Goal: Task Accomplishment & Management: Understand process/instructions

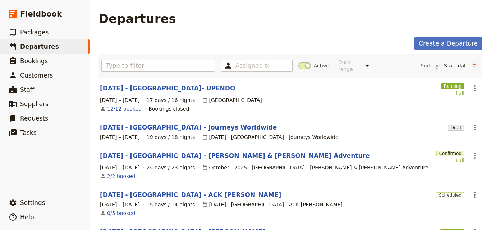
click at [197, 123] on link "[DATE] - [GEOGRAPHIC_DATA] - Journeys Worldwide" at bounding box center [188, 127] width 177 height 9
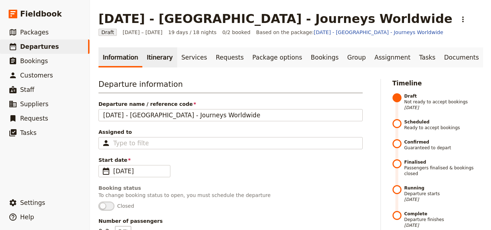
click at [152, 65] on link "Itinerary" at bounding box center [159, 57] width 35 height 20
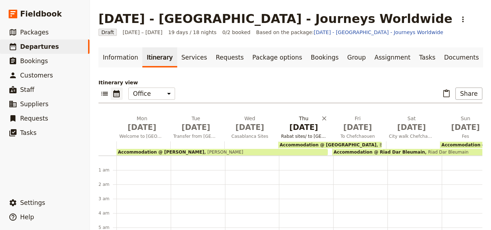
click at [295, 115] on h2 "Thu Oct 9 Rabat sites/ to Asilah" at bounding box center [303, 124] width 45 height 18
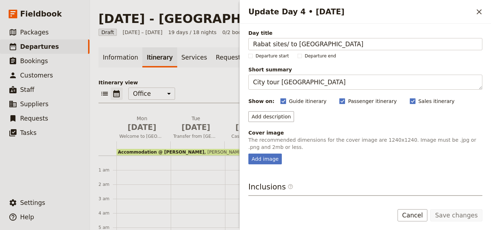
click at [488, 195] on div "Update Day 4 • 9 Oct ​ Day title Rabat sites/ to Asilah Departure start Departu…" at bounding box center [365, 115] width 252 height 230
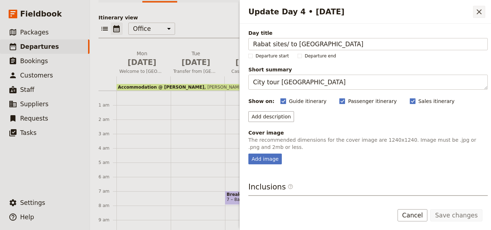
click at [478, 14] on icon "Close drawer" at bounding box center [479, 12] width 9 height 9
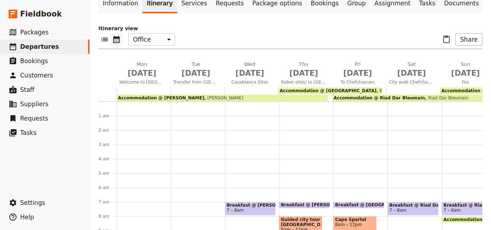
scroll to position [105, 0]
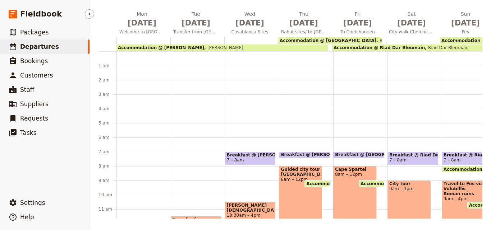
click at [55, 50] on link "​ Departures" at bounding box center [45, 47] width 90 height 14
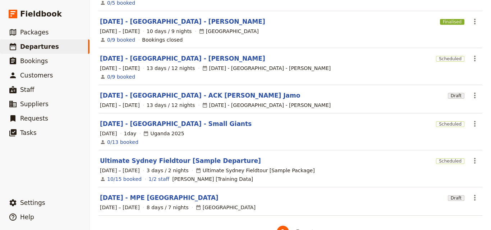
scroll to position [226, 0]
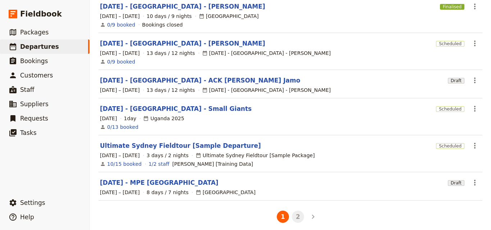
click at [294, 211] on button "2" at bounding box center [298, 217] width 12 height 12
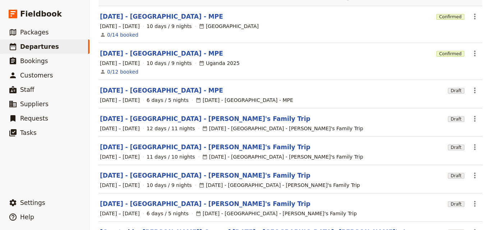
scroll to position [108, 0]
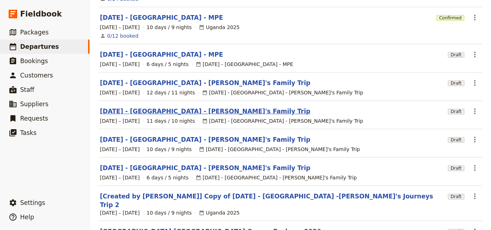
click at [141, 107] on link "[DATE] - [GEOGRAPHIC_DATA] - [PERSON_NAME]'s Family Trip" at bounding box center [205, 111] width 210 height 9
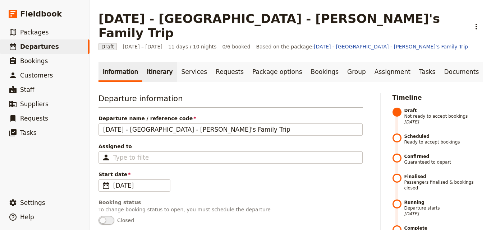
click at [161, 62] on link "Itinerary" at bounding box center [159, 72] width 35 height 20
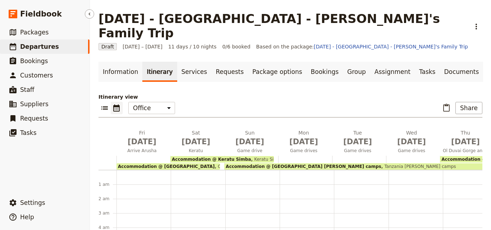
click at [64, 48] on link "​ Departures" at bounding box center [45, 47] width 90 height 14
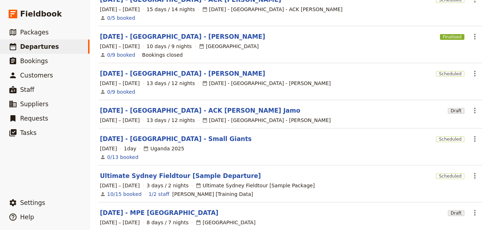
scroll to position [226, 0]
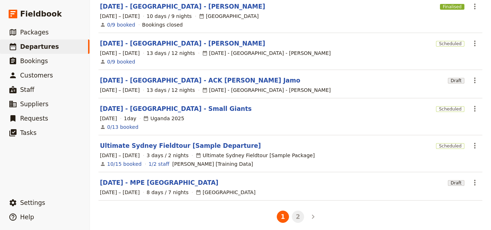
click at [293, 211] on button "2" at bounding box center [298, 217] width 12 height 12
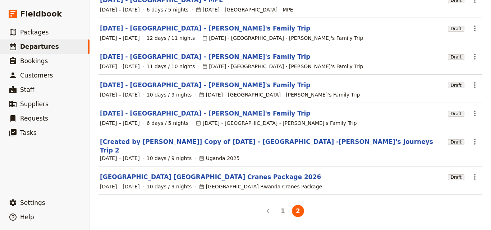
scroll to position [150, 0]
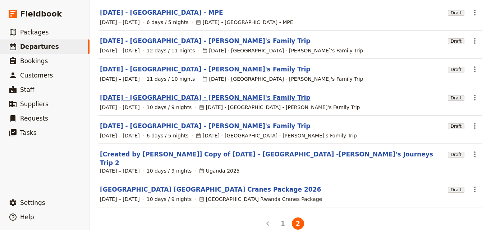
click at [145, 93] on link "[DATE] - [GEOGRAPHIC_DATA] - [PERSON_NAME]'s Family Trip" at bounding box center [205, 97] width 210 height 9
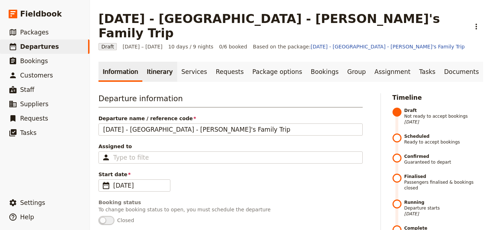
click at [145, 62] on link "Itinerary" at bounding box center [159, 72] width 35 height 20
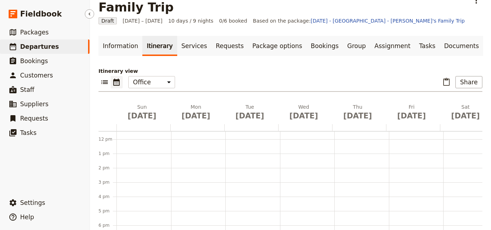
scroll to position [36, 0]
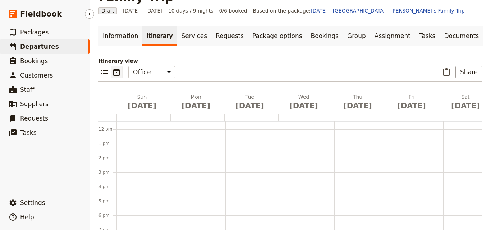
click at [38, 48] on span "Departures" at bounding box center [39, 46] width 39 height 7
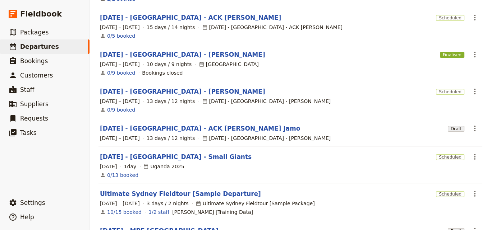
scroll to position [226, 0]
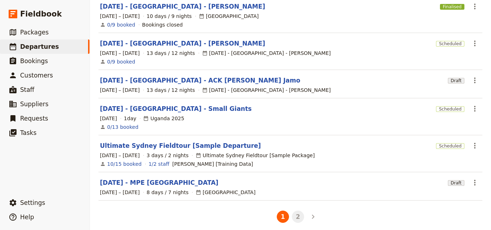
click at [296, 213] on button "2" at bounding box center [298, 217] width 12 height 12
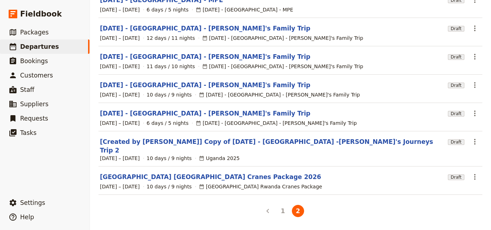
scroll to position [150, 0]
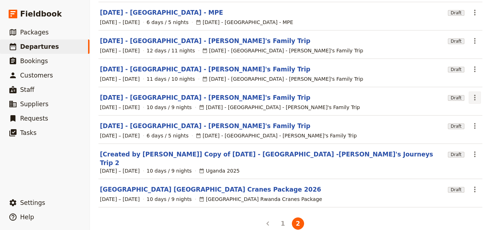
click at [471, 93] on icon "Actions" at bounding box center [475, 97] width 9 height 9
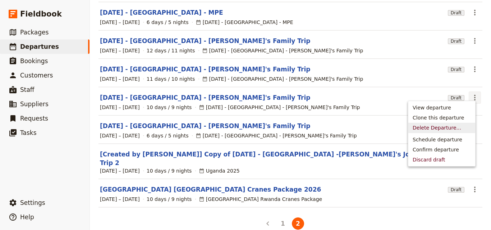
click at [457, 129] on span "Delete Departure..." at bounding box center [442, 127] width 58 height 7
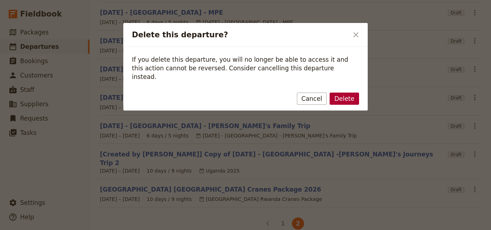
click at [353, 94] on button "Delete" at bounding box center [344, 99] width 29 height 12
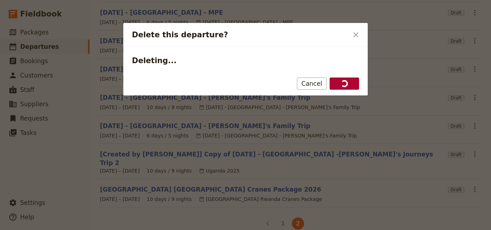
scroll to position [122, 0]
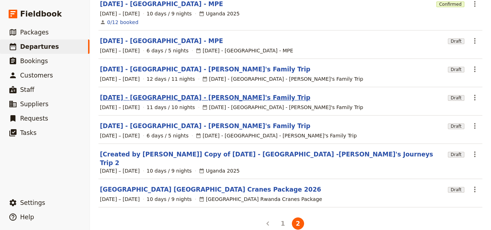
click at [175, 93] on link "[DATE] - [GEOGRAPHIC_DATA] - [PERSON_NAME]'s Family Trip" at bounding box center [205, 97] width 210 height 9
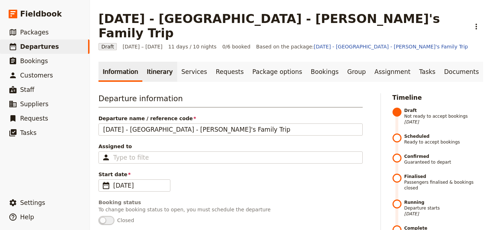
click at [143, 62] on link "Itinerary" at bounding box center [159, 72] width 35 height 20
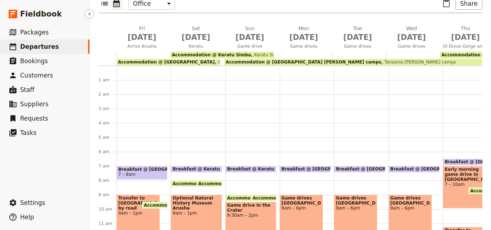
click at [74, 50] on link "​ Departures" at bounding box center [45, 47] width 90 height 14
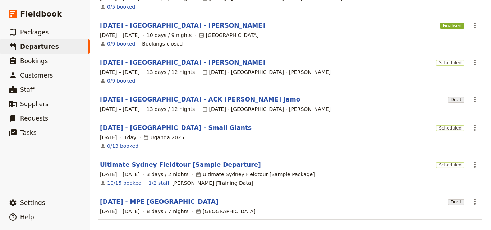
scroll to position [226, 0]
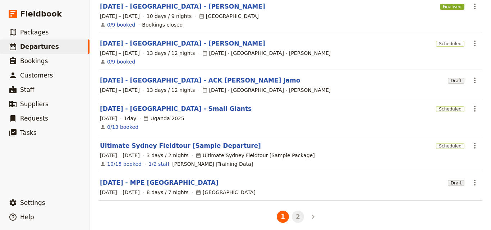
click at [292, 213] on button "2" at bounding box center [298, 217] width 12 height 12
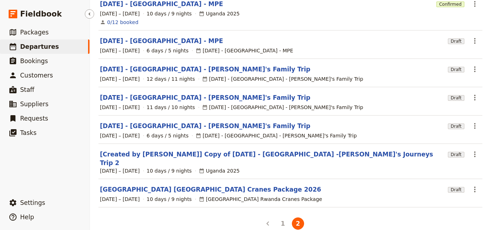
click at [42, 146] on ul "​ Packages ​ Departures ​ Bookings ​ Customers ​ Staff ​ Suppliers ​ Requests ​…" at bounding box center [45, 109] width 90 height 168
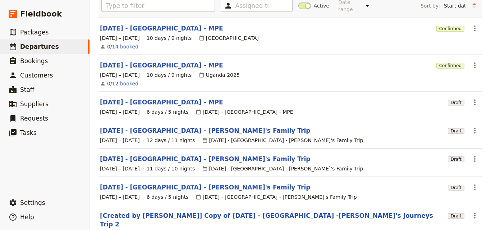
scroll to position [50, 0]
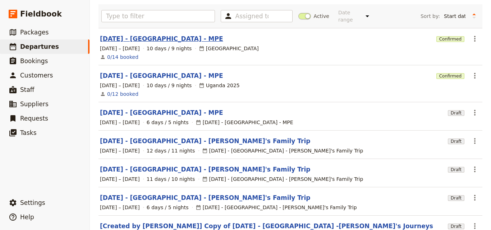
click at [130, 36] on link "[DATE] - [GEOGRAPHIC_DATA] - MPE" at bounding box center [161, 39] width 123 height 9
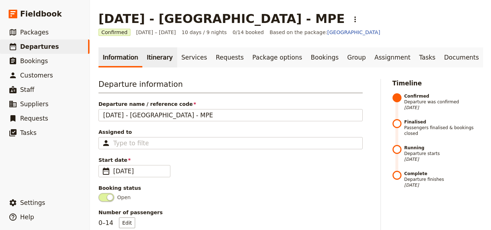
click at [150, 53] on link "Itinerary" at bounding box center [159, 57] width 35 height 20
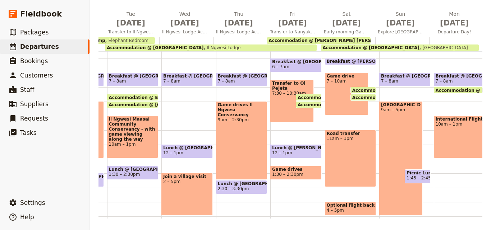
scroll to position [0, 188]
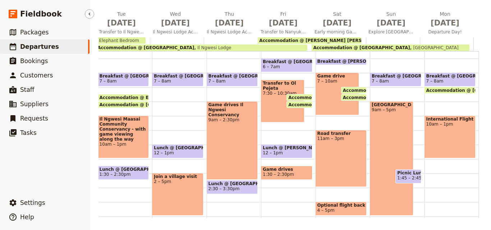
click at [54, 48] on link "​ Departures" at bounding box center [45, 47] width 90 height 14
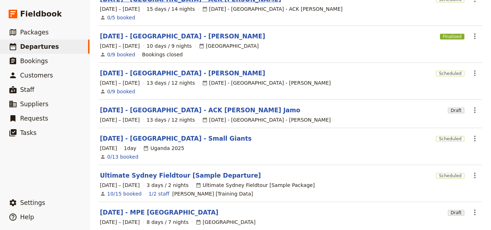
scroll to position [226, 0]
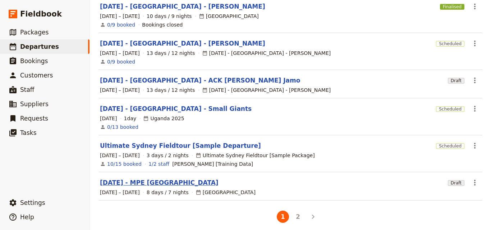
click at [158, 179] on link "[DATE] - MPE [GEOGRAPHIC_DATA]" at bounding box center [159, 183] width 119 height 9
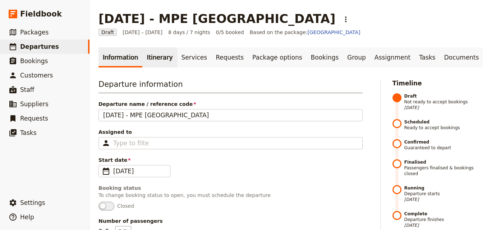
click at [158, 63] on link "Itinerary" at bounding box center [159, 57] width 35 height 20
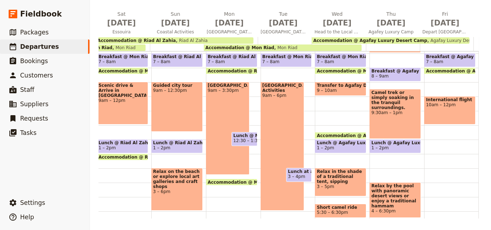
scroll to position [39, 0]
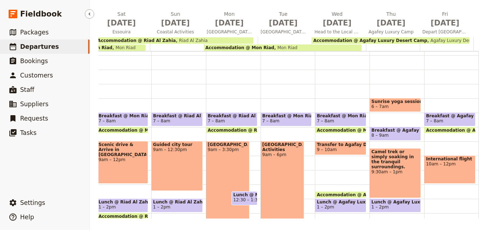
click at [55, 50] on link "​ Departures" at bounding box center [45, 47] width 90 height 14
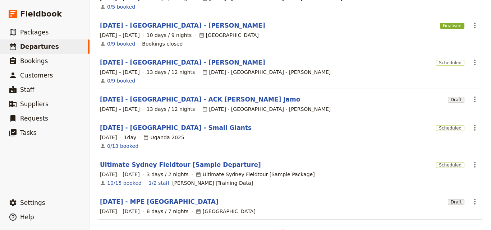
scroll to position [226, 0]
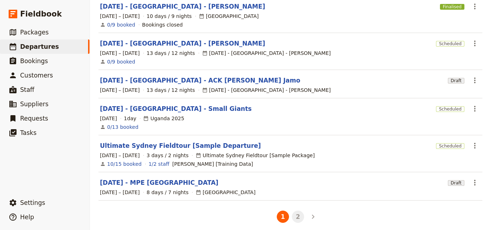
click at [292, 211] on button "2" at bounding box center [298, 217] width 12 height 12
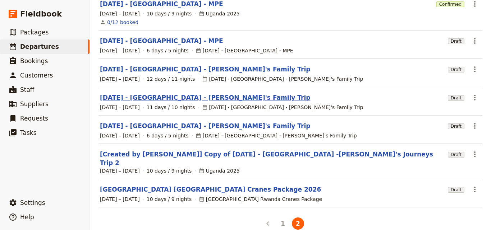
click at [170, 95] on link "[DATE] - [GEOGRAPHIC_DATA] - [PERSON_NAME]'s Family Trip" at bounding box center [205, 97] width 210 height 9
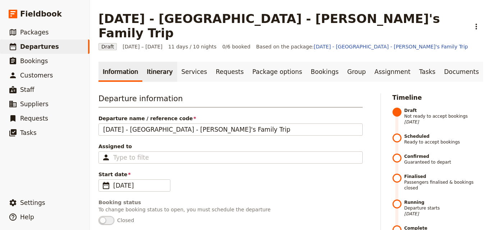
click at [144, 62] on link "Itinerary" at bounding box center [159, 72] width 35 height 20
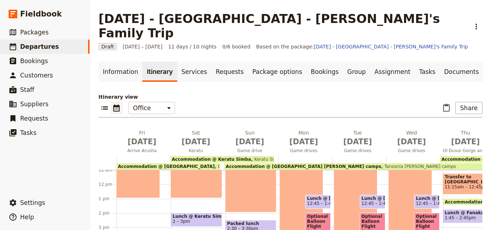
scroll to position [183, 0]
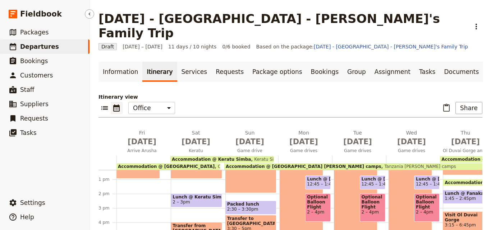
click at [38, 49] on span "Departures" at bounding box center [39, 46] width 39 height 7
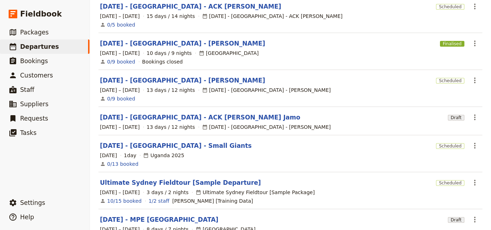
scroll to position [226, 0]
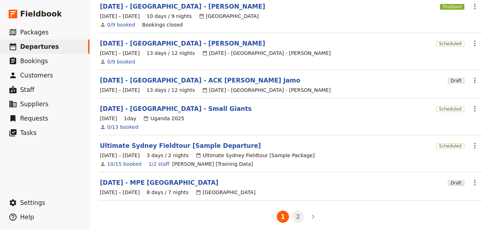
click at [293, 214] on button "2" at bounding box center [298, 217] width 12 height 12
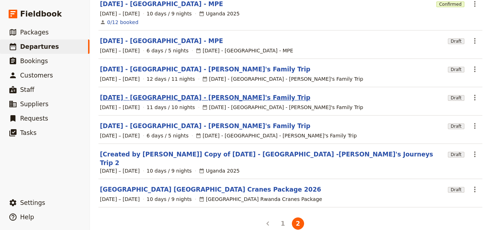
click at [144, 93] on link "[DATE] - [GEOGRAPHIC_DATA] - [PERSON_NAME]'s Family Trip" at bounding box center [205, 97] width 210 height 9
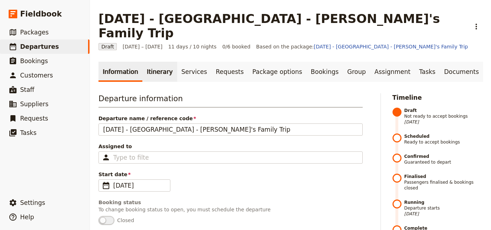
click at [152, 63] on link "Itinerary" at bounding box center [159, 72] width 35 height 20
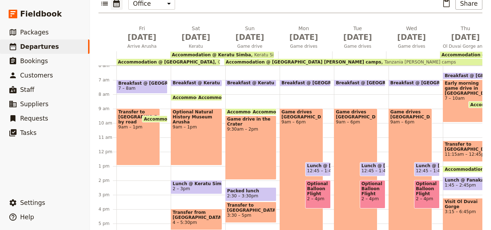
scroll to position [0, 242]
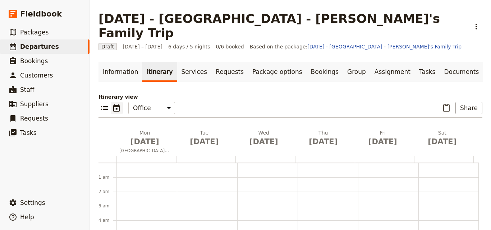
click at [122, 156] on div at bounding box center [147, 159] width 60 height 7
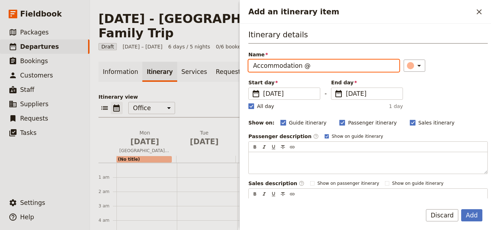
paste input "[PERSON_NAME] on Hurumzi"
type input "Accommodation @ [PERSON_NAME] on Hurumzi"
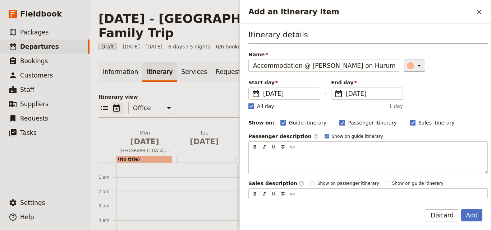
click at [404, 65] on button "​" at bounding box center [415, 66] width 22 height 12
click at [402, 89] on div "button" at bounding box center [403, 89] width 7 height 7
click at [253, 108] on rect "Add an itinerary item" at bounding box center [250, 106] width 5 height 5
click at [248, 103] on input "All day" at bounding box center [248, 102] width 0 height 0
checkbox input "false"
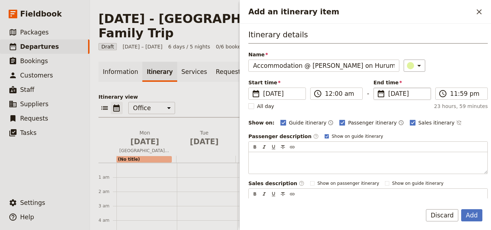
click at [394, 92] on span "[DATE]" at bounding box center [407, 94] width 38 height 9
click at [377, 88] on input "[DATE]" at bounding box center [376, 88] width 0 height 0
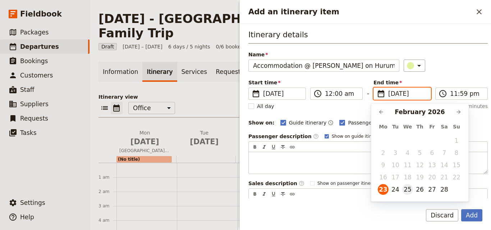
click at [410, 192] on button "25" at bounding box center [407, 189] width 11 height 11
type input "[DATE]"
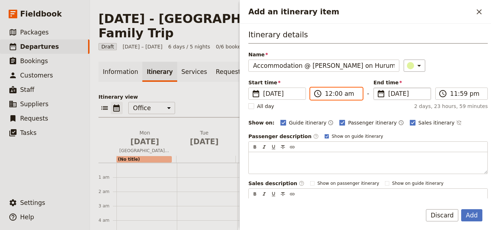
click at [326, 92] on input "12:00 am" at bounding box center [341, 94] width 33 height 9
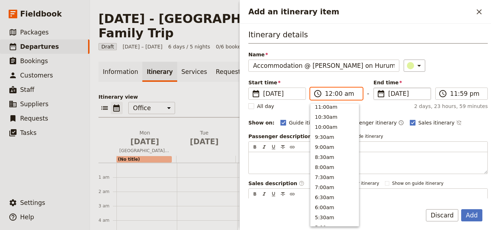
scroll to position [254, 0]
click at [334, 120] on button "10:30am" at bounding box center [335, 119] width 48 height 10
type input "10:30 am"
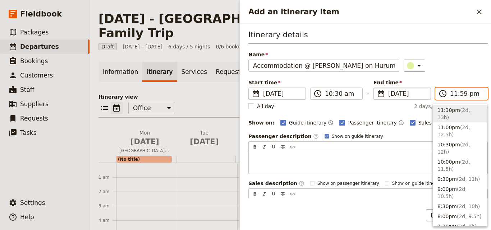
click at [450, 93] on input "11:59 pm" at bounding box center [466, 94] width 33 height 9
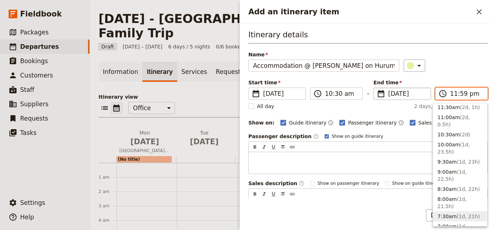
scroll to position [252, 0]
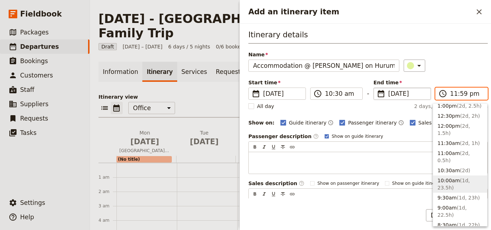
click at [470, 176] on button "10:00am ( 1d, 23.5h )" at bounding box center [460, 184] width 54 height 17
type input "10:00 am"
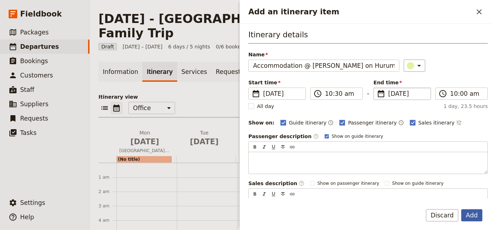
click at [476, 218] on button "Add" at bounding box center [471, 216] width 21 height 12
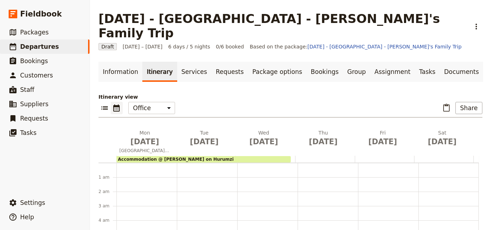
click at [202, 156] on div "Accommodation @ [PERSON_NAME] on Hurumzi" at bounding box center [204, 159] width 174 height 6
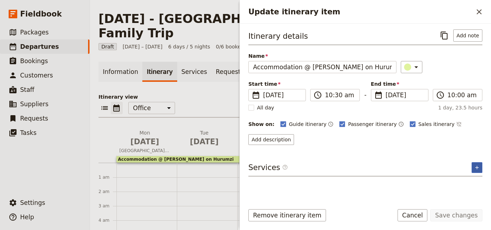
click at [473, 168] on button "​" at bounding box center [477, 168] width 11 height 11
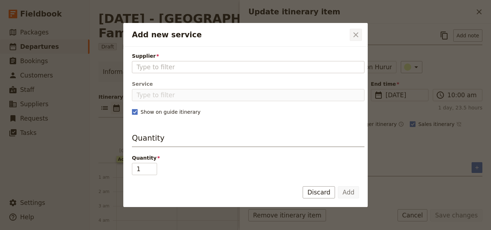
click at [354, 36] on icon "Close dialog" at bounding box center [356, 35] width 9 height 9
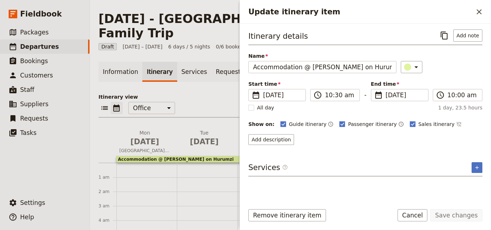
click at [471, 163] on div "Services ​ ​" at bounding box center [365, 170] width 234 height 14
click at [474, 165] on button "​" at bounding box center [477, 168] width 11 height 11
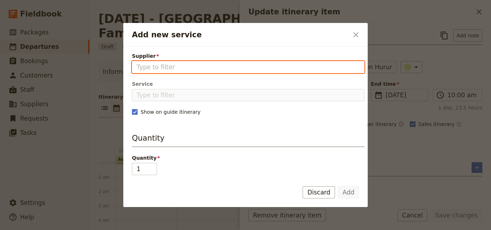
paste input "[PERSON_NAME] on Hurumzi"
click at [137, 65] on input "[PERSON_NAME] on Hurumzi" at bounding box center [248, 67] width 223 height 9
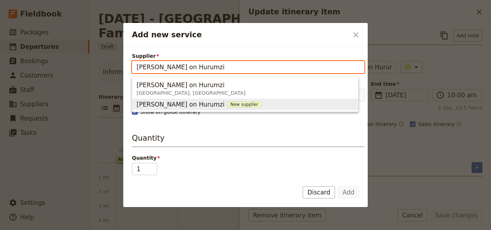
click at [228, 104] on span "New supplier" at bounding box center [245, 105] width 34 height 6
type input "[PERSON_NAME] on Hurumzi"
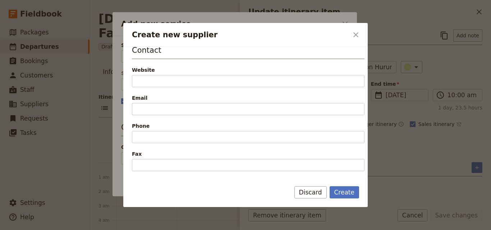
scroll to position [144, 0]
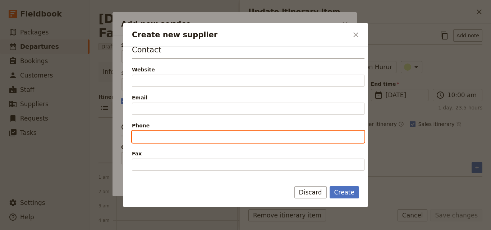
paste input "[PHONE_NUMBER]"
click at [138, 136] on input "[PHONE_NUMBER]" at bounding box center [248, 137] width 233 height 12
type input "[PHONE_NUMBER]"
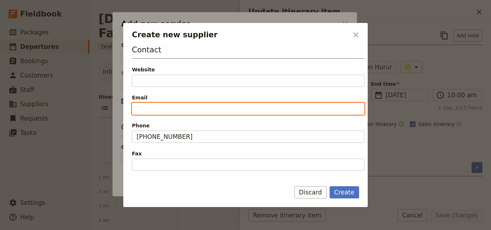
drag, startPoint x: 148, startPoint y: 102, endPoint x: 145, endPoint y: 106, distance: 5.6
paste input "[EMAIL_ADDRESS][DOMAIN_NAME]"
type input "[EMAIL_ADDRESS][DOMAIN_NAME]"
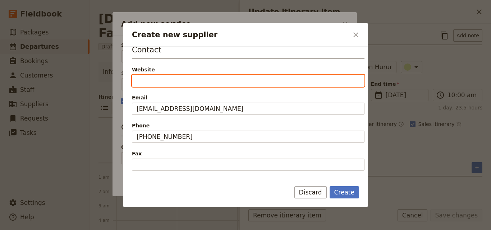
click at [162, 81] on input "Website" at bounding box center [248, 81] width 233 height 12
paste input "[URL][DOMAIN_NAME]"
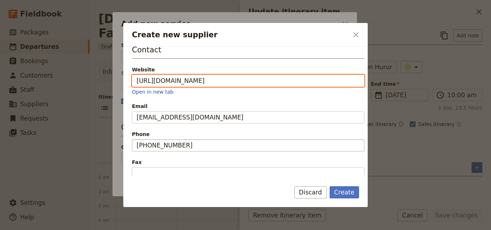
scroll to position [180, 0]
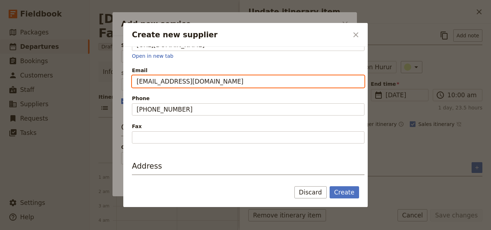
type input "[URL][DOMAIN_NAME]"
drag, startPoint x: 220, startPoint y: 83, endPoint x: 199, endPoint y: 84, distance: 20.9
click at [199, 84] on input "[EMAIL_ADDRESS][DOMAIN_NAME]" at bounding box center [248, 82] width 233 height 12
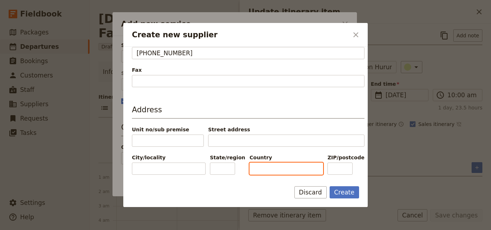
paste input "[GEOGRAPHIC_DATA]"
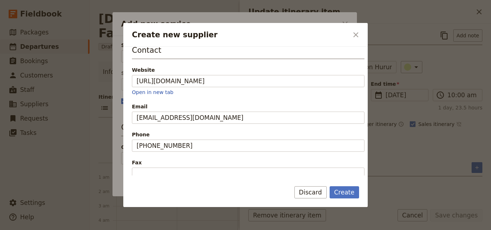
scroll to position [144, 0]
type input "[GEOGRAPHIC_DATA]"
click at [351, 197] on button "Create" at bounding box center [345, 193] width 30 height 12
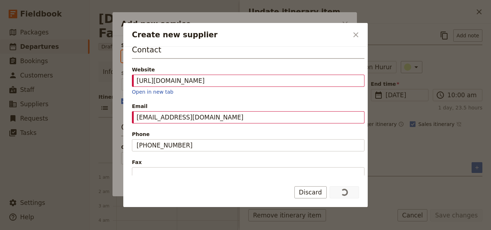
type input "[PERSON_NAME] on Hurumzi"
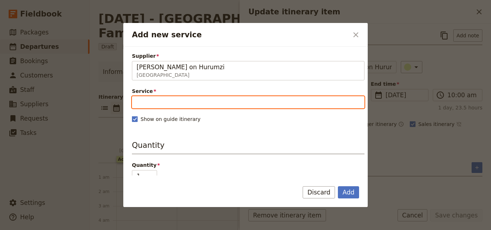
click at [171, 103] on input "Service" at bounding box center [248, 102] width 233 height 12
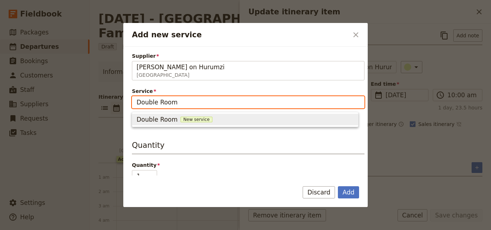
type input "Double Room"
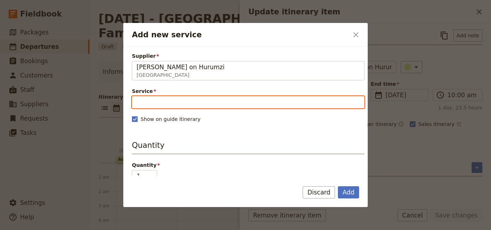
drag, startPoint x: 174, startPoint y: 107, endPoint x: 163, endPoint y: 105, distance: 11.7
click at [163, 105] on input "Service" at bounding box center [248, 102] width 233 height 12
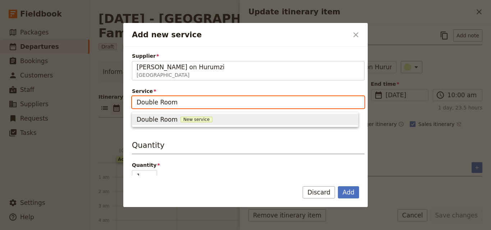
click at [181, 119] on span "New service" at bounding box center [197, 120] width 32 height 6
type input "Double Room"
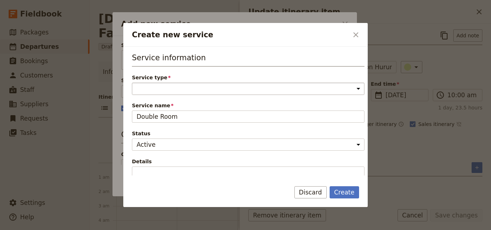
drag, startPoint x: 174, startPoint y: 87, endPoint x: 166, endPoint y: 87, distance: 7.9
click at [166, 87] on select "Accommodation Activity Transport Flight Food and beverage Other" at bounding box center [248, 89] width 233 height 12
select select "AccommodationService"
click at [132, 83] on select "Accommodation Activity Transport Flight Food and beverage Other" at bounding box center [248, 89] width 233 height 12
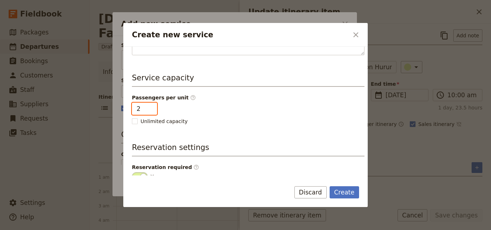
type input "2"
click at [149, 108] on input "2" at bounding box center [144, 109] width 25 height 12
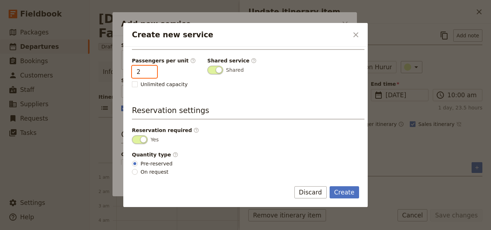
scroll to position [182, 0]
click at [342, 183] on form "Service information Service type Accommodation Activity Transport Flight Food a…" at bounding box center [245, 127] width 245 height 161
click at [346, 193] on button "Create" at bounding box center [345, 193] width 30 height 12
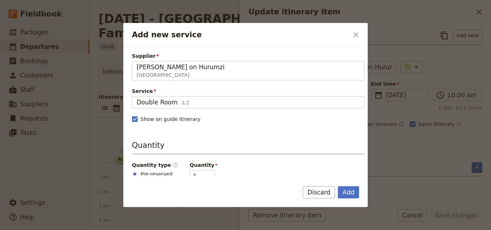
scroll to position [72, 0]
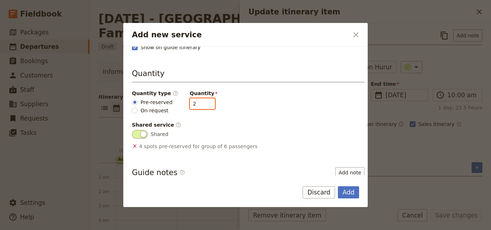
click at [202, 105] on input "2" at bounding box center [202, 104] width 25 height 11
type input "1"
click at [202, 105] on input "1" at bounding box center [202, 104] width 25 height 11
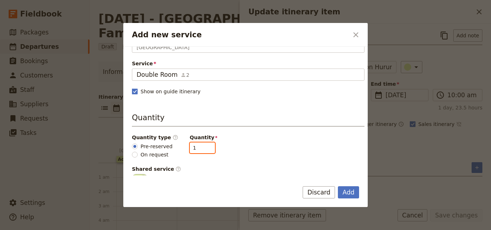
scroll to position [0, 0]
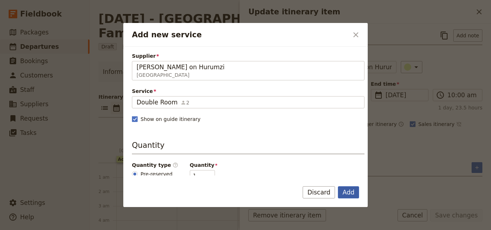
click at [348, 194] on button "Add" at bounding box center [348, 193] width 21 height 12
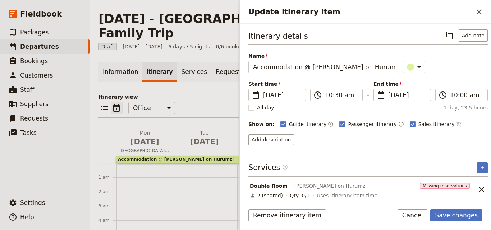
click at [359, 150] on div "Itinerary details ​ Add note Name Accommodation @ [PERSON_NAME] on Hurumzi ​ St…" at bounding box center [367, 113] width 239 height 169
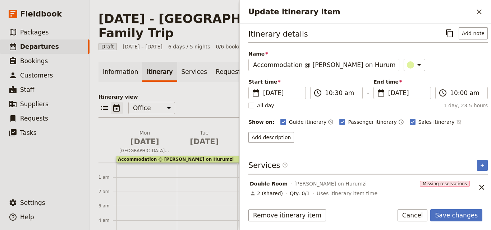
scroll to position [3, 0]
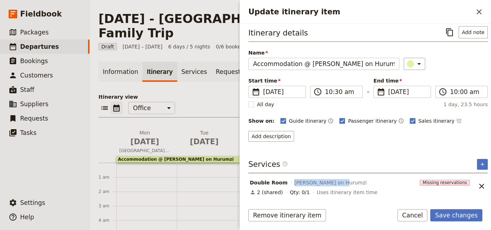
drag, startPoint x: 351, startPoint y: 184, endPoint x: 288, endPoint y: 182, distance: 62.6
click at [288, 182] on div "Double Room [PERSON_NAME] on Hurumzi" at bounding box center [333, 183] width 169 height 9
copy span "[PERSON_NAME] on Hurumzi"
click at [480, 166] on icon "Add service inclusion" at bounding box center [483, 165] width 6 height 6
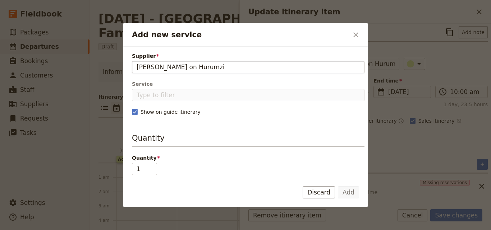
click at [137, 68] on input "[PERSON_NAME] on Hurumzi" at bounding box center [248, 67] width 223 height 9
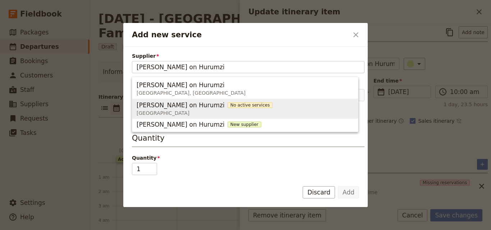
click at [180, 106] on span "[PERSON_NAME] on Hurumzi" at bounding box center [181, 105] width 88 height 9
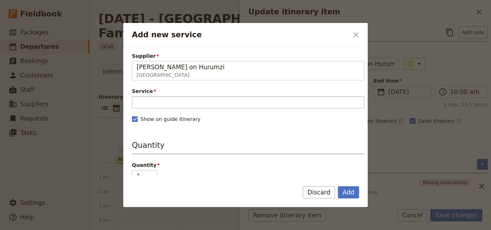
type input "[PERSON_NAME] on Hurumzi"
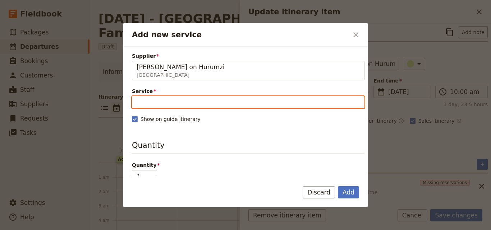
click at [174, 103] on input "Service" at bounding box center [248, 102] width 233 height 12
click at [184, 97] on input "Service" at bounding box center [248, 102] width 233 height 12
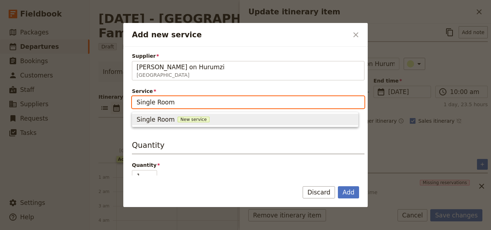
click at [184, 118] on span "New service" at bounding box center [194, 120] width 32 height 6
type input "Single Room"
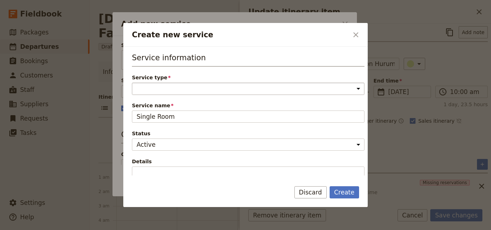
click at [186, 93] on select "Accommodation Activity Transport Flight Food and beverage Other" at bounding box center [248, 89] width 233 height 12
select select "AccommodationService"
click at [132, 83] on select "Accommodation Activity Transport Flight Food and beverage Other" at bounding box center [248, 89] width 233 height 12
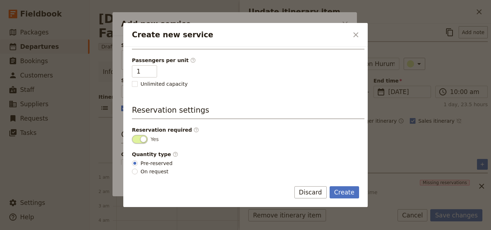
scroll to position [182, 0]
click at [340, 186] on form "Service information Service type Accommodation Activity Transport Flight Food a…" at bounding box center [245, 127] width 245 height 161
click at [343, 195] on button "Create" at bounding box center [345, 193] width 30 height 12
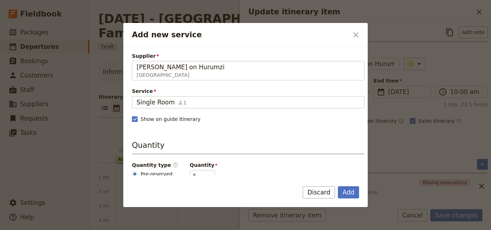
scroll to position [72, 0]
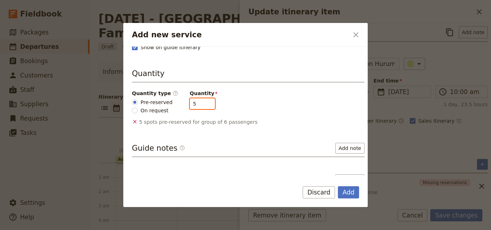
click at [204, 107] on input "5" at bounding box center [202, 104] width 25 height 11
click at [204, 107] on input "4" at bounding box center [202, 104] width 25 height 11
click at [204, 107] on input "3" at bounding box center [202, 104] width 25 height 11
type input "2"
click at [204, 107] on input "2" at bounding box center [202, 104] width 25 height 11
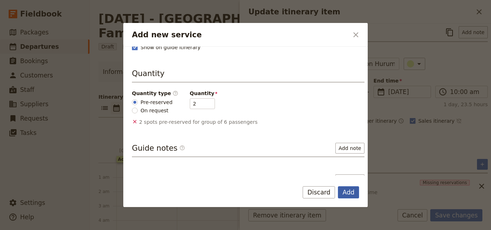
click at [353, 193] on button "Add" at bounding box center [348, 193] width 21 height 12
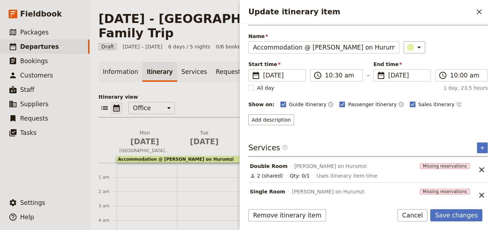
scroll to position [29, 0]
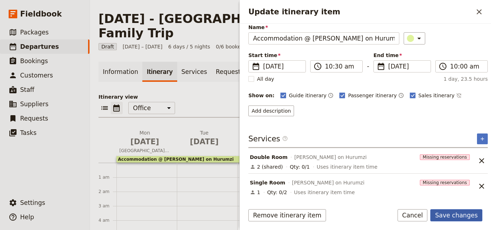
click at [449, 216] on button "Save changes" at bounding box center [456, 216] width 52 height 12
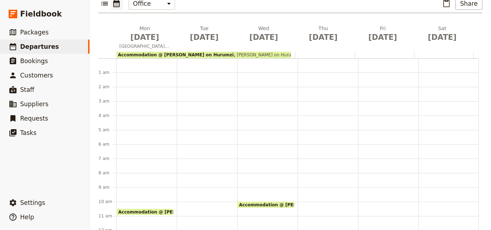
scroll to position [0, 0]
click at [142, 121] on div "Accommodation @ [PERSON_NAME] on Hurumzi 10:30 – 10am [PERSON_NAME] on Hurumzi" at bounding box center [147, 231] width 60 height 345
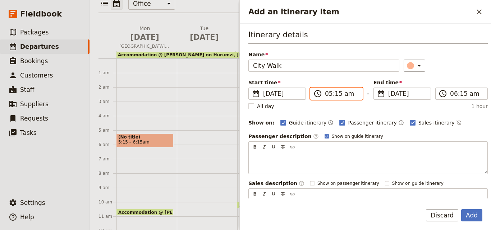
click at [328, 96] on input "05:15 am" at bounding box center [341, 94] width 33 height 9
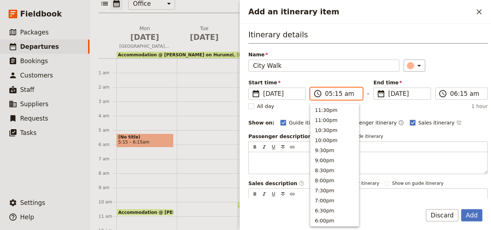
scroll to position [364, 0]
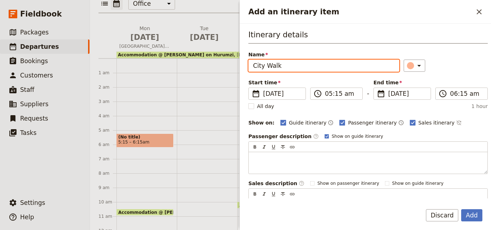
click at [256, 67] on input "City Walk" at bounding box center [323, 66] width 151 height 12
type input "City Walk"
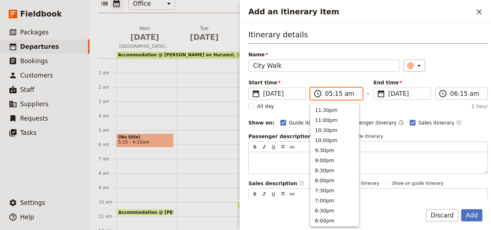
click at [327, 95] on input "05:15 am" at bounding box center [341, 94] width 33 height 9
click at [330, 141] on button "4:00am" at bounding box center [335, 139] width 48 height 10
type input "04:00 am"
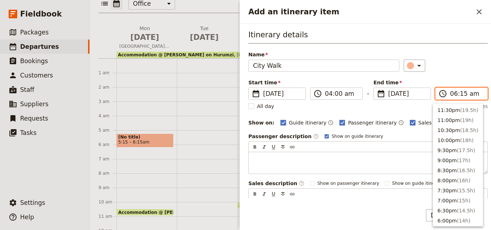
click at [460, 96] on input "06:15 am" at bounding box center [466, 94] width 33 height 9
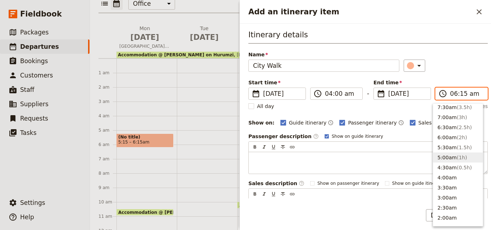
scroll to position [282, 0]
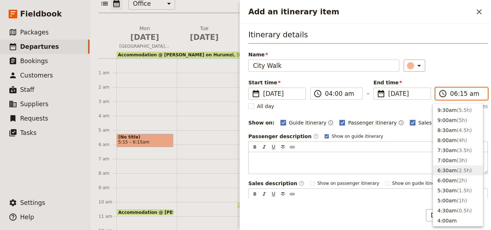
click at [443, 172] on button "6:30am ( 2.5h )" at bounding box center [458, 171] width 50 height 10
type input "06:30 am"
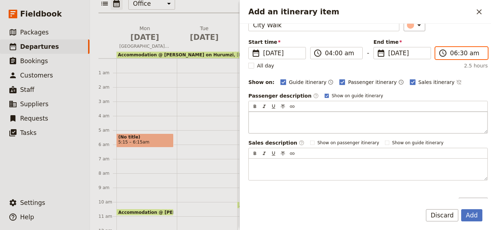
scroll to position [72, 0]
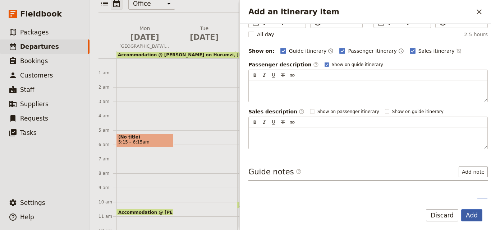
click at [469, 218] on button "Add" at bounding box center [471, 216] width 21 height 12
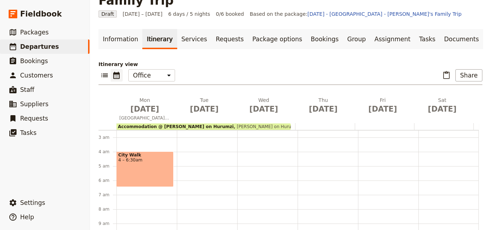
scroll to position [108, 0]
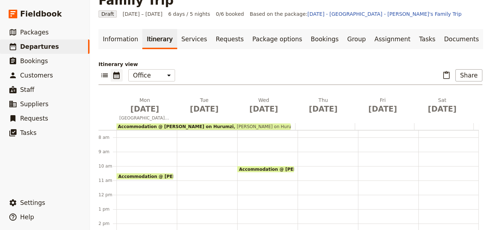
click at [127, 139] on div "City Walk 4 – 6:30am Accommodation @ [PERSON_NAME] on Hurumzi 10:30 – 10am [PER…" at bounding box center [147, 195] width 60 height 345
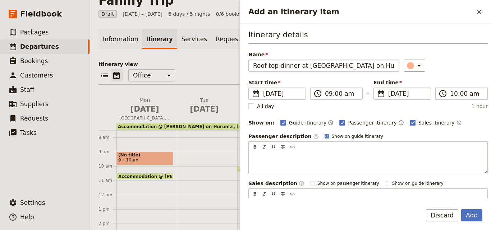
click at [303, 64] on input "Roof top dinner at [GEOGRAPHIC_DATA] on Hurumzi" at bounding box center [323, 66] width 151 height 12
type input "Roof top dinner @ [PERSON_NAME] on Hurumzi"
click at [418, 69] on button "​" at bounding box center [415, 66] width 22 height 12
click at [412, 96] on div "button" at bounding box center [411, 98] width 7 height 7
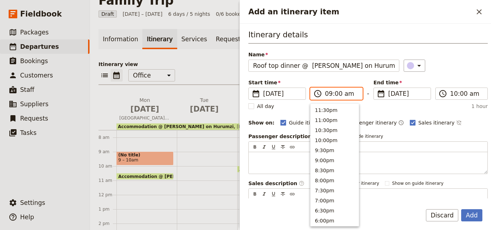
click at [333, 95] on input "09:00 am" at bounding box center [341, 94] width 33 height 9
click at [332, 146] on button "7:00am" at bounding box center [335, 149] width 48 height 10
type input "07:00 am"
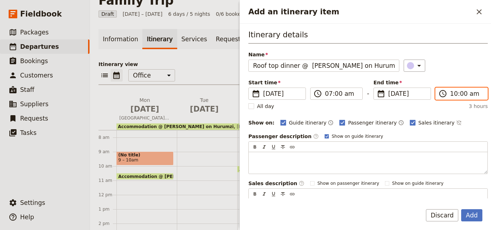
click at [453, 92] on input "10:00 am" at bounding box center [466, 94] width 33 height 9
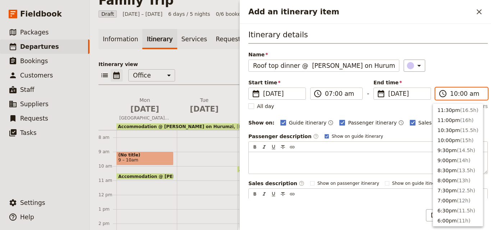
scroll to position [273, 0]
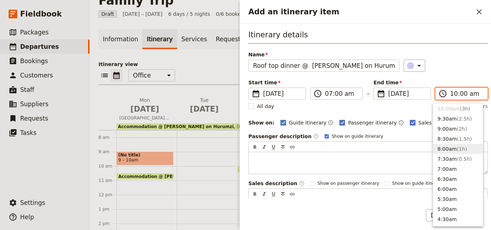
click at [443, 146] on button "8:00am ( 1h )" at bounding box center [458, 149] width 50 height 10
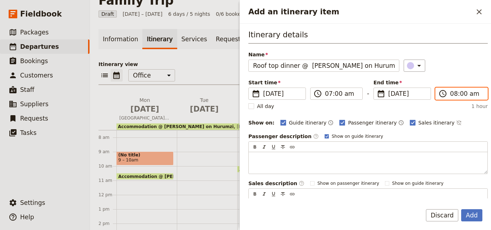
click at [453, 95] on input "08:00 am" at bounding box center [466, 94] width 33 height 9
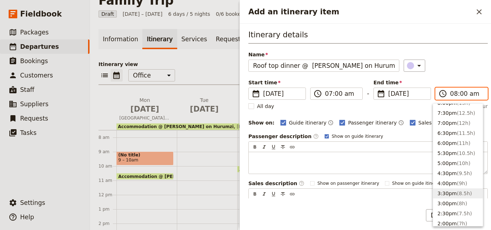
scroll to position [62, 0]
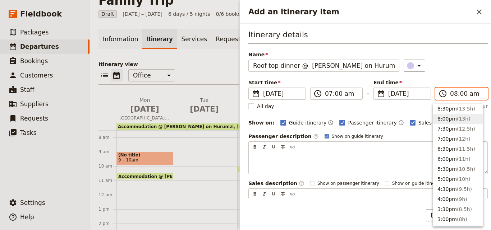
click at [460, 119] on span "( 13h )" at bounding box center [464, 119] width 14 height 6
type input "08:00 pm"
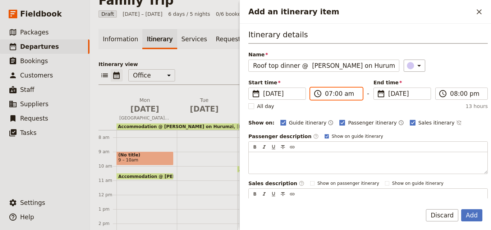
click at [345, 95] on input "07:00 am" at bounding box center [341, 94] width 33 height 9
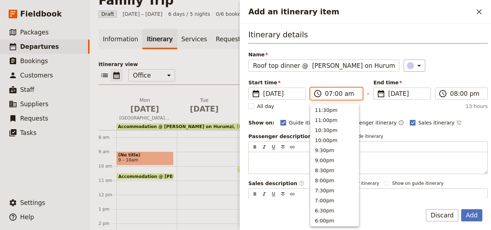
scroll to position [334, 0]
click at [345, 95] on input "07:00 am" at bounding box center [341, 94] width 33 height 9
type input "07:00 pm"
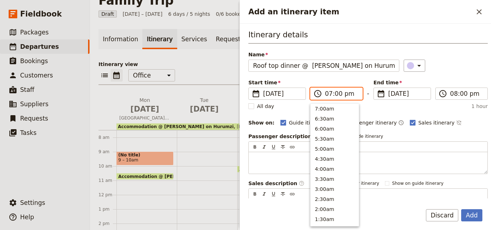
scroll to position [92, 0]
click at [445, 67] on div "​" at bounding box center [446, 66] width 85 height 12
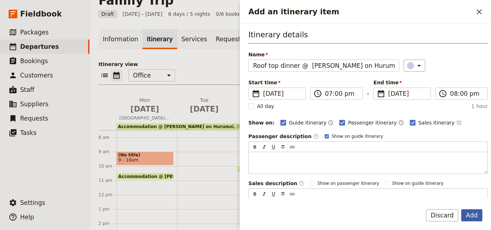
click at [471, 211] on button "Add" at bounding box center [471, 216] width 21 height 12
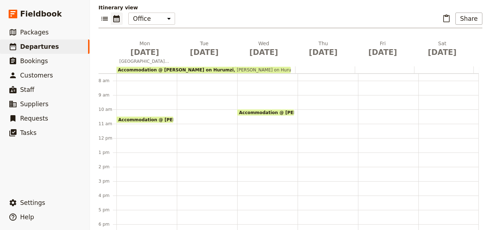
scroll to position [105, 0]
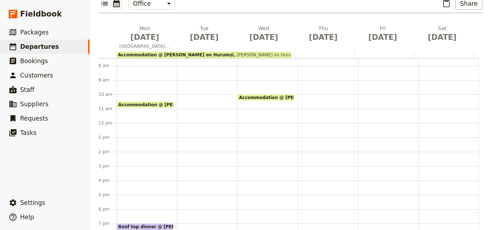
click at [144, 102] on span "Accommodation @ [PERSON_NAME] on Hurumzi" at bounding box center [177, 104] width 119 height 5
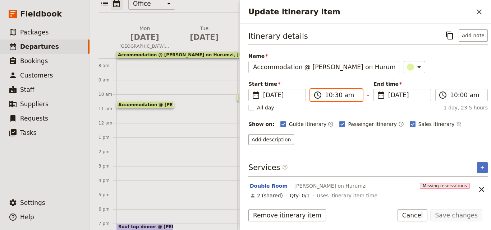
click at [330, 97] on input "10:30 am" at bounding box center [341, 95] width 33 height 9
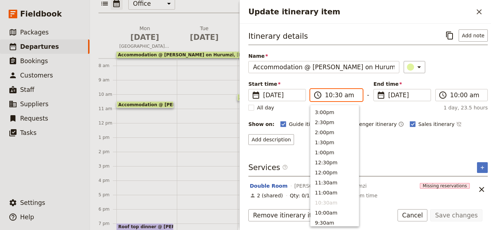
scroll to position [119, 0]
click at [327, 141] on button "4:00pm" at bounding box center [335, 143] width 48 height 10
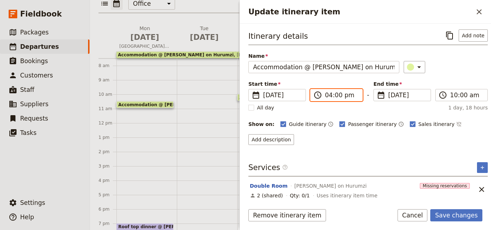
click at [346, 96] on input "04:00 pm" at bounding box center [341, 95] width 33 height 9
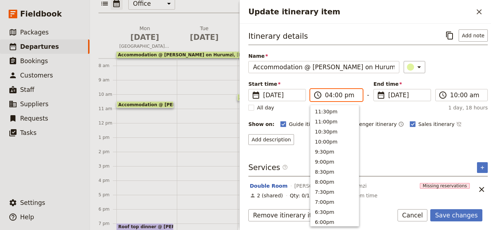
scroll to position [152, 0]
type input "04:00 am"
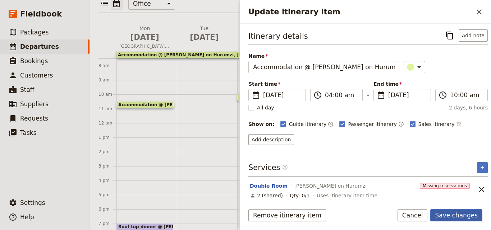
click at [444, 217] on button "Save changes" at bounding box center [456, 216] width 52 height 12
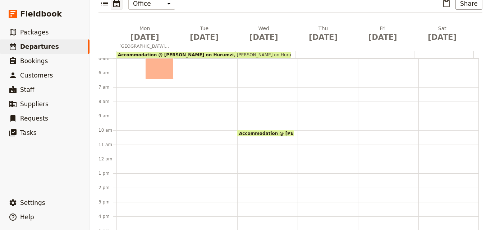
scroll to position [0, 0]
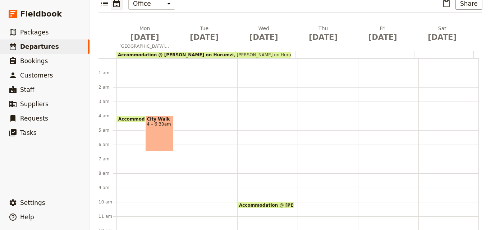
click at [160, 123] on div "City Walk 4 – 6:30am" at bounding box center [159, 134] width 29 height 36
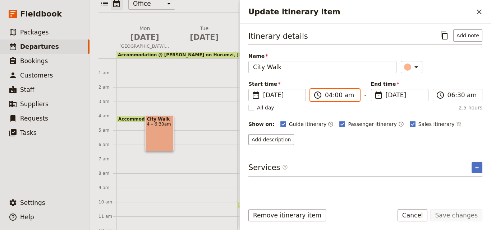
click at [345, 95] on input "04:00 am" at bounding box center [340, 95] width 30 height 9
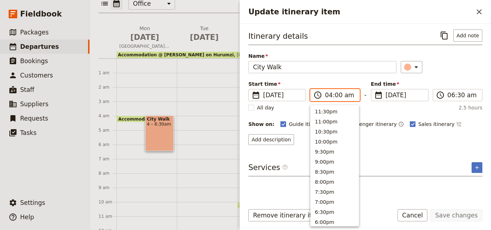
scroll to position [365, 0]
click at [345, 95] on input "04:00 am" at bounding box center [340, 95] width 30 height 9
type input "04:00 pm"
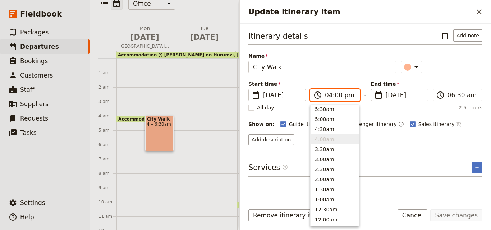
scroll to position [153, 0]
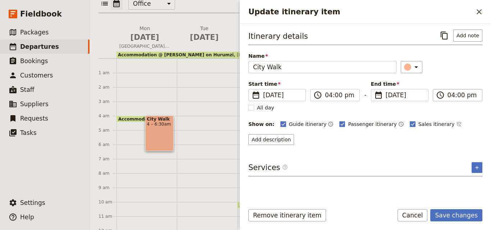
click at [467, 97] on input "04:00 pm" at bounding box center [463, 95] width 30 height 9
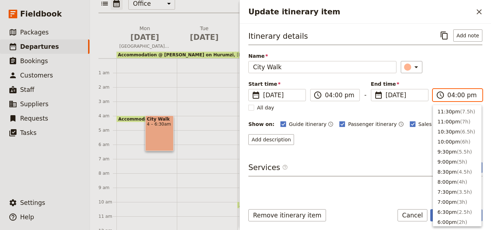
scroll to position [152, 0]
click at [467, 97] on input "04:00 pm" at bounding box center [463, 95] width 30 height 9
click at [464, 132] on span "( 2.5h )" at bounding box center [464, 132] width 15 height 6
type input "06:30 pm"
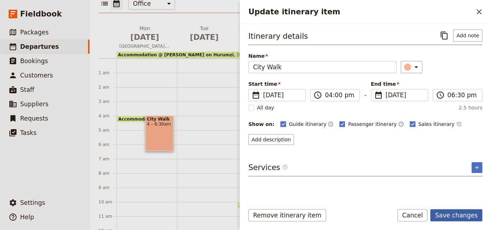
click at [471, 215] on button "Save changes" at bounding box center [456, 216] width 52 height 12
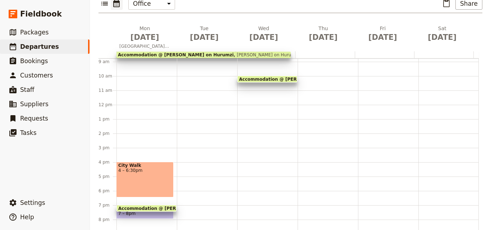
scroll to position [155, 0]
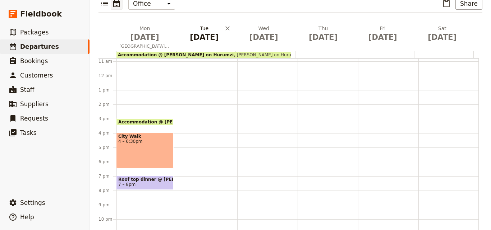
click at [200, 32] on span "[DATE]" at bounding box center [204, 37] width 51 height 11
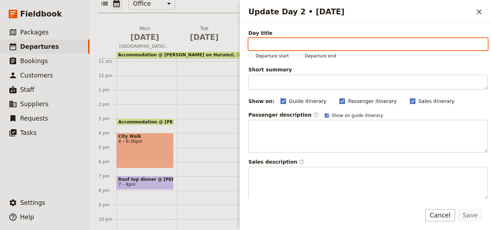
paste input "Zanzibar Island Tour Day"
type input "Zanzibar Island Tour Day"
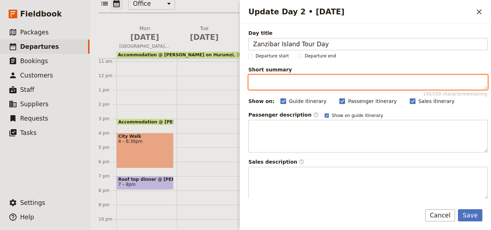
click at [287, 85] on textarea "Short summary 150 / 150 characters remaining" at bounding box center [367, 82] width 239 height 15
paste textarea "Spice Farm visit"
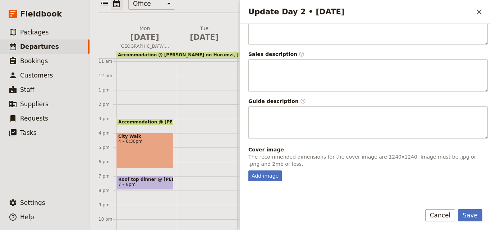
scroll to position [198, 0]
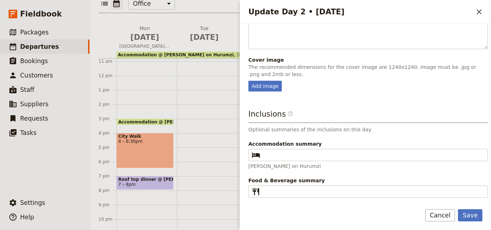
type textarea "Spice Farm visit"
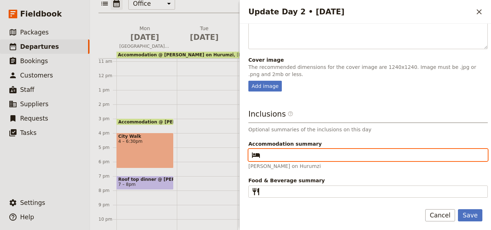
paste input "[PERSON_NAME] on Hurumzi"
type input "[PERSON_NAME] on Hurumzi"
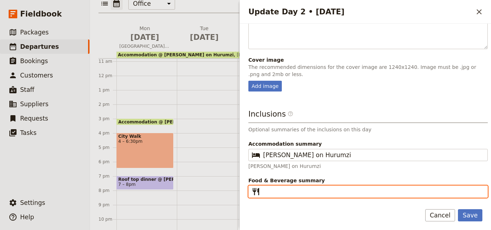
paste input "B L D"
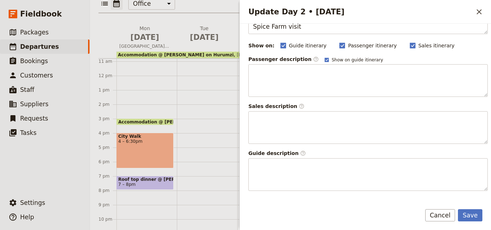
scroll to position [0, 0]
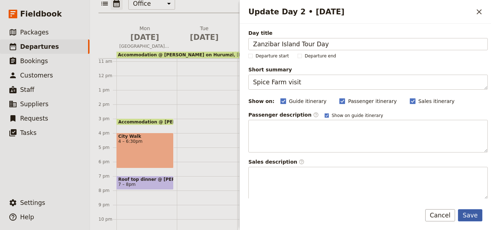
type input "B L D"
click at [474, 218] on button "Save" at bounding box center [470, 216] width 24 height 12
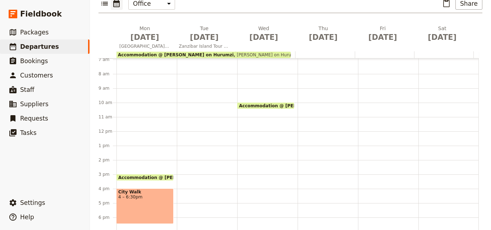
scroll to position [83, 0]
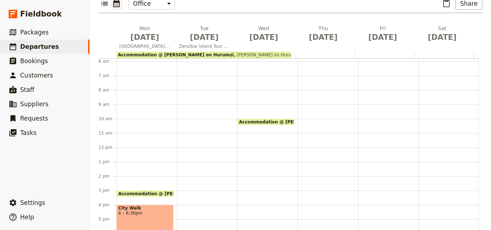
click at [191, 90] on div at bounding box center [207, 147] width 60 height 345
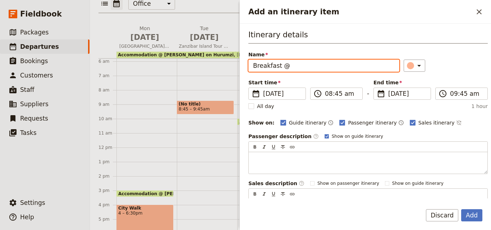
paste input "[PERSON_NAME] on Hurumzi"
type input "Breakfast @ [PERSON_NAME] on Hurumzi"
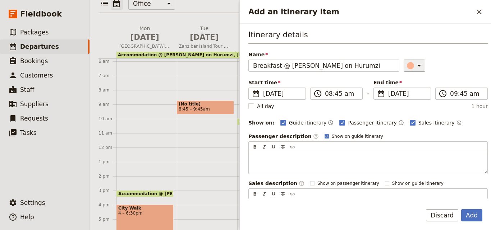
click at [404, 62] on button "​" at bounding box center [415, 66] width 22 height 12
click at [411, 97] on div "button" at bounding box center [411, 98] width 7 height 7
click at [332, 96] on input "08:45 am" at bounding box center [341, 94] width 33 height 9
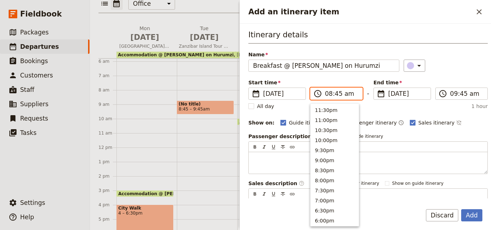
scroll to position [303, 0]
click at [325, 137] on button "7:00am" at bounding box center [335, 139] width 48 height 10
type input "07:00 am"
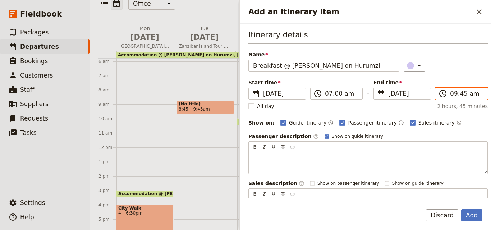
click at [458, 95] on input "09:45 am" at bounding box center [466, 94] width 33 height 9
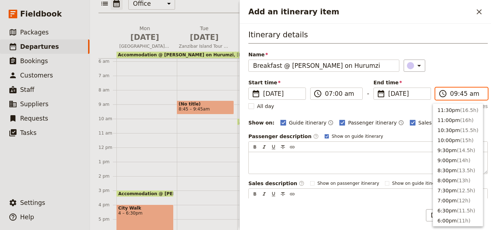
scroll to position [283, 0]
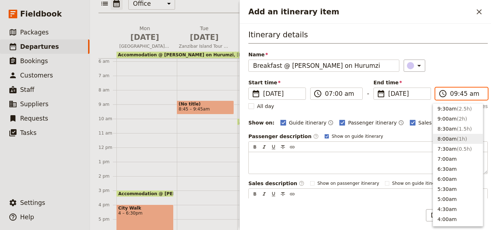
click at [457, 142] on span "( 1h )" at bounding box center [462, 139] width 10 height 6
type input "08:00 am"
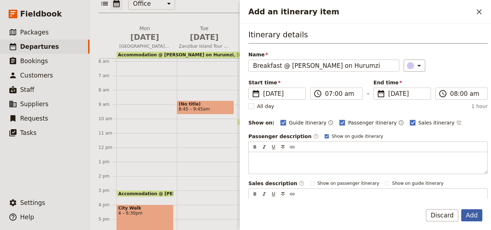
click at [470, 210] on button "Add" at bounding box center [471, 216] width 21 height 12
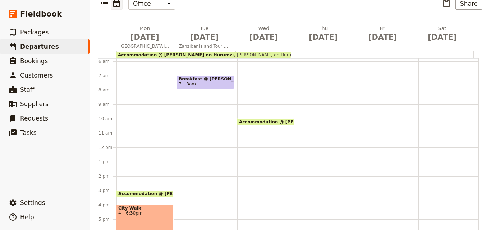
click at [181, 100] on div "Breakfast @ [PERSON_NAME] on Hurumzi 7 – 8am" at bounding box center [207, 147] width 60 height 345
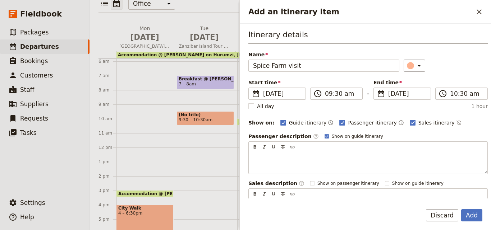
type input "Spice Farm visit"
click at [338, 94] on input "09:30 am" at bounding box center [341, 94] width 33 height 9
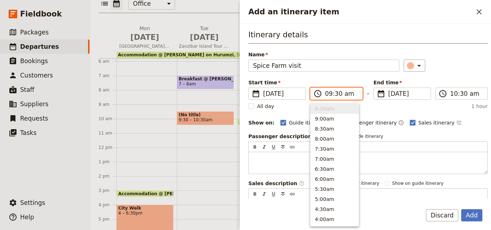
click at [338, 94] on input "09:30 am" at bounding box center [341, 94] width 33 height 9
click at [326, 115] on button "9:00am" at bounding box center [335, 119] width 48 height 10
type input "09:00 am"
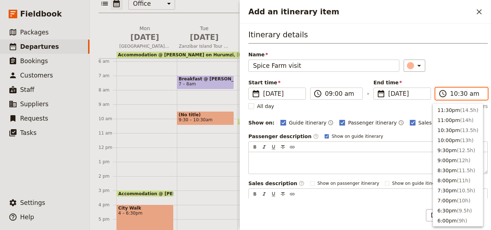
click at [453, 95] on input "10:30 am" at bounding box center [466, 94] width 33 height 9
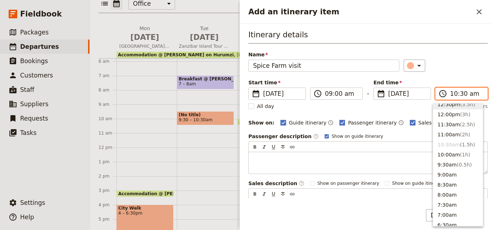
scroll to position [223, 0]
click at [451, 107] on button "12:30pm ( 3.5h )" at bounding box center [458, 109] width 50 height 10
type input "12:30 pm"
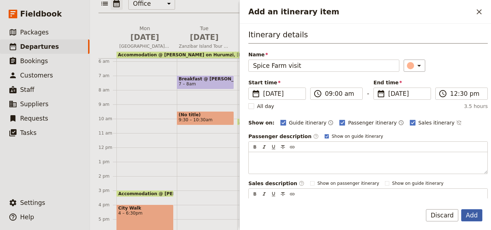
click at [476, 218] on button "Add" at bounding box center [471, 216] width 21 height 12
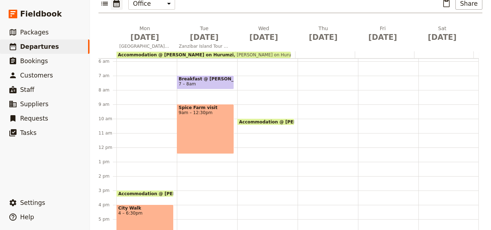
click at [206, 156] on div "Breakfast @ [PERSON_NAME] on Hurumzi 7 – 8am Spice Farm visit 9am – 12:30pm" at bounding box center [207, 147] width 60 height 345
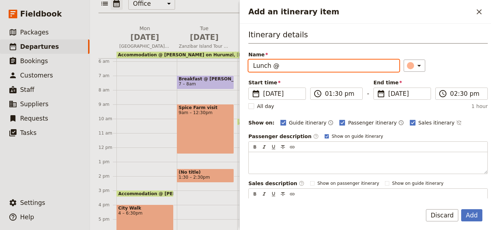
paste input "[PERSON_NAME] on Hurumzi"
type input "Lunch @ [PERSON_NAME] on Hurumzi"
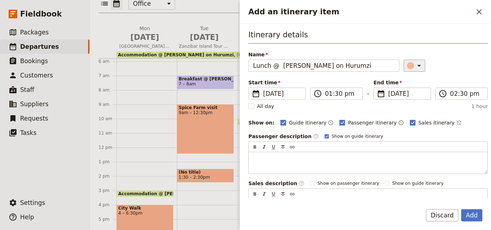
click at [415, 68] on icon "Add an itinerary item" at bounding box center [419, 65] width 9 height 9
click at [410, 99] on div "button" at bounding box center [411, 98] width 7 height 7
click at [338, 95] on input "01:30 pm" at bounding box center [341, 94] width 33 height 9
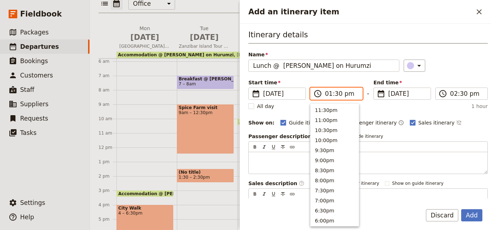
scroll to position [203, 0]
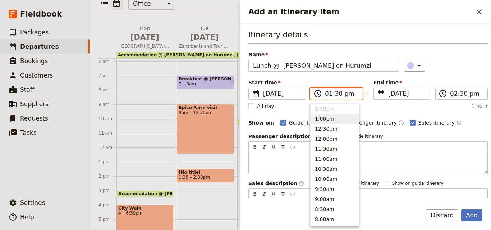
click at [331, 117] on button "1:00pm" at bounding box center [335, 119] width 48 height 10
type input "01:00 pm"
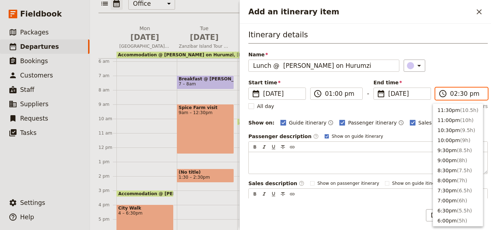
click at [458, 96] on input "02:30 pm" at bounding box center [466, 94] width 33 height 9
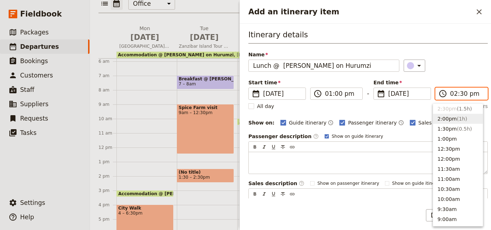
click at [459, 122] on button "2:00pm ( 1h )" at bounding box center [458, 119] width 50 height 10
type input "02:00 pm"
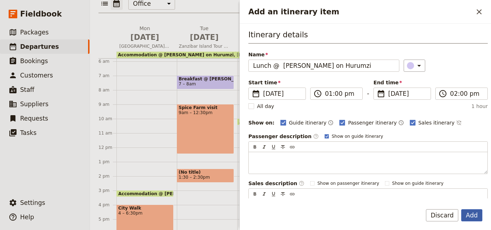
click at [475, 214] on button "Add" at bounding box center [471, 216] width 21 height 12
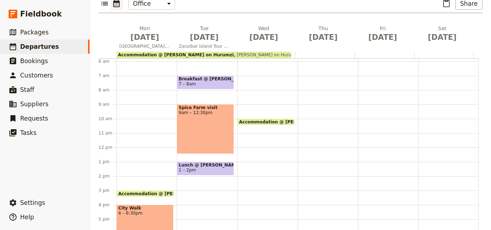
click at [201, 110] on div "Spice Farm visit 9am – 12:30pm" at bounding box center [205, 129] width 57 height 50
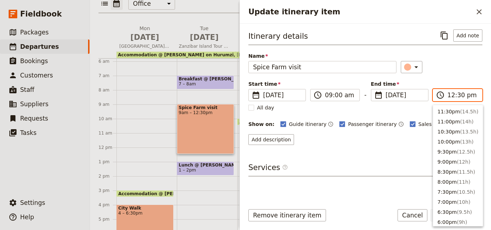
click at [452, 96] on input "12:30 pm" at bounding box center [463, 95] width 30 height 9
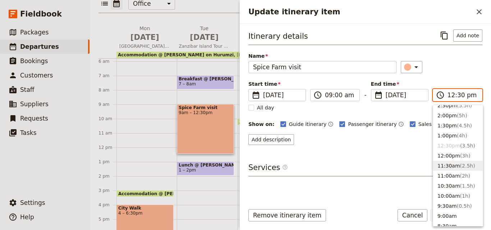
scroll to position [187, 0]
click at [447, 138] on button "1:00pm ( 4h )" at bounding box center [458, 136] width 50 height 10
type input "01:00 pm"
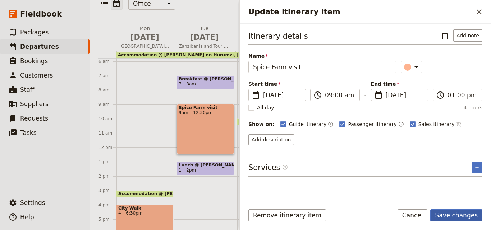
click at [459, 210] on button "Save changes" at bounding box center [456, 216] width 52 height 12
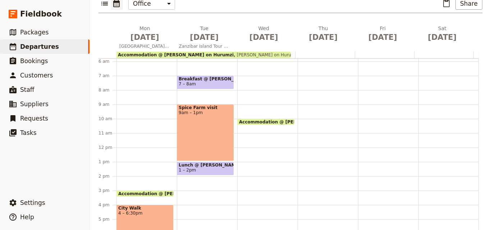
click at [214, 168] on span "1 – 2pm" at bounding box center [206, 170] width 54 height 5
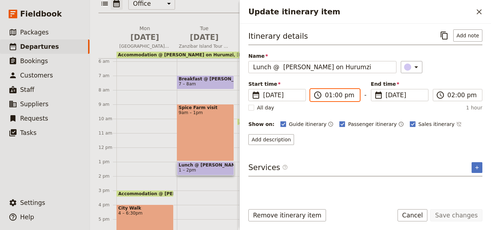
click at [325, 95] on input "01:00 pm" at bounding box center [340, 95] width 30 height 9
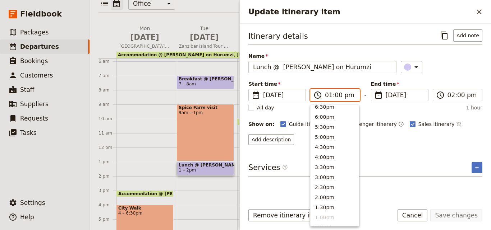
scroll to position [105, 0]
click at [327, 198] on button "2:00pm" at bounding box center [335, 198] width 48 height 10
type input "02:00 pm"
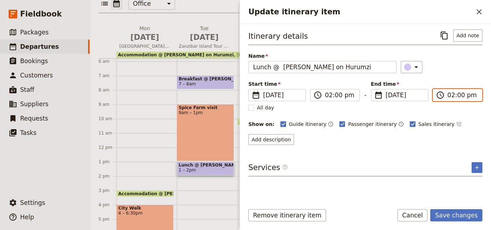
click at [449, 94] on input "02:00 pm" at bounding box center [463, 95] width 30 height 9
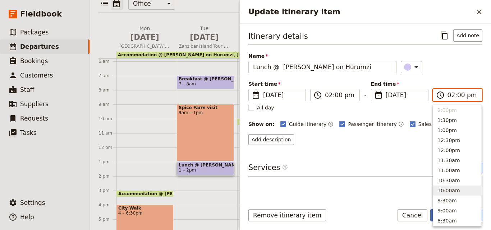
scroll to position [121, 0]
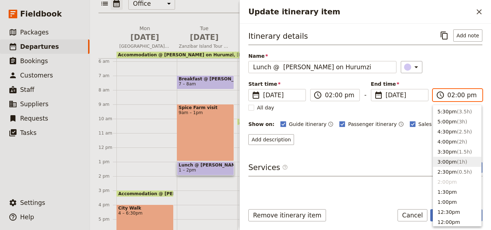
click at [449, 164] on button "3:00pm ( 1h )" at bounding box center [457, 162] width 48 height 10
type input "03:00 pm"
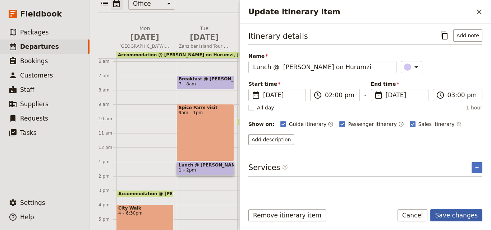
click at [460, 214] on button "Save changes" at bounding box center [456, 216] width 52 height 12
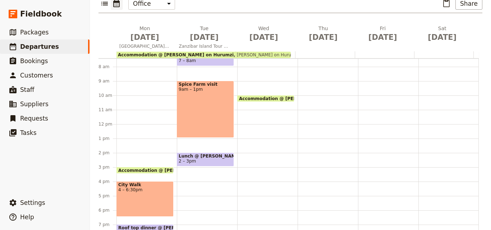
scroll to position [119, 0]
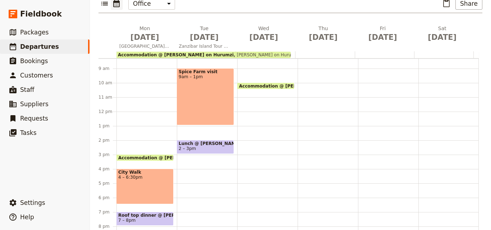
click at [204, 167] on div "Breakfast @ [PERSON_NAME][GEOGRAPHIC_DATA] 7 – 8am Spice Farm visit 9am – 1pm L…" at bounding box center [207, 111] width 60 height 345
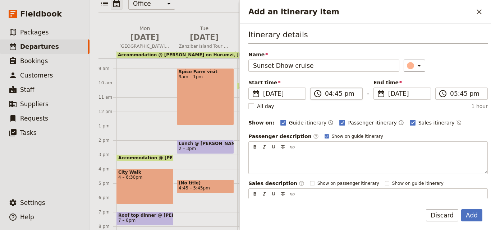
type input "Sunset Dhow cruise"
click at [338, 94] on input "04:45 pm" at bounding box center [341, 94] width 33 height 9
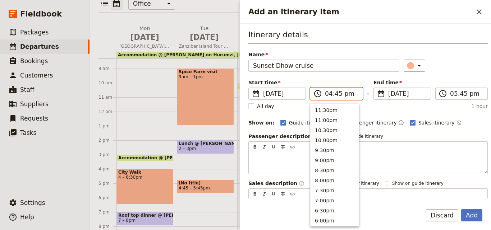
scroll to position [142, 0]
click at [336, 96] on input "04:45 pm" at bounding box center [341, 94] width 33 height 9
type input "04:00 pm"
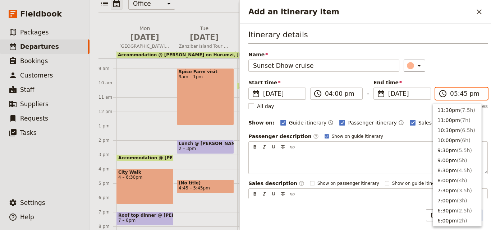
click at [451, 94] on input "05:45 pm" at bounding box center [466, 94] width 33 height 9
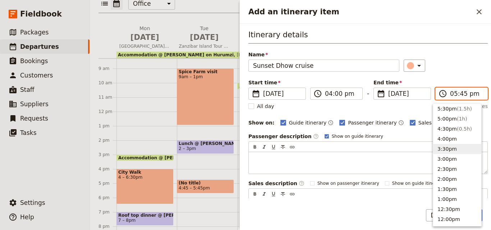
scroll to position [50, 0]
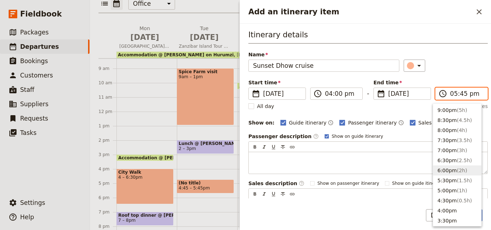
click at [457, 171] on span "( 2h )" at bounding box center [462, 171] width 10 height 6
type input "06:00 pm"
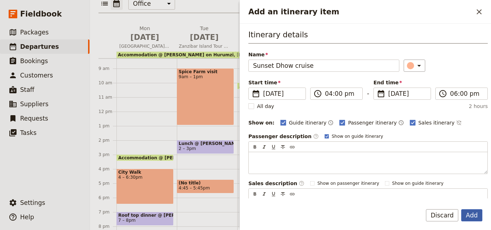
click at [477, 217] on button "Add" at bounding box center [471, 216] width 21 height 12
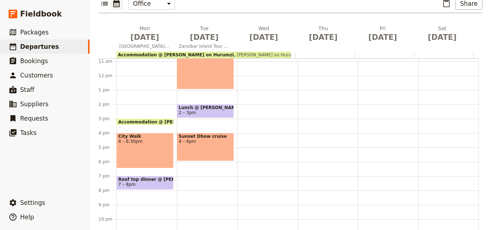
scroll to position [170, 0]
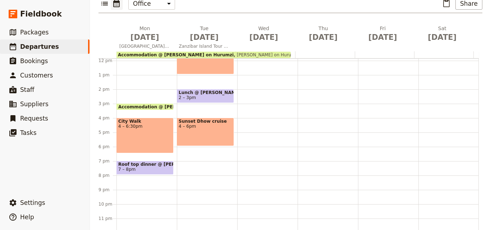
click at [190, 148] on div "Breakfast @ [PERSON_NAME][GEOGRAPHIC_DATA] 7 – 8am [GEOGRAPHIC_DATA] visit 9am …" at bounding box center [207, 60] width 60 height 345
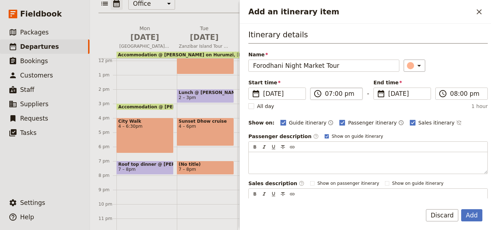
type input "Forodhani Night Market Tour"
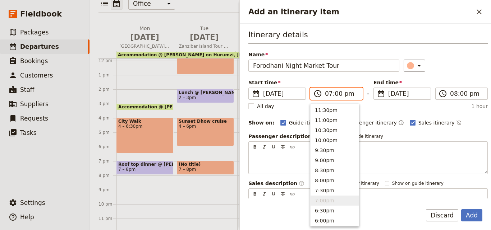
click at [328, 93] on input "07:00 pm" at bounding box center [341, 94] width 33 height 9
click at [332, 212] on button "6:30pm" at bounding box center [335, 211] width 48 height 10
type input "06:30 pm"
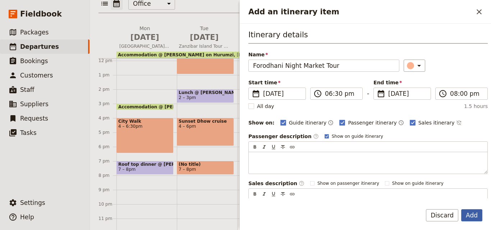
click at [471, 213] on button "Add" at bounding box center [471, 216] width 21 height 12
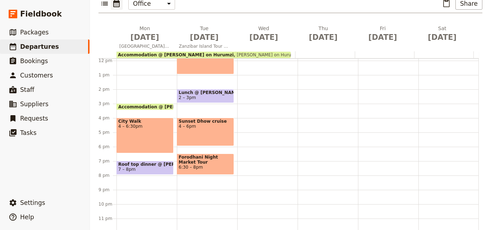
click at [157, 162] on span "Roof top dinner @ [PERSON_NAME] on Hurumzi" at bounding box center [145, 164] width 54 height 5
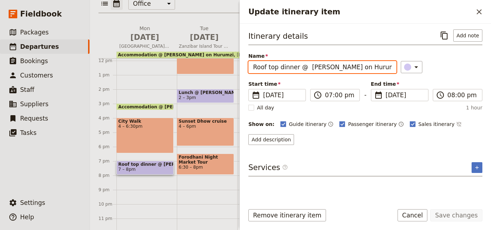
drag, startPoint x: 367, startPoint y: 70, endPoint x: 245, endPoint y: 68, distance: 121.9
click at [244, 69] on div "Itinerary details ​ Add note Name Roof top dinner @ [PERSON_NAME] on Hurumzi ​ …" at bounding box center [365, 111] width 251 height 175
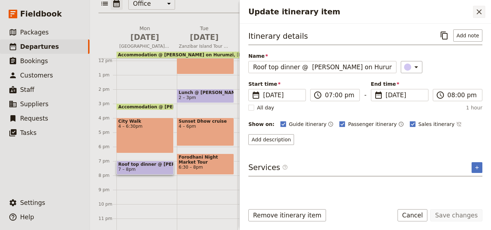
click at [479, 13] on icon "Close drawer" at bounding box center [479, 12] width 9 height 9
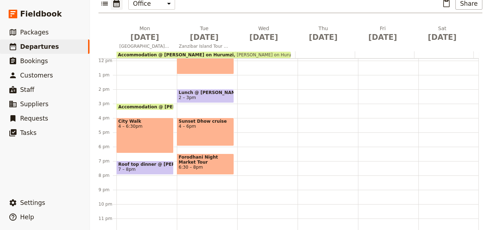
click at [206, 178] on div "Breakfast @ [PERSON_NAME][GEOGRAPHIC_DATA] 7 – 8am [GEOGRAPHIC_DATA] visit 9am …" at bounding box center [207, 60] width 60 height 345
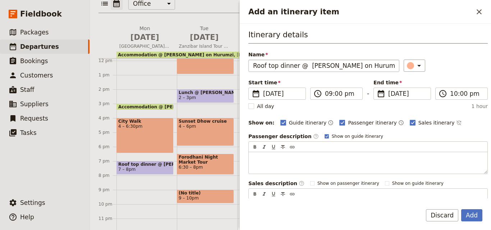
click at [282, 65] on input "Roof top dinner @ [PERSON_NAME] on Hurumzi" at bounding box center [323, 66] width 151 height 12
click at [280, 65] on input "Roof top dinner @ [PERSON_NAME] on Hurumzi" at bounding box center [323, 66] width 151 height 12
click at [260, 67] on input "Roof top dinner @ [PERSON_NAME] on Hurumzi" at bounding box center [323, 66] width 151 height 12
drag, startPoint x: 282, startPoint y: 65, endPoint x: 209, endPoint y: 66, distance: 73.0
click at [209, 66] on div "[DATE] - [GEOGRAPHIC_DATA] - [PERSON_NAME]'s Family Trip ​ Draft [DATE] – [DATE…" at bounding box center [290, 115] width 401 height 230
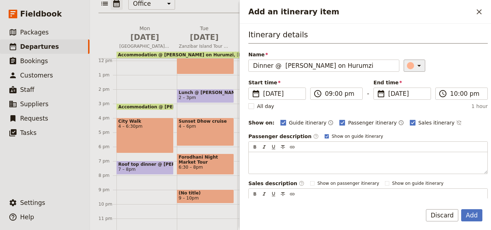
type input "Dinner @ [PERSON_NAME] on Hurumzi"
click at [407, 64] on div "Add an itinerary item" at bounding box center [410, 65] width 7 height 7
click at [412, 96] on div "button" at bounding box center [411, 98] width 7 height 7
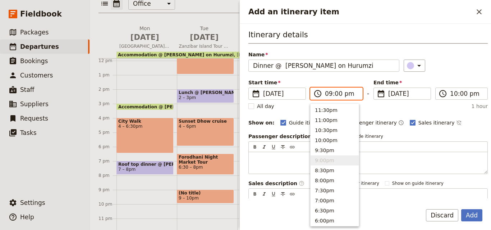
click at [330, 93] on input "09:00 pm" at bounding box center [341, 94] width 33 height 9
click at [328, 171] on button "8:30pm" at bounding box center [335, 171] width 48 height 10
type input "08:30 pm"
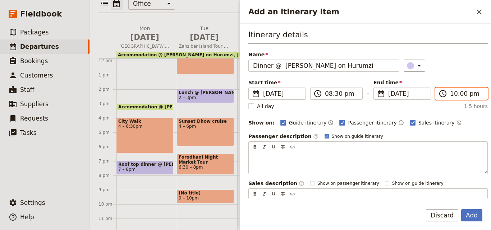
click at [451, 93] on input "10:00 pm" at bounding box center [466, 94] width 33 height 9
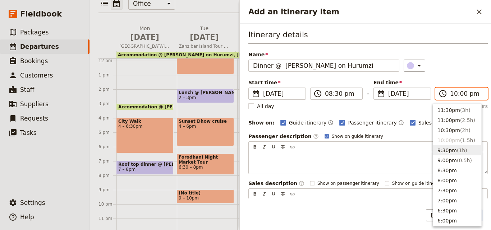
click at [444, 154] on button "9:30pm ( 1h )" at bounding box center [457, 151] width 48 height 10
type input "09:30 pm"
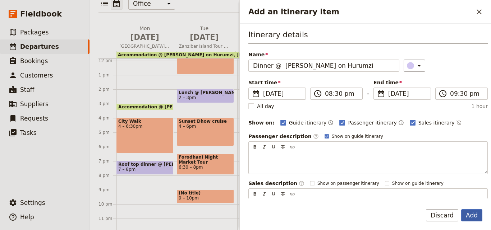
click at [477, 215] on button "Add" at bounding box center [471, 216] width 21 height 12
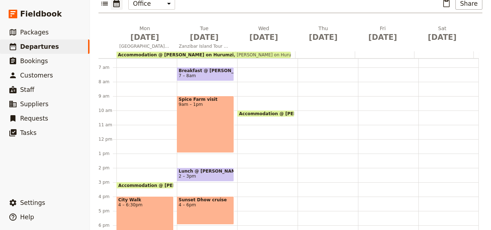
scroll to position [63, 0]
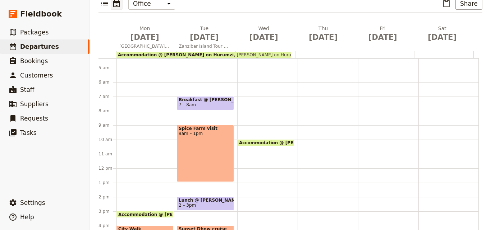
click at [197, 97] on span "Breakfast @ [PERSON_NAME] on Hurumzi" at bounding box center [206, 99] width 54 height 5
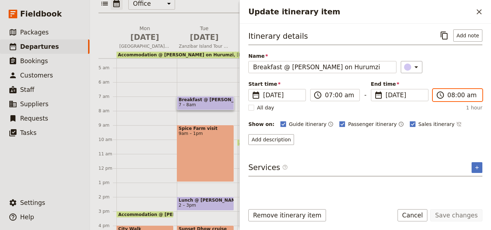
click at [452, 94] on input "08:00 am" at bounding box center [463, 95] width 30 height 9
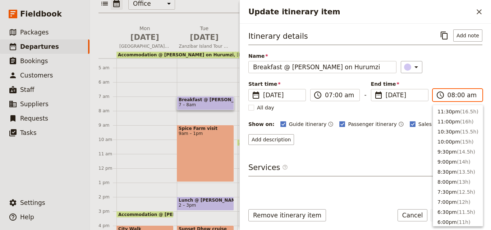
scroll to position [314, 0]
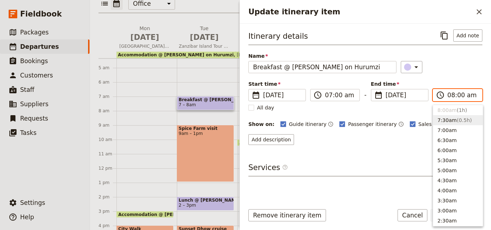
click at [457, 118] on span "( 0.5h )" at bounding box center [464, 121] width 15 height 6
type input "07:30 am"
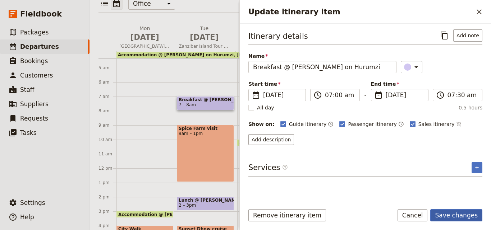
click at [468, 213] on button "Save changes" at bounding box center [456, 216] width 52 height 12
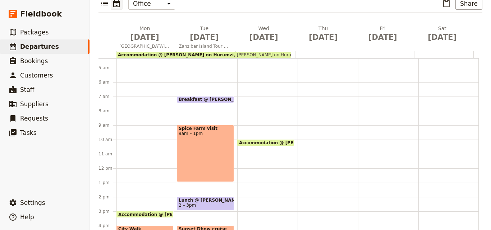
click at [213, 126] on span "Spice Farm visit" at bounding box center [206, 128] width 54 height 5
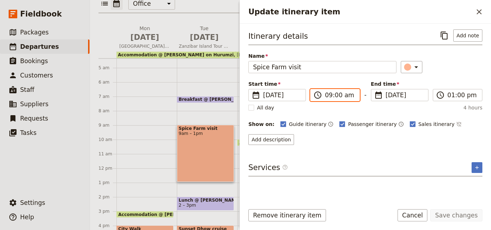
click at [329, 94] on input "09:00 am" at bounding box center [340, 95] width 30 height 9
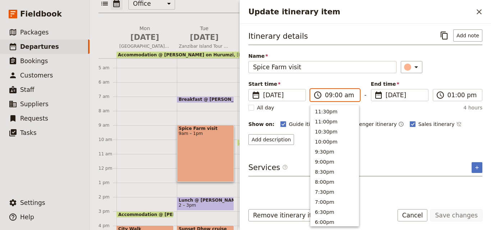
scroll to position [293, 0]
click at [334, 122] on button "8:30am" at bounding box center [335, 120] width 48 height 10
type input "08:30 am"
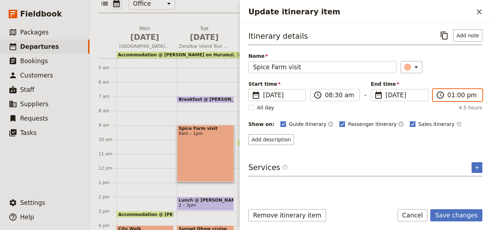
click at [450, 97] on input "01:00 pm" at bounding box center [463, 95] width 30 height 9
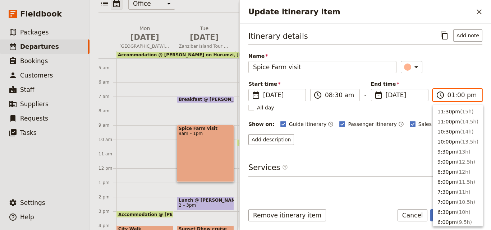
scroll to position [213, 0]
click at [451, 126] on button "12:00pm ( 3.5h )" at bounding box center [458, 130] width 50 height 10
type input "12:00 pm"
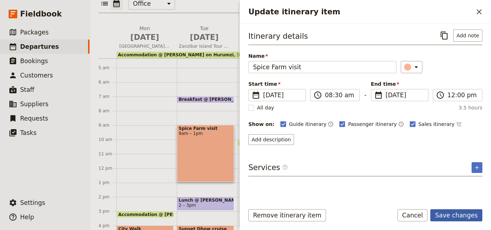
click at [469, 218] on button "Save changes" at bounding box center [456, 216] width 52 height 12
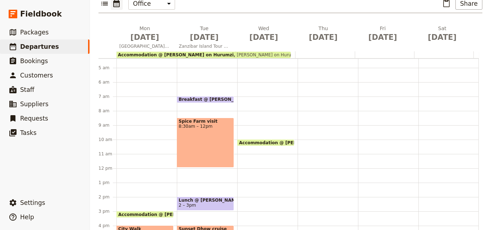
click at [224, 198] on span "Lunch @ [PERSON_NAME] on Hurumzi" at bounding box center [206, 200] width 54 height 5
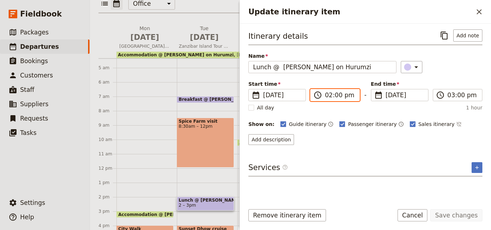
click at [328, 96] on input "02:00 pm" at bounding box center [340, 95] width 30 height 9
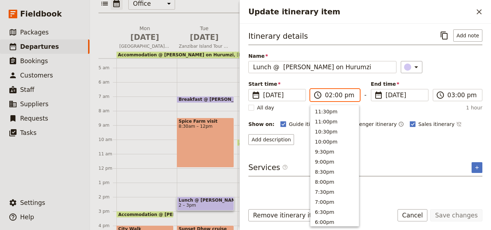
scroll to position [193, 0]
click at [329, 130] on button "1:00pm" at bounding box center [335, 130] width 48 height 10
type input "01:00 pm"
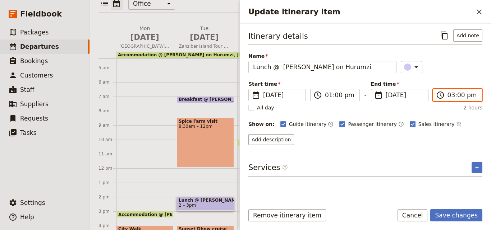
click at [452, 97] on input "03:00 pm" at bounding box center [463, 95] width 30 height 9
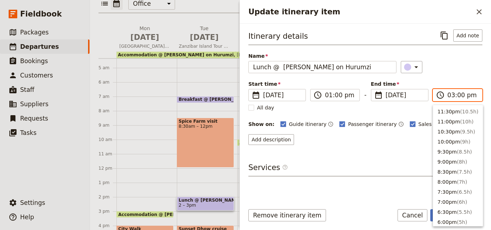
scroll to position [173, 0]
click at [453, 125] on button "2:30pm ( 1.5h )" at bounding box center [458, 120] width 50 height 10
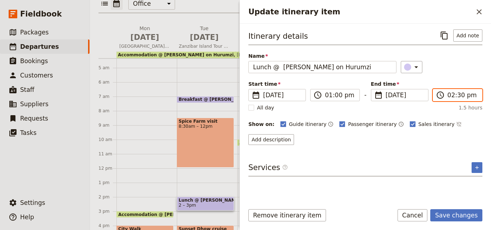
click at [458, 95] on input "02:30 pm" at bounding box center [463, 95] width 30 height 9
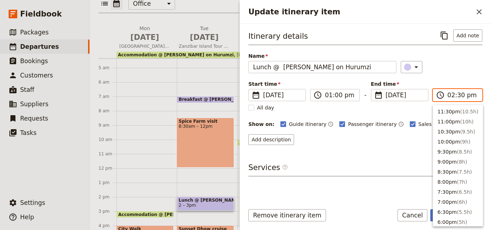
scroll to position [183, 0]
type input "02:00 pm"
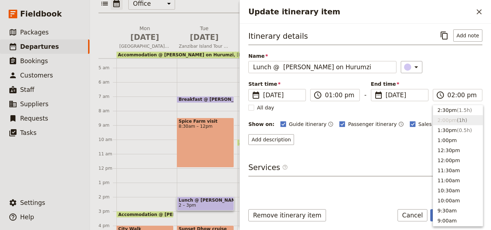
click at [446, 74] on div "Itinerary details ​ Add note Name Lunch @ [PERSON_NAME] on Hurumzi ​ Start time…" at bounding box center [365, 87] width 234 height 116
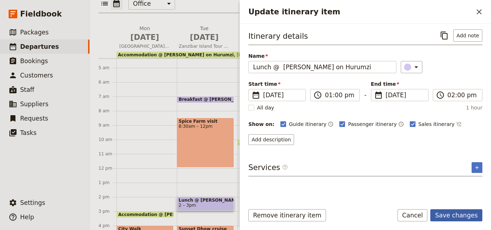
click at [475, 215] on button "Save changes" at bounding box center [456, 216] width 52 height 12
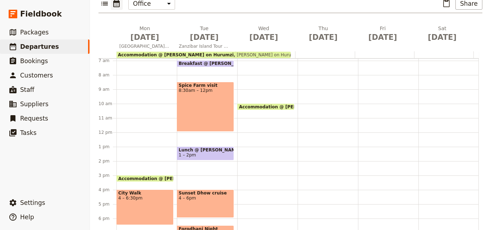
scroll to position [170, 0]
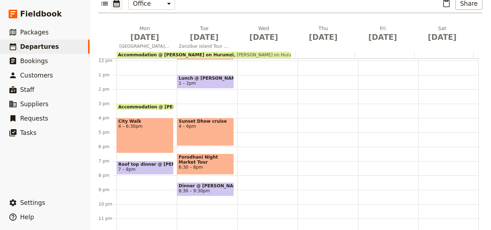
click at [214, 119] on div "Sunset Dhow cruise 4 – 6pm" at bounding box center [205, 132] width 57 height 28
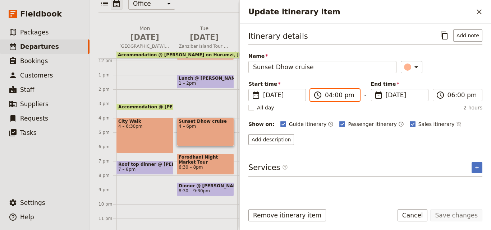
click at [329, 95] on input "04:00 pm" at bounding box center [340, 95] width 30 height 9
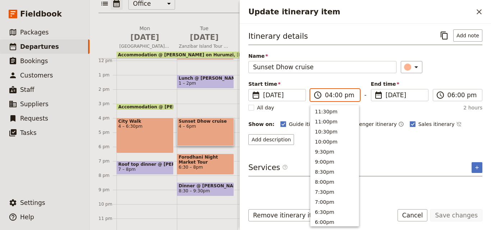
scroll to position [152, 0]
click at [328, 128] on button "3:00pm" at bounding box center [335, 130] width 48 height 10
type input "03:00 pm"
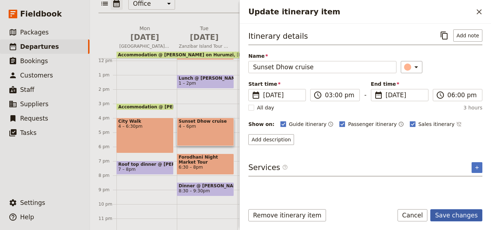
click at [465, 214] on button "Save changes" at bounding box center [456, 216] width 52 height 12
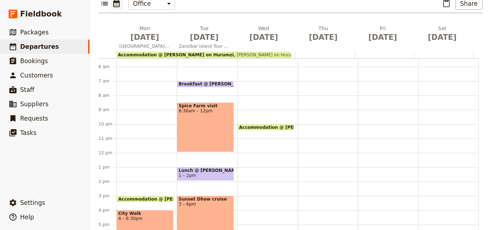
scroll to position [63, 0]
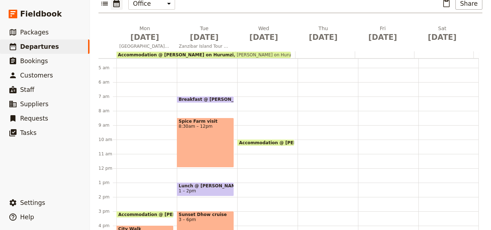
click at [208, 97] on span "Breakfast @ [PERSON_NAME] on Hurumzi" at bounding box center [231, 99] width 104 height 5
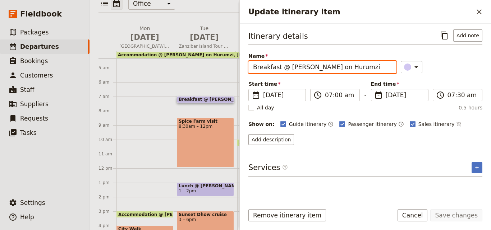
drag, startPoint x: 353, startPoint y: 66, endPoint x: 248, endPoint y: 67, distance: 104.6
click at [248, 67] on input "Breakfast @ [PERSON_NAME] on Hurumzi" at bounding box center [322, 67] width 148 height 12
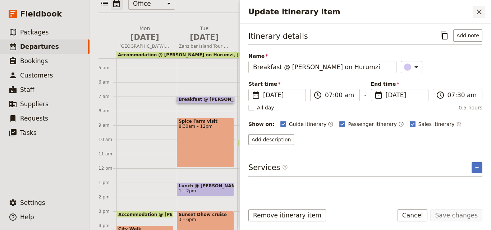
click at [478, 17] on button "​" at bounding box center [479, 12] width 12 height 12
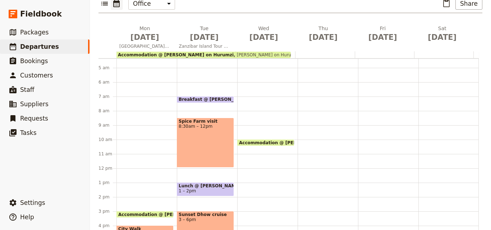
click at [258, 88] on div "Accommodation @ [PERSON_NAME] on Hurumzi 3pm – 10am [PERSON_NAME] on Hurumzi" at bounding box center [267, 168] width 60 height 345
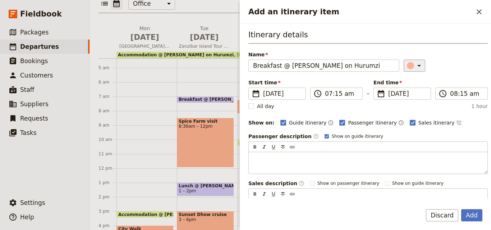
type input "Breakfast @ [PERSON_NAME] on Hurumzi"
click at [407, 70] on button "​" at bounding box center [415, 66] width 22 height 12
click at [410, 97] on div "button" at bounding box center [411, 98] width 7 height 7
click at [469, 216] on button "Add" at bounding box center [471, 216] width 21 height 12
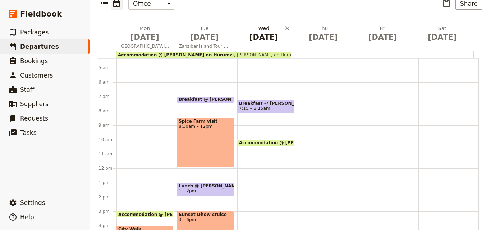
click at [261, 32] on span "[DATE]" at bounding box center [263, 37] width 51 height 11
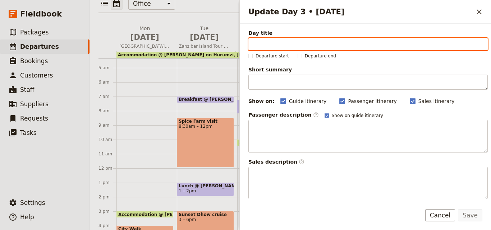
paste input "[GEOGRAPHIC_DATA]"
type input "[GEOGRAPHIC_DATA]"
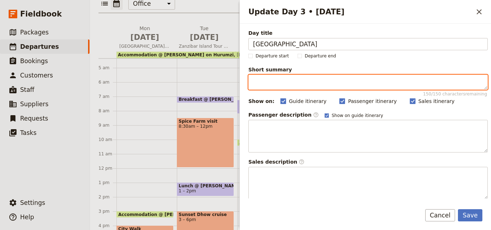
click at [286, 83] on textarea "Short summary 150 / 150 characters remaining" at bounding box center [367, 82] width 239 height 15
paste textarea "Transfer to [GEOGRAPHIC_DATA]"
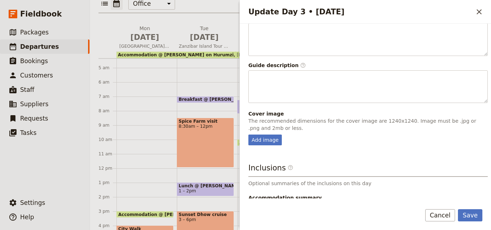
scroll to position [198, 0]
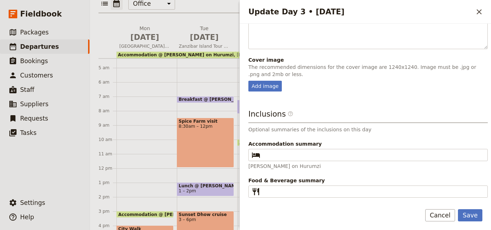
type textarea "Transfer to [GEOGRAPHIC_DATA]"
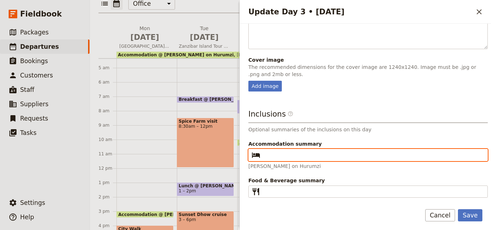
paste input "[GEOGRAPHIC_DATA]"
type input "[GEOGRAPHIC_DATA]"
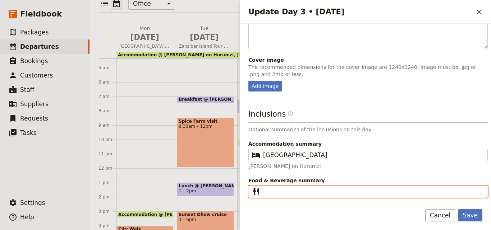
click at [335, 191] on input "Food & Beverage summary ​" at bounding box center [373, 192] width 220 height 9
type input "B"
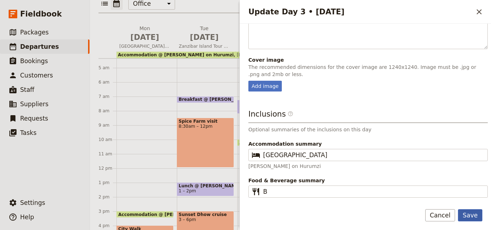
click at [472, 212] on button "Save" at bounding box center [470, 216] width 24 height 12
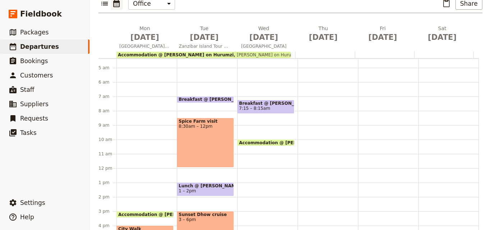
click at [291, 51] on div at bounding box center [266, 54] width 60 height 7
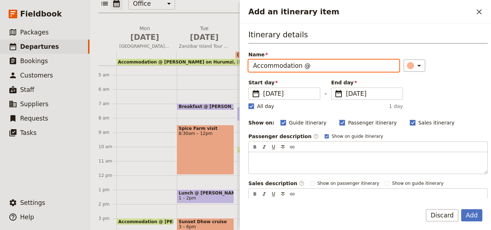
paste input "[GEOGRAPHIC_DATA]"
type input "Accommodation @ [GEOGRAPHIC_DATA]"
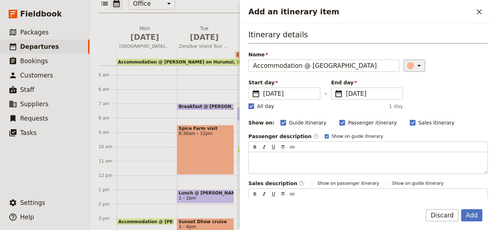
click at [415, 63] on icon "Add an itinerary item" at bounding box center [419, 65] width 9 height 9
click at [402, 88] on div "button" at bounding box center [403, 89] width 7 height 7
drag, startPoint x: 257, startPoint y: 107, endPoint x: 261, endPoint y: 105, distance: 3.7
click at [257, 107] on label "All day" at bounding box center [261, 106] width 26 height 7
click at [248, 103] on input "All day" at bounding box center [248, 102] width 0 height 0
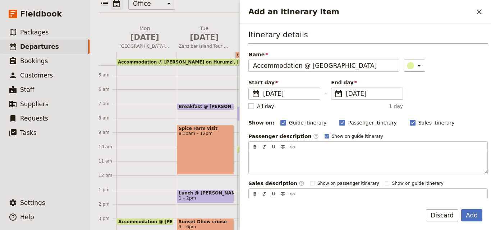
checkbox input "false"
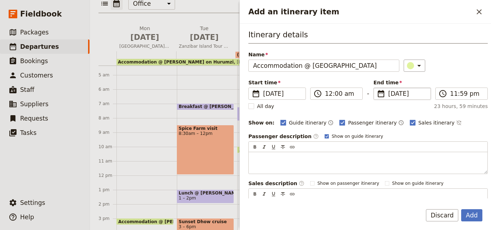
click at [388, 96] on span "[DATE]" at bounding box center [407, 94] width 38 height 9
click at [377, 88] on input "[DATE]" at bounding box center [376, 88] width 0 height 0
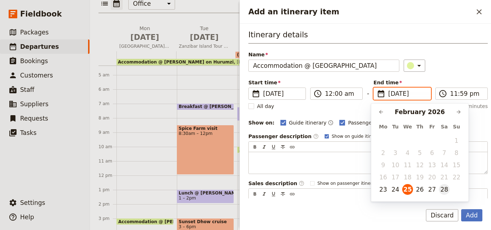
click at [445, 193] on button "28" at bounding box center [444, 189] width 11 height 11
type input "[DATE]"
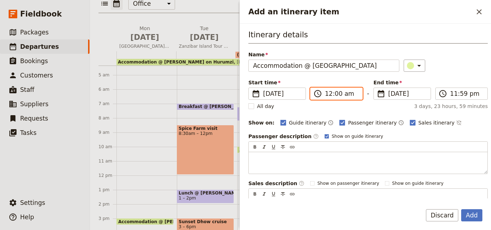
click at [327, 95] on input "12:00 am" at bounding box center [341, 94] width 33 height 9
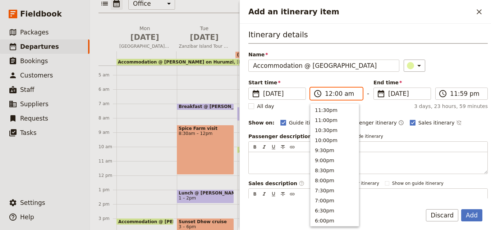
scroll to position [364, 0]
click at [344, 92] on input "12:00 am" at bounding box center [341, 94] width 33 height 9
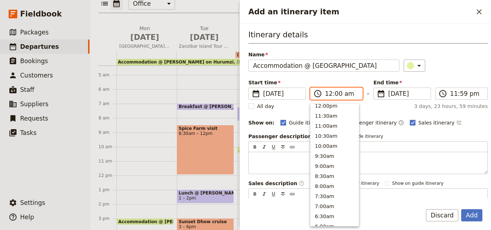
scroll to position [220, 0]
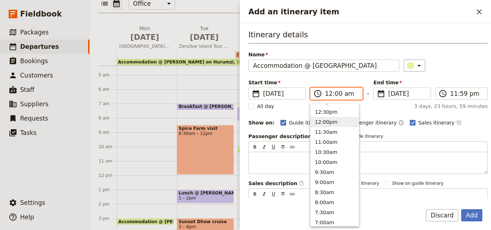
click at [336, 120] on button "12:00pm" at bounding box center [335, 122] width 48 height 10
type input "12:00 pm"
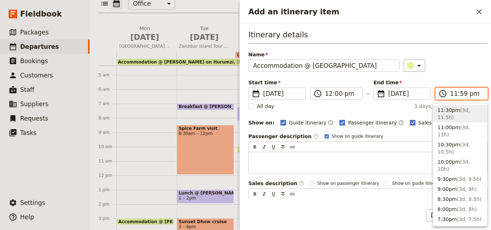
click at [450, 98] on input "11:59 pm" at bounding box center [466, 94] width 33 height 9
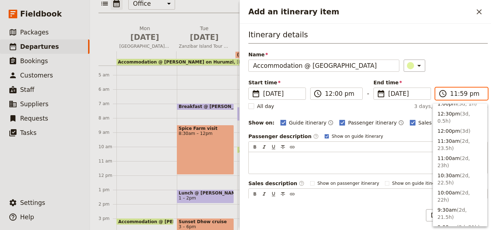
scroll to position [288, 0]
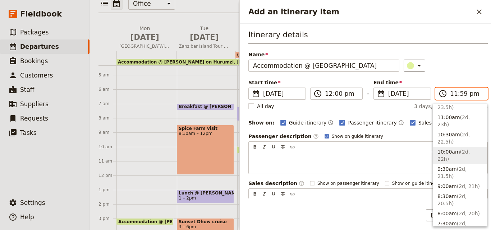
click at [453, 147] on button "10:00am ( 2d, 22h )" at bounding box center [460, 155] width 54 height 17
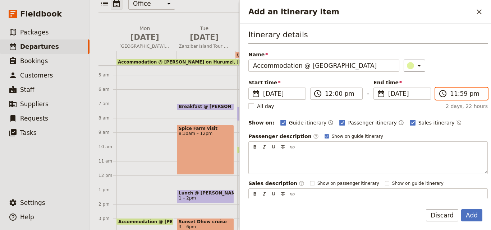
type input "10:00 am"
click at [472, 218] on button "Add" at bounding box center [471, 216] width 21 height 12
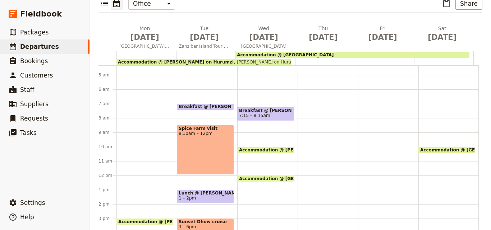
click at [293, 52] on span "Accommodation @ [GEOGRAPHIC_DATA]" at bounding box center [285, 54] width 97 height 5
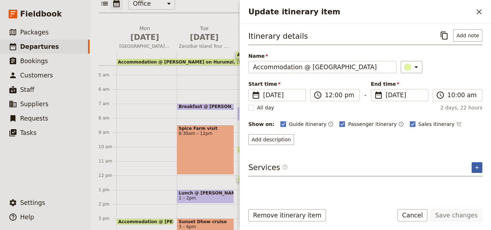
click at [474, 164] on button "​" at bounding box center [477, 168] width 11 height 11
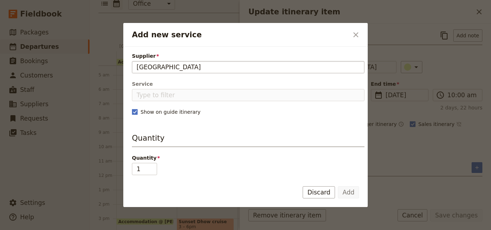
click at [138, 67] on input "[GEOGRAPHIC_DATA]" at bounding box center [248, 67] width 223 height 9
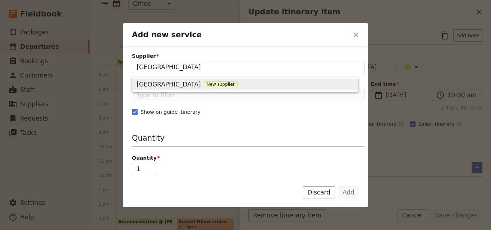
click at [204, 85] on span "New supplier" at bounding box center [221, 85] width 34 height 6
type input "[GEOGRAPHIC_DATA]"
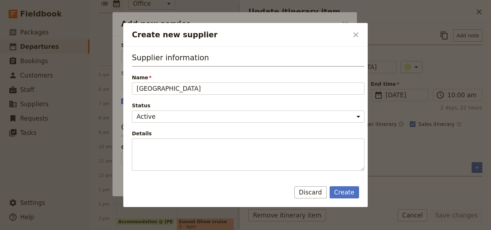
scroll to position [108, 0]
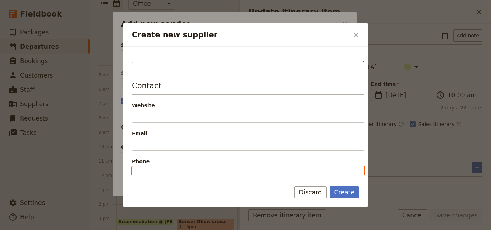
paste input "[PHONE_NUMBER]"
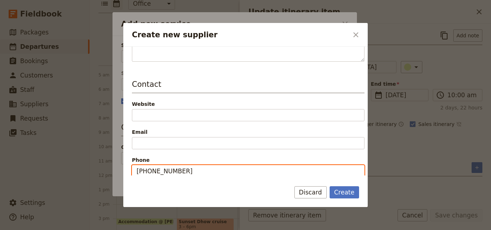
type input "[PHONE_NUMBER]"
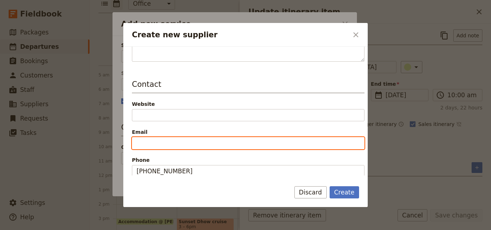
paste input "[EMAIL_ADDRESS][DOMAIN_NAME]"
type input "[EMAIL_ADDRESS][DOMAIN_NAME]"
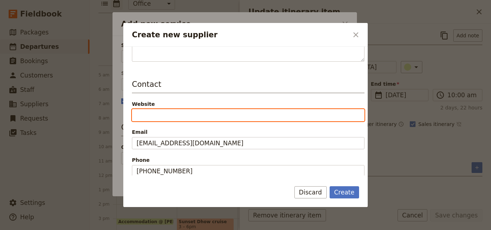
paste input "[URL][DOMAIN_NAME]"
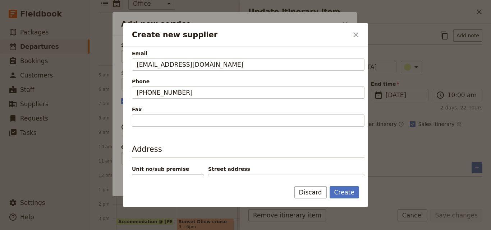
scroll to position [164, 0]
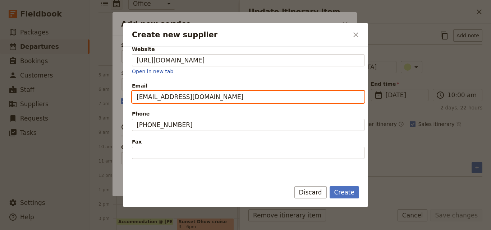
type input "[URL][DOMAIN_NAME]"
drag, startPoint x: 175, startPoint y: 97, endPoint x: 198, endPoint y: 99, distance: 23.4
click at [198, 99] on input "[EMAIL_ADDRESS][DOMAIN_NAME]" at bounding box center [248, 97] width 233 height 12
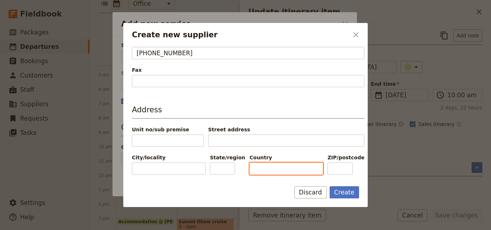
paste input "[GEOGRAPHIC_DATA]"
click at [262, 169] on input "[GEOGRAPHIC_DATA]" at bounding box center [287, 169] width 74 height 12
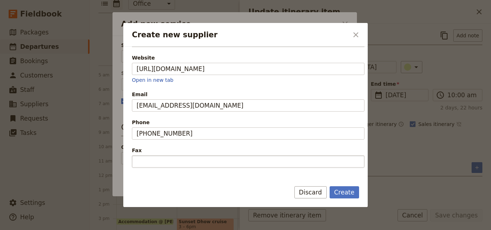
scroll to position [180, 0]
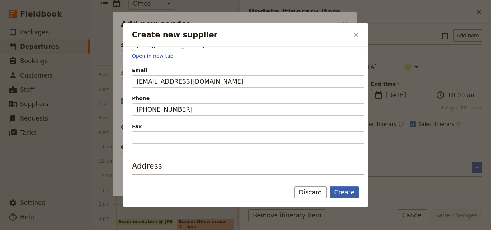
type input "[GEOGRAPHIC_DATA]"
click at [342, 187] on button "Create" at bounding box center [345, 193] width 30 height 12
type input "[GEOGRAPHIC_DATA]"
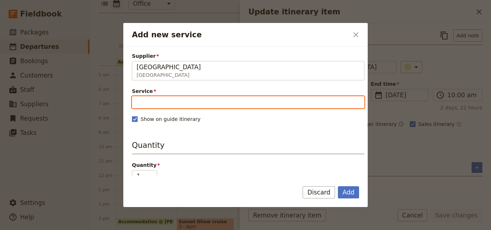
click at [194, 99] on input "Service" at bounding box center [248, 102] width 233 height 12
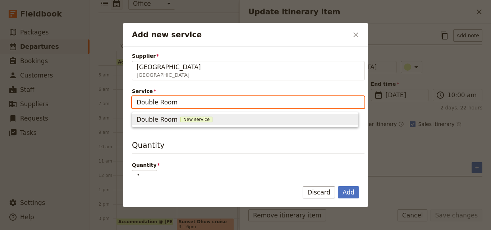
click at [194, 120] on span "New service" at bounding box center [197, 120] width 32 height 6
type input "Double Room"
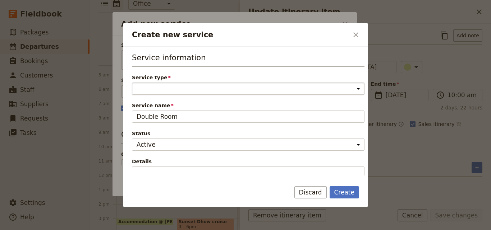
click at [191, 90] on select "Accommodation Activity Transport Flight Food and beverage Other" at bounding box center [248, 89] width 233 height 12
select select "AccommodationService"
click at [132, 83] on select "Accommodation Activity Transport Flight Food and beverage Other" at bounding box center [248, 89] width 233 height 12
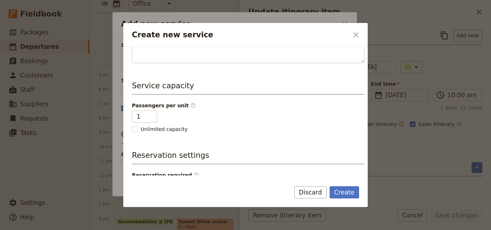
scroll to position [144, 0]
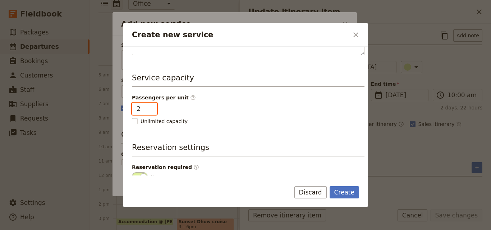
type input "2"
click at [148, 108] on input "2" at bounding box center [144, 109] width 25 height 12
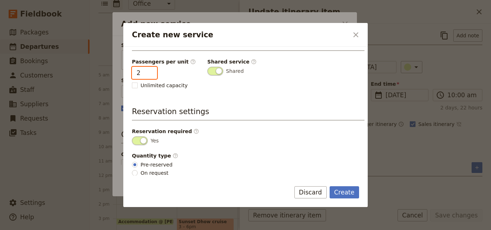
scroll to position [182, 0]
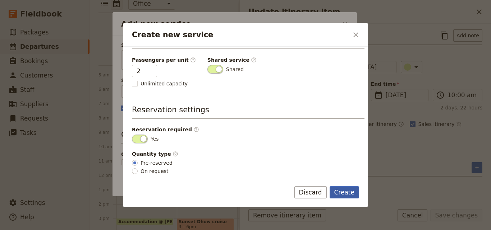
click at [347, 195] on button "Create" at bounding box center [345, 193] width 30 height 12
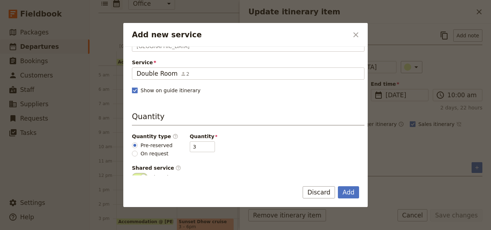
scroll to position [72, 0]
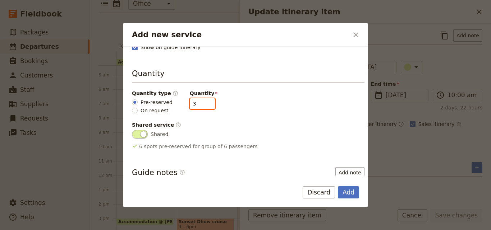
click at [201, 108] on input "3" at bounding box center [202, 104] width 25 height 11
click at [202, 105] on input "2" at bounding box center [202, 104] width 25 height 11
type input "1"
click at [202, 105] on input "1" at bounding box center [202, 104] width 25 height 11
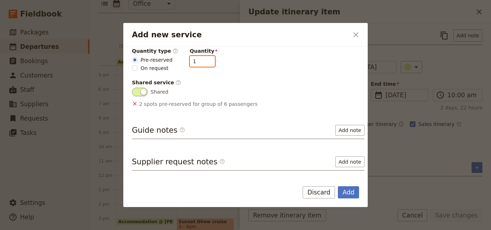
scroll to position [142, 0]
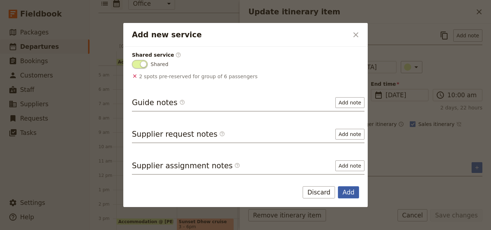
click at [346, 189] on button "Add" at bounding box center [348, 193] width 21 height 12
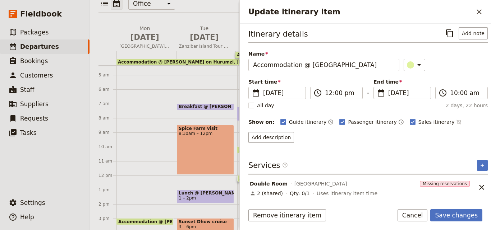
scroll to position [3, 0]
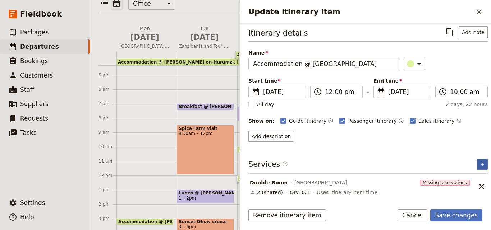
click at [480, 163] on icon "Add service inclusion" at bounding box center [483, 165] width 6 height 6
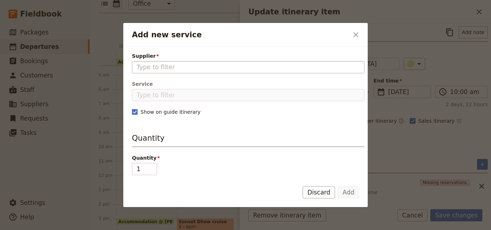
click at [162, 65] on input "Supplier" at bounding box center [248, 67] width 223 height 9
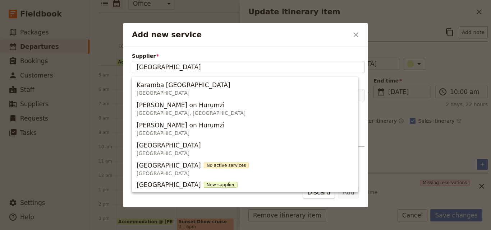
drag, startPoint x: 173, startPoint y: 69, endPoint x: 126, endPoint y: 68, distance: 46.4
click at [126, 68] on div "Supplier zanzibar Service Show on guide itinerary Quantity Quantity 1 Guide not…" at bounding box center [245, 111] width 245 height 129
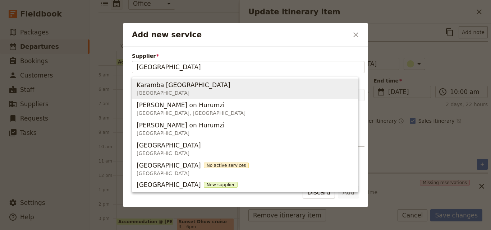
click at [156, 92] on span "[GEOGRAPHIC_DATA]" at bounding box center [185, 93] width 97 height 7
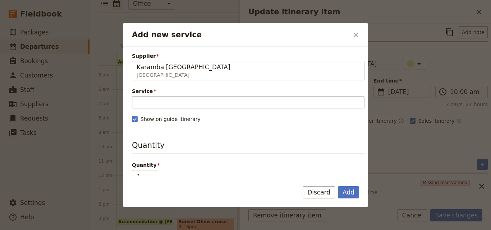
type input "Karamba [GEOGRAPHIC_DATA]"
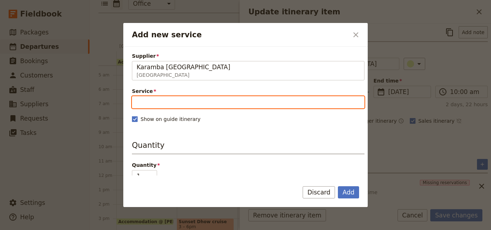
click at [161, 102] on input "Service" at bounding box center [248, 102] width 233 height 12
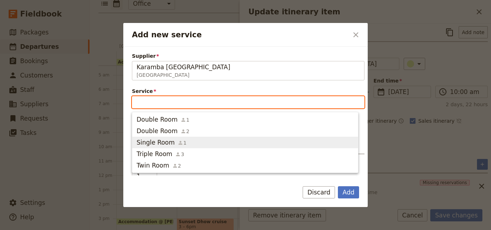
click at [158, 146] on span "Single Room" at bounding box center [156, 142] width 38 height 9
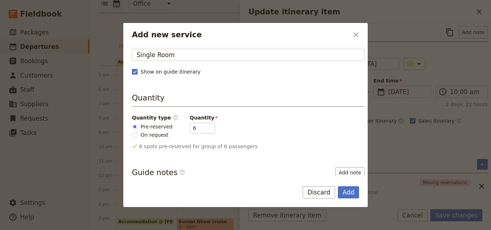
scroll to position [72, 0]
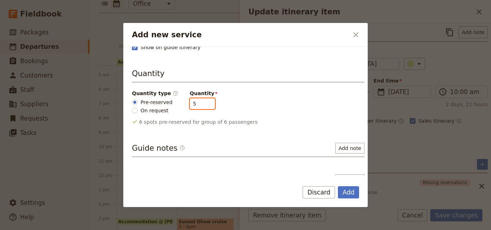
click at [202, 104] on input "5" at bounding box center [202, 104] width 25 height 11
click at [202, 104] on input "4" at bounding box center [202, 104] width 25 height 11
click at [202, 104] on input "3" at bounding box center [202, 104] width 25 height 11
type input "2"
click at [202, 104] on input "2" at bounding box center [202, 104] width 25 height 11
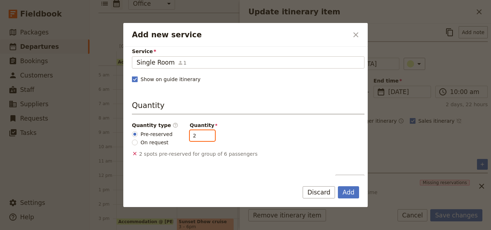
scroll to position [0, 0]
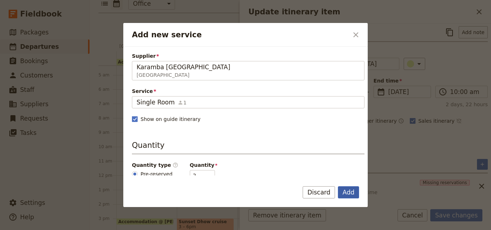
click at [351, 187] on button "Add" at bounding box center [348, 193] width 21 height 12
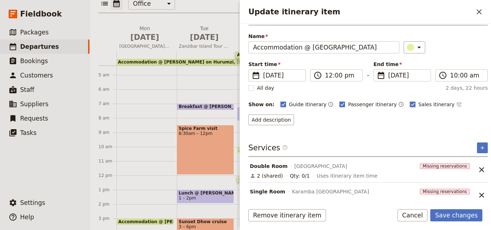
scroll to position [29, 0]
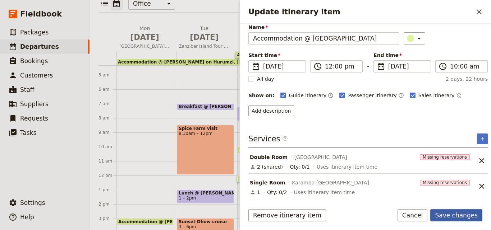
click at [456, 215] on button "Save changes" at bounding box center [456, 216] width 52 height 12
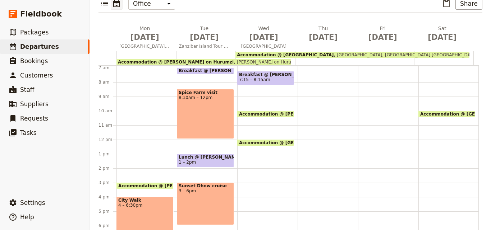
scroll to position [27, 0]
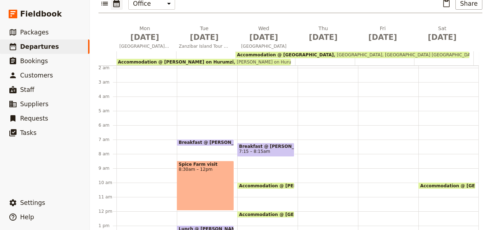
click at [263, 144] on span "Breakfast @ [PERSON_NAME] on Hurumzi" at bounding box center [266, 146] width 54 height 5
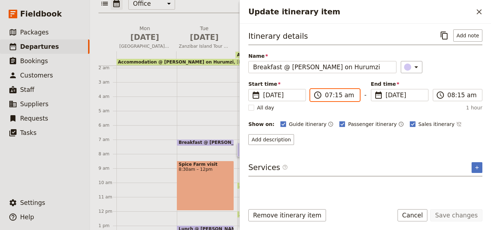
click at [338, 95] on input "07:15 am" at bounding box center [340, 95] width 30 height 9
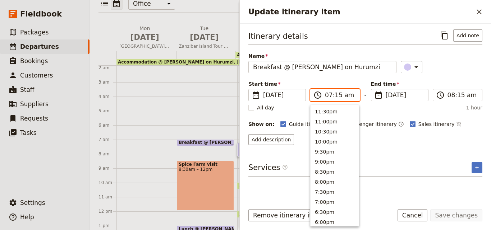
scroll to position [334, 0]
click at [338, 95] on input "07:15 am" at bounding box center [340, 95] width 30 height 9
click at [327, 111] on button "7:00am" at bounding box center [335, 110] width 48 height 10
type input "07:00 am"
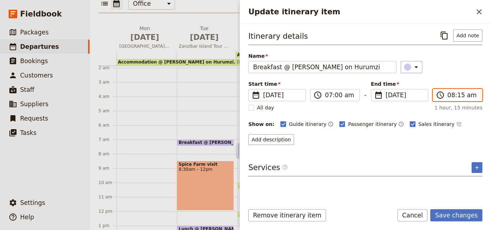
click at [457, 96] on input "08:15 am" at bounding box center [463, 95] width 30 height 9
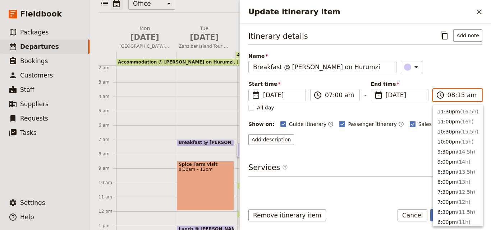
scroll to position [314, 0]
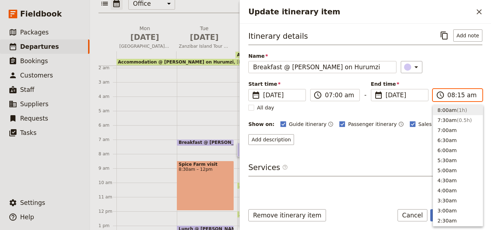
click at [452, 110] on button "8:00am ( 1h )" at bounding box center [458, 110] width 50 height 10
type input "08:00 am"
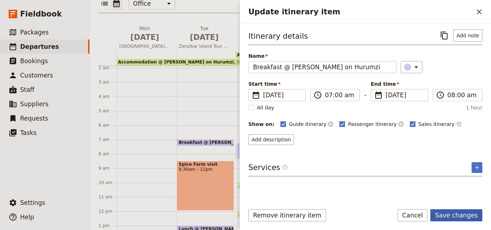
click at [465, 212] on button "Save changes" at bounding box center [456, 216] width 52 height 12
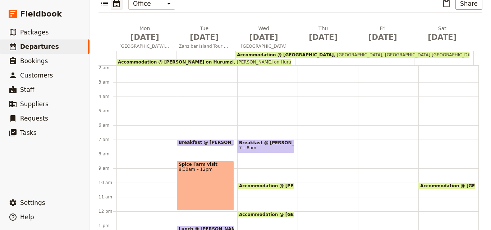
click at [243, 157] on div "Breakfast @ [PERSON_NAME] on Hurumzi 7 – 8am Accommodation @ [PERSON_NAME] on H…" at bounding box center [267, 211] width 60 height 345
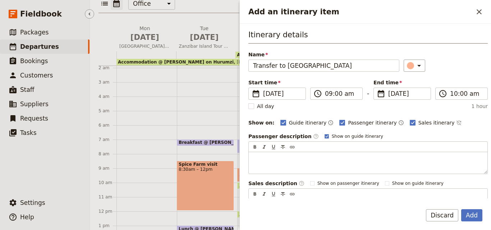
type input "Transfer to [GEOGRAPHIC_DATA]"
click at [467, 217] on button "Add" at bounding box center [471, 216] width 21 height 12
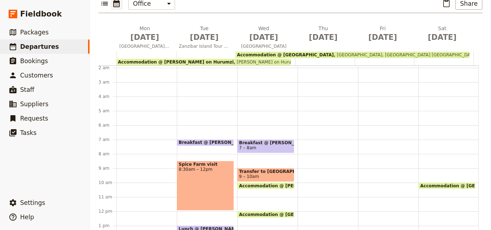
click at [257, 141] on span "Breakfast @ [PERSON_NAME] on Hurumzi" at bounding box center [266, 143] width 54 height 5
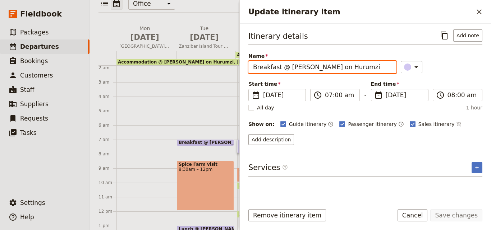
drag, startPoint x: 359, startPoint y: 70, endPoint x: 286, endPoint y: 70, distance: 73.4
click at [286, 70] on input "Breakfast @ [PERSON_NAME] on Hurumzi" at bounding box center [322, 67] width 148 height 12
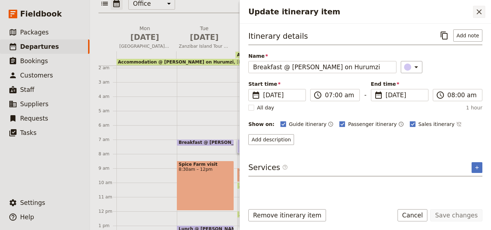
click at [483, 7] on button "​" at bounding box center [479, 12] width 12 height 12
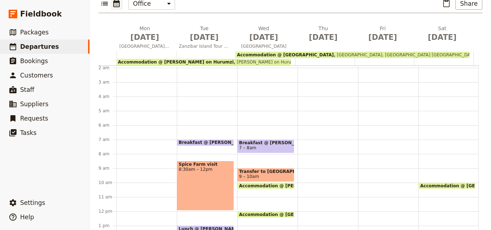
click at [280, 169] on span "Transfer to [GEOGRAPHIC_DATA]" at bounding box center [266, 171] width 54 height 5
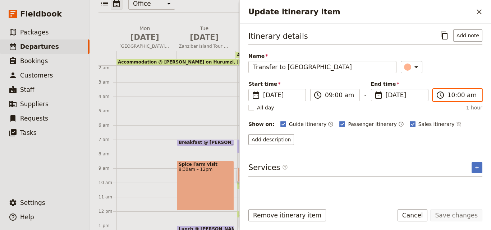
click at [452, 94] on input "10:00 am" at bounding box center [463, 95] width 30 height 9
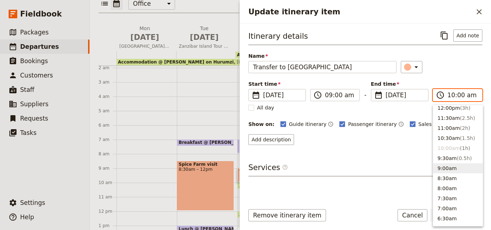
scroll to position [201, 0]
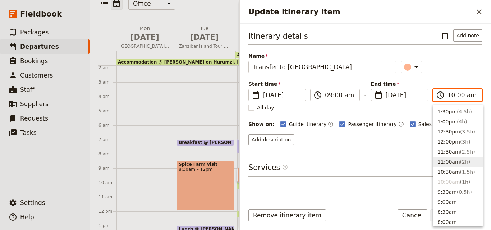
click at [453, 164] on button "11:00am ( 2h )" at bounding box center [458, 162] width 50 height 10
type input "11:00 am"
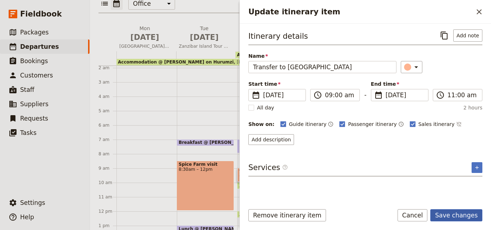
click at [455, 218] on button "Save changes" at bounding box center [456, 216] width 52 height 12
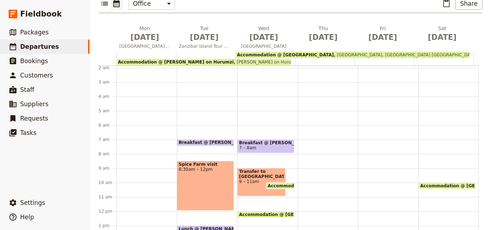
click at [286, 184] on span "Accommodation @ [PERSON_NAME] on Hurumzi" at bounding box center [327, 186] width 119 height 5
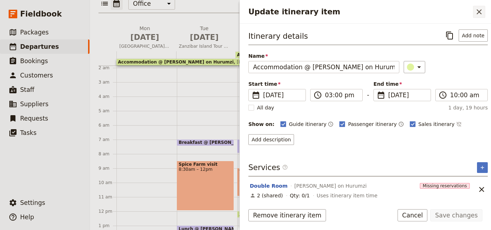
click at [475, 7] on button "​" at bounding box center [479, 12] width 12 height 12
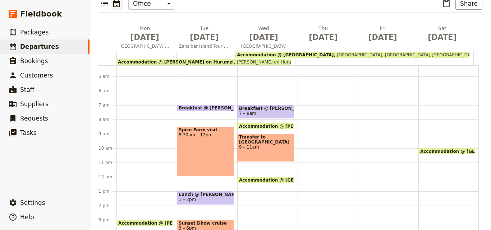
scroll to position [99, 0]
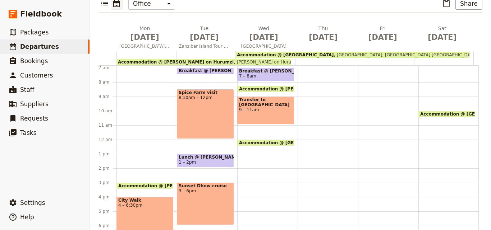
click at [255, 144] on div "Breakfast @ [PERSON_NAME] on Hurumzi 7 – 8am Accommodation @ [PERSON_NAME] on H…" at bounding box center [267, 139] width 60 height 345
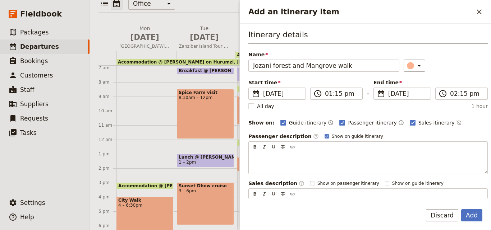
drag, startPoint x: 358, startPoint y: 67, endPoint x: 232, endPoint y: 67, distance: 126.2
click at [232, 67] on div "[DATE] - [GEOGRAPHIC_DATA] - [PERSON_NAME]'s Family Trip ​ Draft [DATE] – [DATE…" at bounding box center [290, 115] width 401 height 230
type input "Jozani forest and Mangrove walk"
click at [475, 217] on button "Add" at bounding box center [471, 216] width 21 height 12
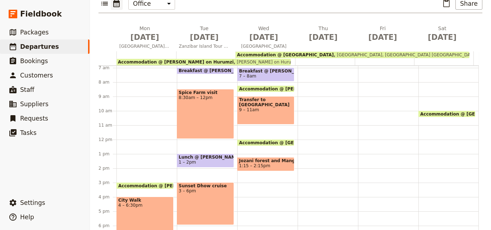
click at [255, 164] on span "1:15 – 2:15pm" at bounding box center [254, 166] width 31 height 5
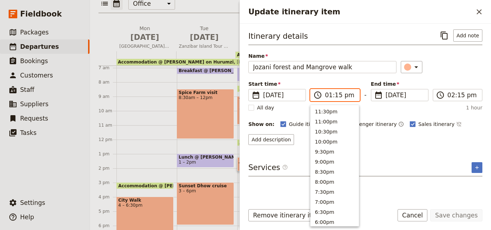
scroll to position [213, 0]
click at [330, 98] on input "01:15 pm" at bounding box center [340, 95] width 30 height 9
click at [324, 108] on button "1:00pm" at bounding box center [335, 110] width 48 height 10
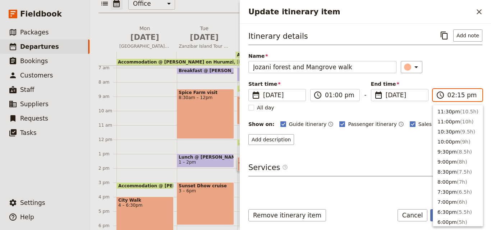
click at [450, 96] on input "02:15 pm" at bounding box center [463, 95] width 30 height 9
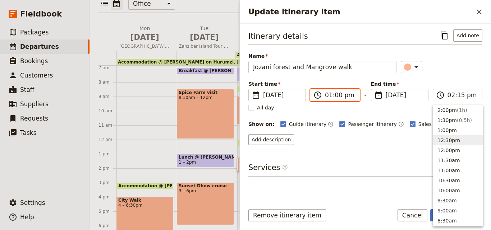
click at [329, 97] on input "01:00 pm" at bounding box center [340, 95] width 30 height 9
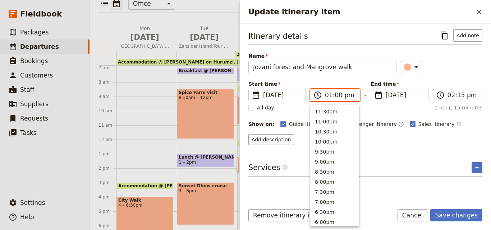
scroll to position [213, 0]
click at [327, 120] on button "12:30pm" at bounding box center [335, 120] width 48 height 10
type input "12:30 pm"
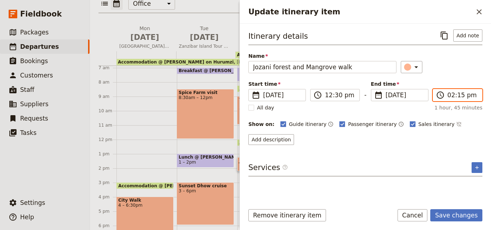
click at [451, 97] on input "02:15 pm" at bounding box center [463, 95] width 30 height 9
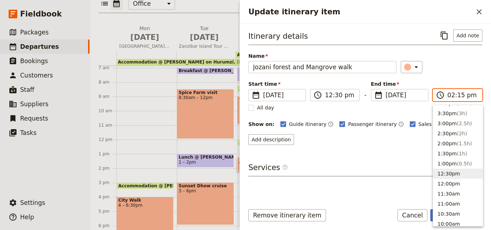
scroll to position [115, 0]
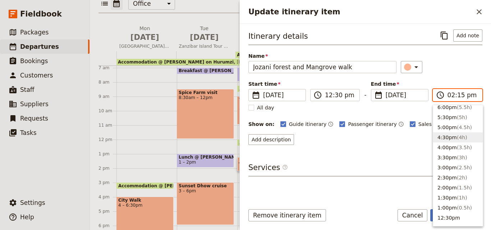
click at [453, 135] on button "4:30pm ( 4h )" at bounding box center [458, 138] width 50 height 10
type input "04:30 pm"
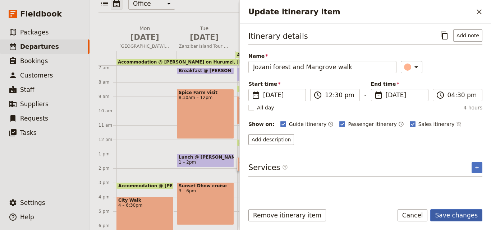
click at [459, 213] on button "Save changes" at bounding box center [456, 216] width 52 height 12
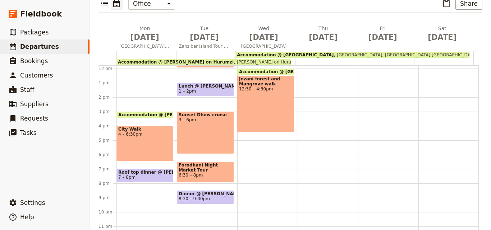
scroll to position [170, 0]
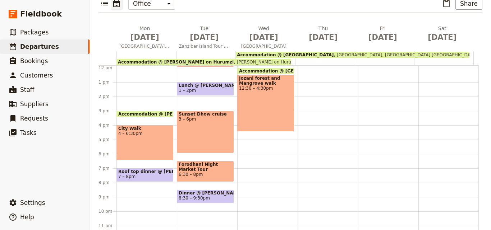
click at [243, 129] on div "Breakfast @ [PERSON_NAME] on Hurumzi 7 – 8am Accommodation @ [PERSON_NAME] on H…" at bounding box center [267, 67] width 60 height 345
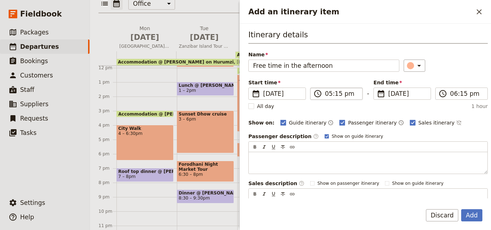
type input "Free time in the afternoon"
click at [330, 94] on input "05:15 pm" at bounding box center [341, 94] width 33 height 9
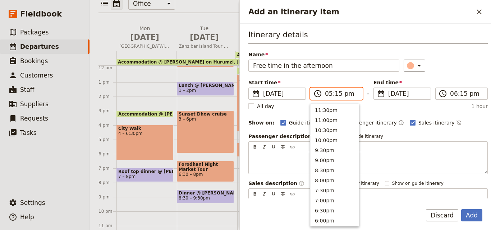
scroll to position [132, 0]
click at [335, 137] on button "3:30pm" at bounding box center [335, 139] width 48 height 10
type input "03:30 pm"
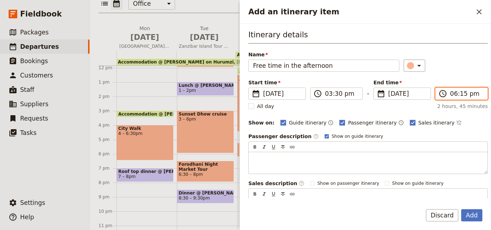
click at [459, 93] on input "06:15 pm" at bounding box center [466, 94] width 33 height 9
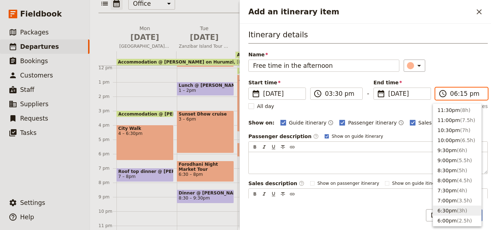
click at [462, 211] on span "( 3h )" at bounding box center [462, 211] width 10 height 6
type input "06:30 pm"
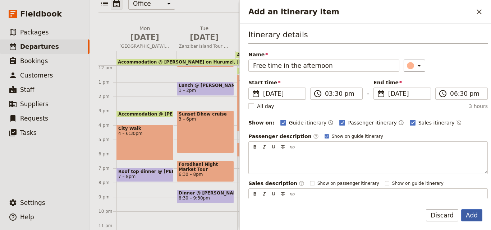
click at [478, 214] on button "Add" at bounding box center [471, 216] width 21 height 12
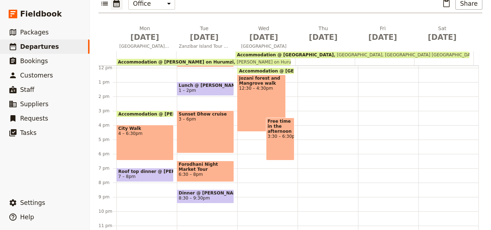
click at [272, 134] on span "3:30 – 6:30pm" at bounding box center [280, 136] width 25 height 5
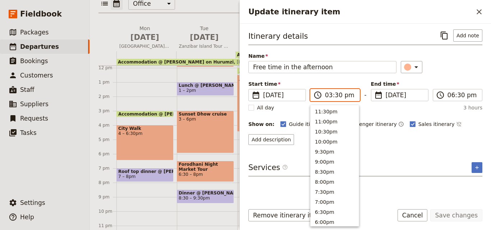
click at [328, 98] on input "03:30 pm" at bounding box center [340, 95] width 30 height 9
click at [330, 123] on button "3:00pm" at bounding box center [335, 120] width 48 height 10
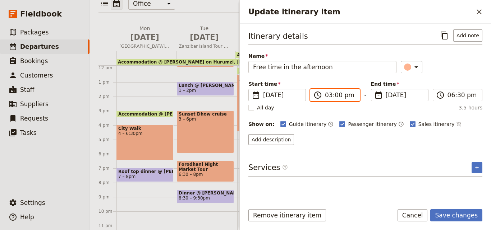
click at [335, 98] on input "03:00 pm" at bounding box center [340, 95] width 30 height 9
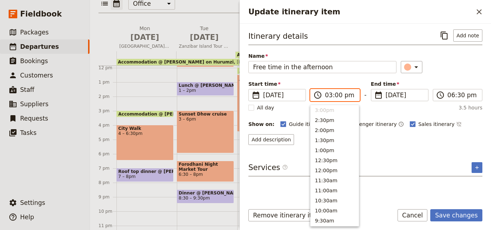
scroll to position [137, 0]
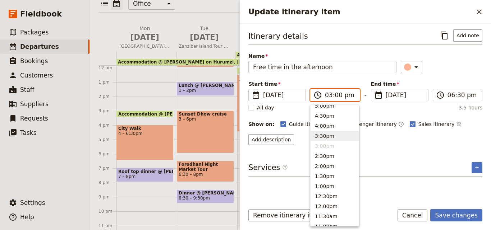
click at [331, 137] on button "3:30pm" at bounding box center [335, 136] width 48 height 10
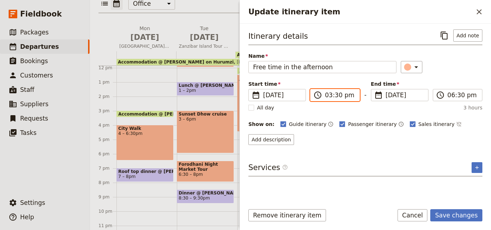
click at [332, 96] on input "03:30 pm" at bounding box center [340, 95] width 30 height 9
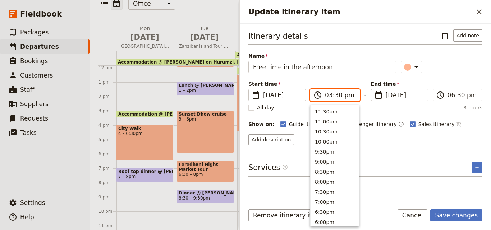
scroll to position [163, 0]
click at [332, 120] on button "3:00pm" at bounding box center [335, 120] width 48 height 10
type input "03:00 pm"
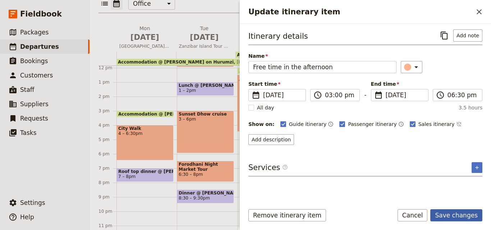
click at [465, 214] on button "Save changes" at bounding box center [456, 216] width 52 height 12
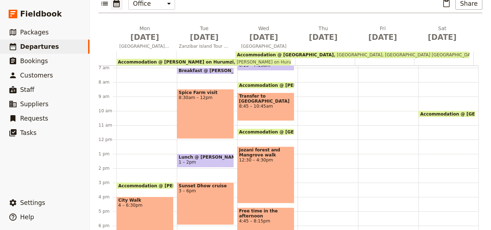
scroll to position [170, 0]
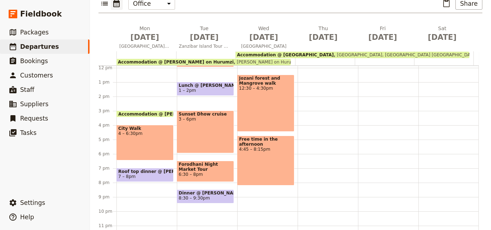
click at [263, 142] on div "Free time in the afternoon 4:45 – 8:15pm" at bounding box center [265, 161] width 57 height 50
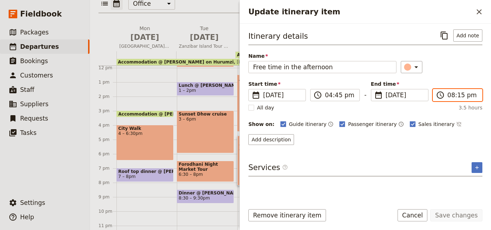
click at [453, 99] on input "08:15 pm" at bounding box center [463, 95] width 30 height 9
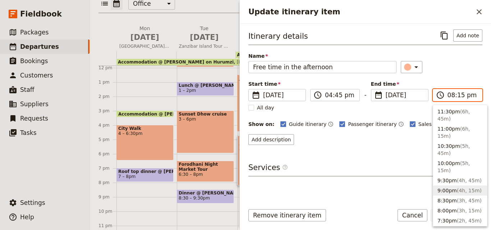
scroll to position [72, 0]
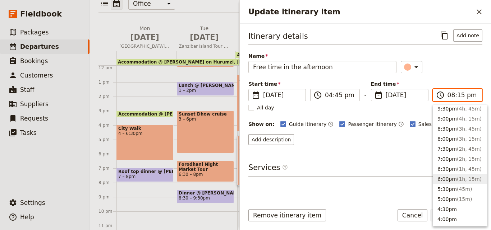
click at [452, 174] on button "6:00pm ( 1h, 15m )" at bounding box center [460, 179] width 54 height 10
type input "06:00 pm"
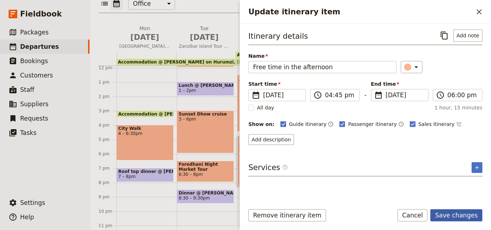
click at [464, 218] on button "Save changes" at bounding box center [456, 216] width 52 height 12
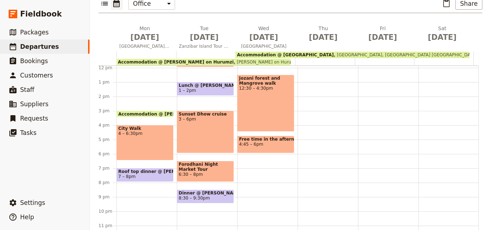
click at [272, 142] on span "4:45 – 6pm" at bounding box center [266, 144] width 54 height 5
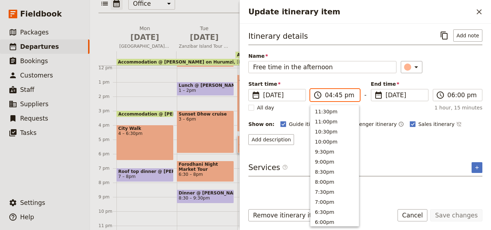
click at [336, 96] on input "04:45 pm" at bounding box center [340, 95] width 30 height 9
click at [329, 112] on button "4:30pm" at bounding box center [335, 110] width 48 height 10
type input "04:30 pm"
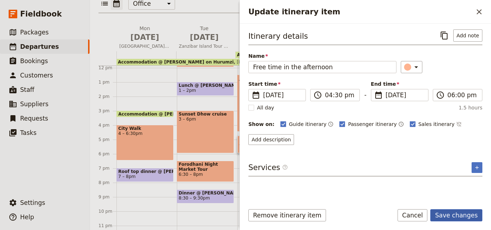
click at [460, 215] on button "Save changes" at bounding box center [456, 216] width 52 height 12
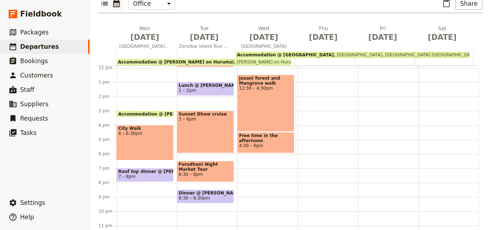
click at [270, 96] on div "Jozani forest and Mangrove walk 12:30 – 4:30pm" at bounding box center [265, 103] width 57 height 57
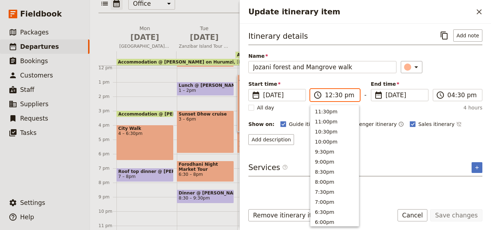
click at [338, 95] on input "12:30 pm" at bounding box center [340, 95] width 30 height 9
click at [336, 122] on button "12:00pm" at bounding box center [335, 120] width 48 height 10
type input "12:00 pm"
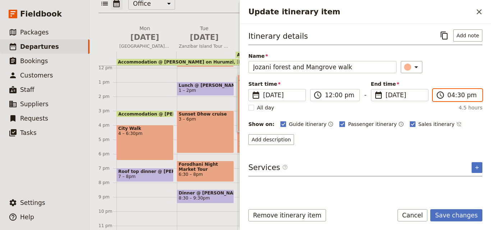
click at [455, 96] on input "04:30 pm" at bounding box center [463, 95] width 30 height 9
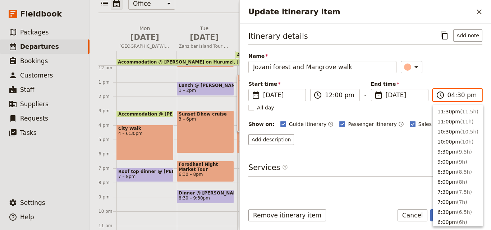
scroll to position [142, 0]
click at [453, 117] on button "4:00pm ( 4h )" at bounding box center [458, 120] width 50 height 10
type input "04:00 pm"
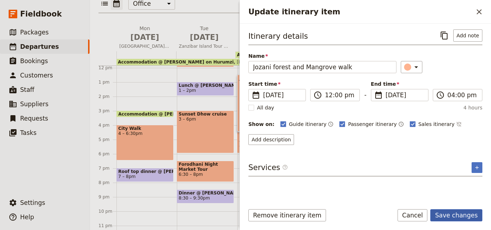
click at [466, 212] on button "Save changes" at bounding box center [456, 216] width 52 height 12
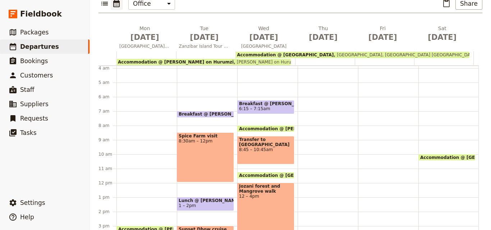
scroll to position [0, 0]
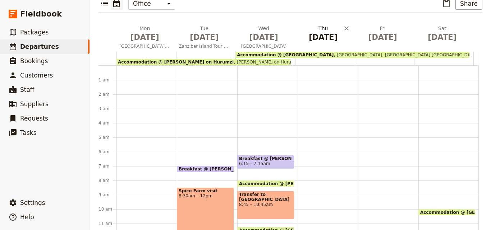
click at [317, 32] on span "[DATE]" at bounding box center [323, 37] width 51 height 11
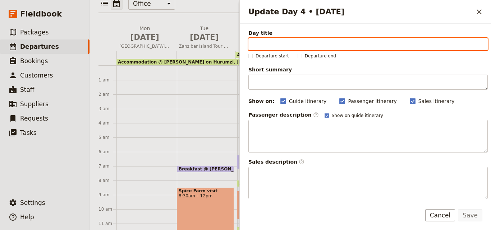
paste input "[GEOGRAPHIC_DATA]"
type input "[GEOGRAPHIC_DATA]"
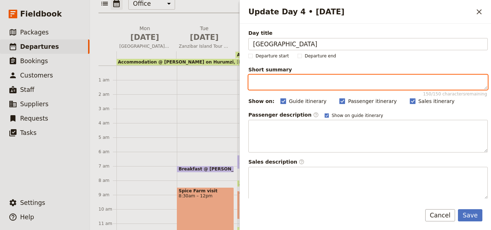
paste textarea "Own activities"
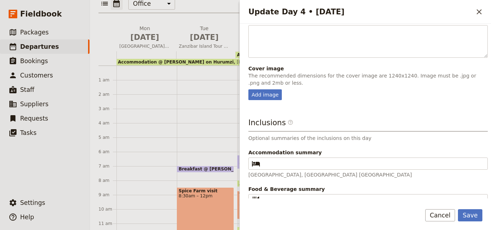
scroll to position [198, 0]
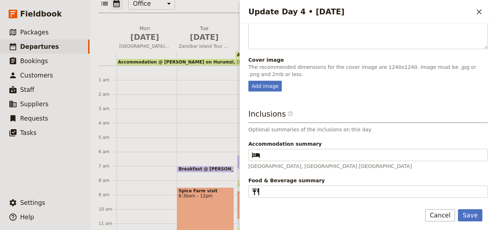
type textarea "Own activities"
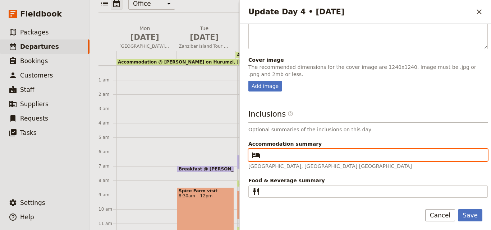
paste input "[GEOGRAPHIC_DATA]"
type input "[GEOGRAPHIC_DATA]"
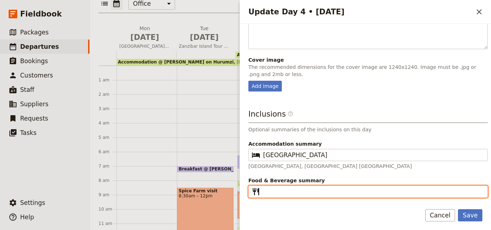
click at [279, 192] on input "Food & Beverage summary ​" at bounding box center [373, 192] width 220 height 9
type input "B"
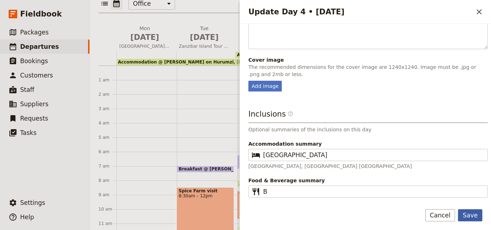
click at [465, 218] on button "Save" at bounding box center [470, 216] width 24 height 12
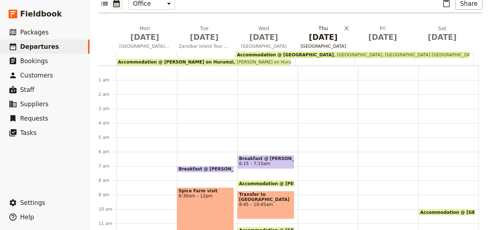
click at [307, 32] on span "[DATE]" at bounding box center [323, 37] width 51 height 11
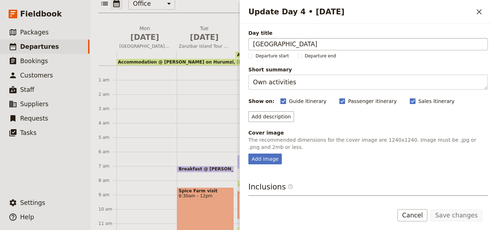
drag, startPoint x: 321, startPoint y: 41, endPoint x: 249, endPoint y: 41, distance: 71.9
click at [249, 41] on input "[GEOGRAPHIC_DATA]" at bounding box center [367, 44] width 239 height 12
click at [474, 12] on button "​" at bounding box center [479, 12] width 12 height 12
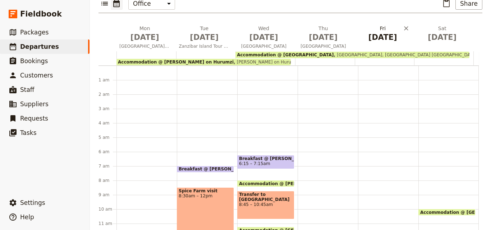
click at [373, 32] on span "[DATE]" at bounding box center [382, 37] width 51 height 11
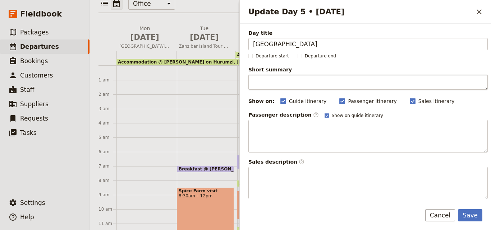
type input "[GEOGRAPHIC_DATA]"
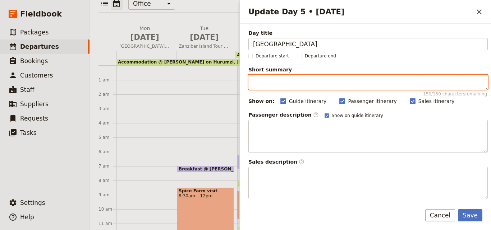
click at [311, 82] on textarea "Short summary 150 / 150 characters remaining" at bounding box center [367, 82] width 239 height 15
paste textarea "Own activities"
click at [253, 83] on textarea "Own activities" at bounding box center [367, 82] width 239 height 15
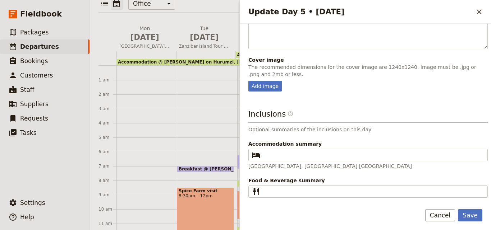
type textarea "Own activities"
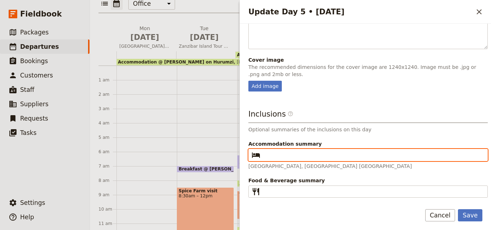
paste input "[GEOGRAPHIC_DATA]"
type input "[GEOGRAPHIC_DATA]"
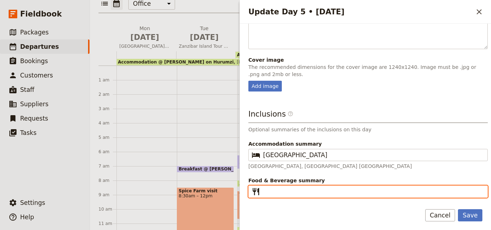
click at [314, 191] on input "Food & Beverage summary ​" at bounding box center [373, 192] width 220 height 9
type input "B"
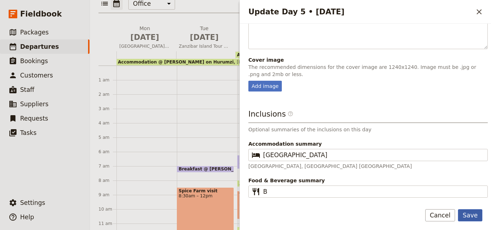
click at [471, 218] on button "Save" at bounding box center [470, 216] width 24 height 12
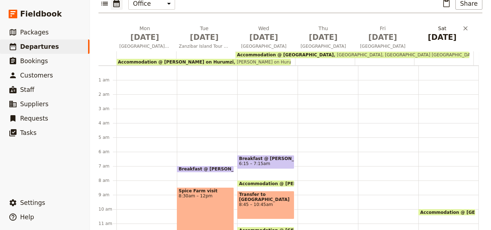
click at [442, 32] on span "[DATE]" at bounding box center [442, 37] width 51 height 11
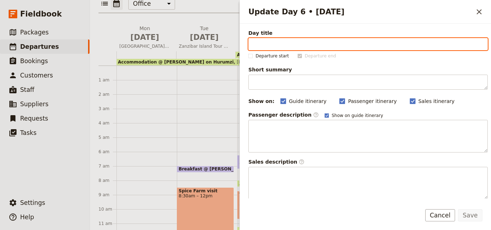
paste input "Depart [GEOGRAPHIC_DATA]"
type input "Depart [GEOGRAPHIC_DATA]"
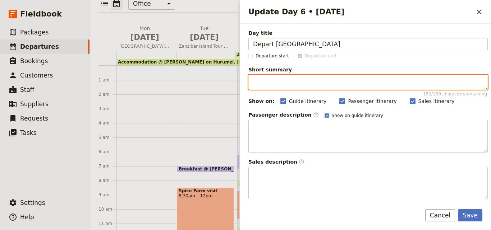
click at [271, 85] on textarea "Short summary 150 / 150 characters remaining" at bounding box center [367, 82] width 239 height 15
paste textarea "Depart anytime"
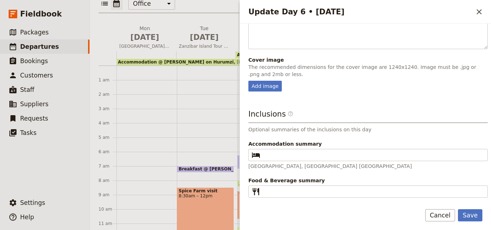
type textarea "Depart anytime"
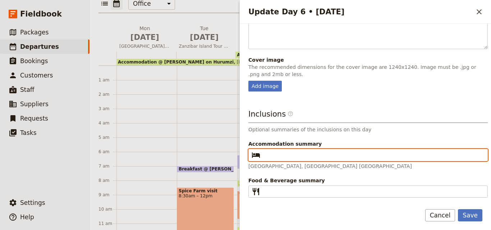
paste input "[GEOGRAPHIC_DATA]"
type input "[GEOGRAPHIC_DATA]"
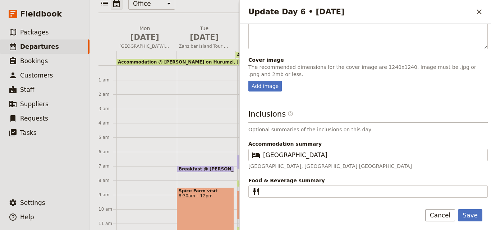
click at [320, 184] on span "Food & Beverage summary" at bounding box center [367, 180] width 239 height 7
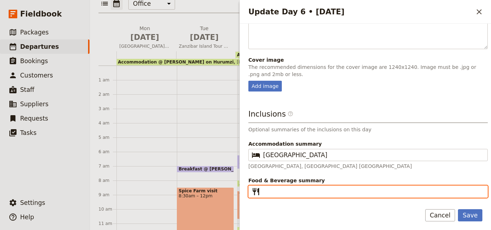
click at [320, 188] on input "Food & Beverage summary ​" at bounding box center [373, 192] width 220 height 9
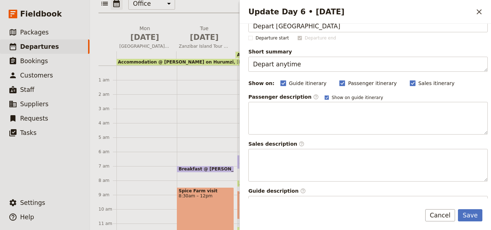
scroll to position [0, 0]
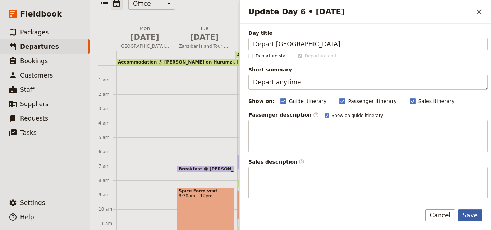
type input "B"
click at [476, 218] on button "Save" at bounding box center [470, 216] width 24 height 12
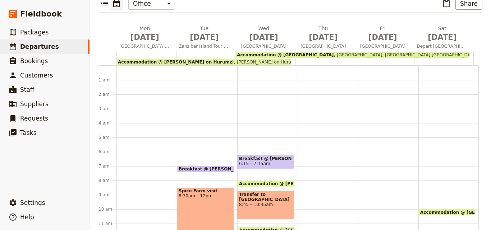
scroll to position [72, 0]
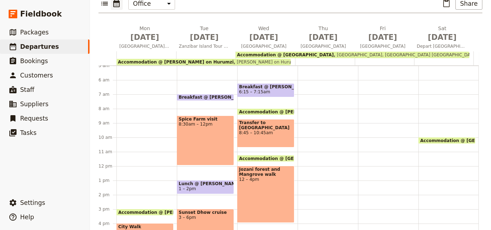
click at [305, 69] on div at bounding box center [328, 166] width 60 height 345
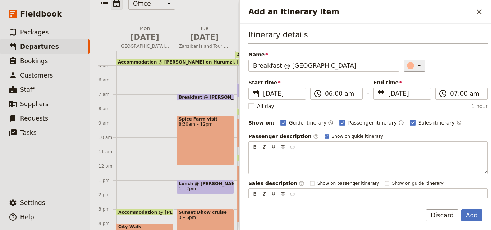
type input "Breakfast @ [GEOGRAPHIC_DATA]"
click at [415, 62] on icon "Add an itinerary item" at bounding box center [419, 65] width 9 height 9
click at [412, 98] on div "button" at bounding box center [411, 98] width 7 height 7
click at [327, 93] on input "06:00 am" at bounding box center [341, 94] width 33 height 9
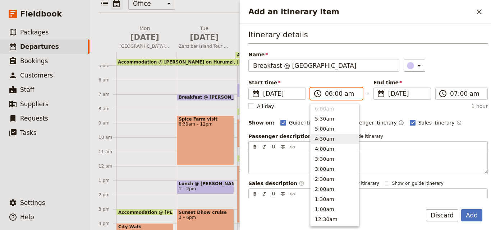
scroll to position [318, 0]
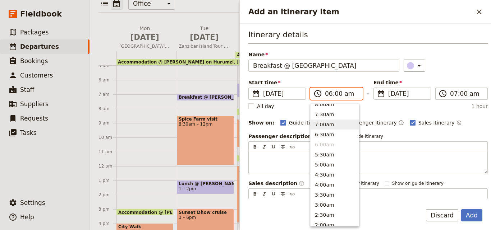
click at [330, 126] on button "7:00am" at bounding box center [335, 125] width 48 height 10
type input "07:00 am"
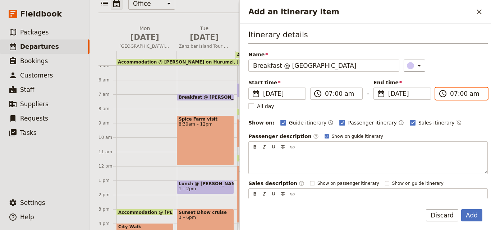
click at [453, 92] on input "07:00 am" at bounding box center [466, 94] width 33 height 9
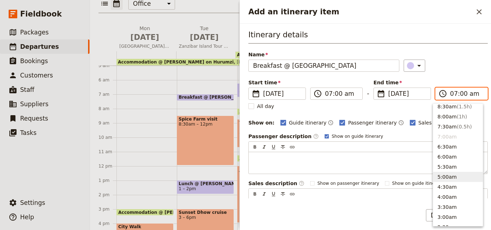
scroll to position [262, 0]
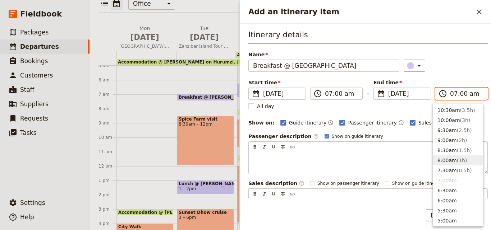
click at [447, 156] on button "8:00am ( 1h )" at bounding box center [458, 161] width 50 height 10
type input "08:00 am"
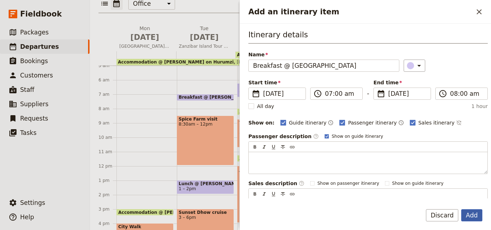
click at [476, 211] on button "Add" at bounding box center [471, 216] width 21 height 12
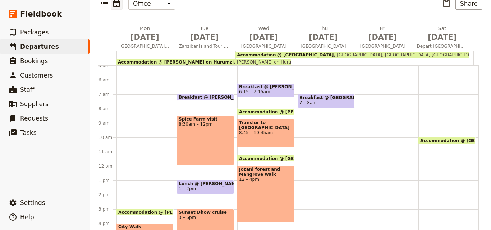
click at [316, 95] on span "Breakfast @ [GEOGRAPHIC_DATA]" at bounding box center [327, 97] width 54 height 5
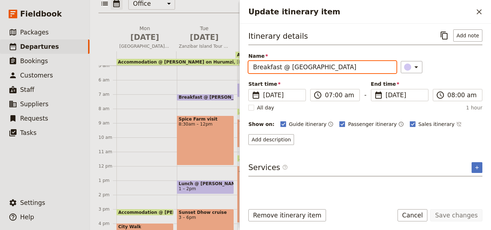
drag, startPoint x: 341, startPoint y: 70, endPoint x: 252, endPoint y: 67, distance: 88.9
click at [252, 67] on input "Breakfast @ [GEOGRAPHIC_DATA]" at bounding box center [322, 67] width 148 height 12
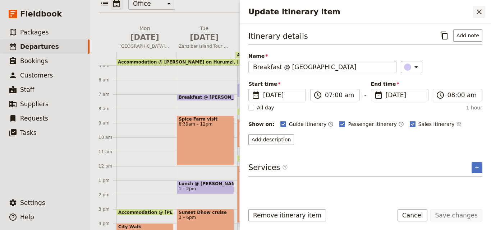
click at [479, 13] on icon "Close drawer" at bounding box center [479, 12] width 9 height 9
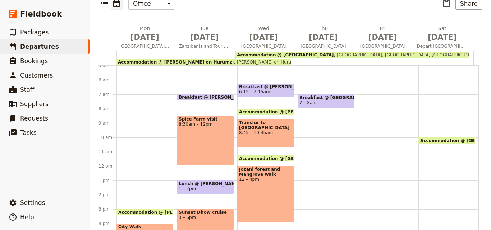
click at [371, 81] on div at bounding box center [388, 166] width 60 height 345
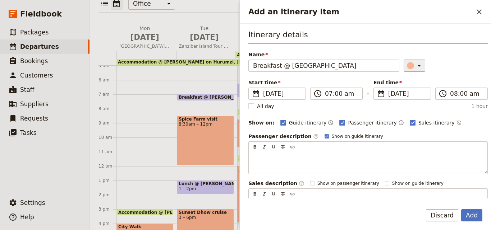
type input "Breakfast @ [GEOGRAPHIC_DATA]"
click at [407, 67] on div "Add an itinerary item" at bounding box center [410, 65] width 7 height 7
click at [413, 96] on div "button" at bounding box center [411, 98] width 7 height 7
click at [472, 211] on button "Add" at bounding box center [471, 216] width 21 height 12
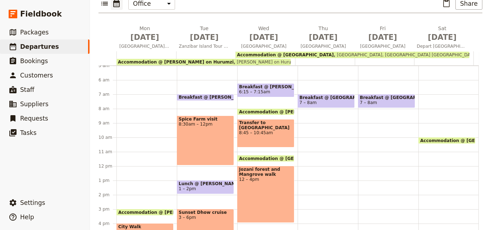
click at [419, 81] on div "Accommodation @ [GEOGRAPHIC_DATA] 11:15 – 10am [GEOGRAPHIC_DATA], [GEOGRAPHIC_D…" at bounding box center [449, 166] width 60 height 345
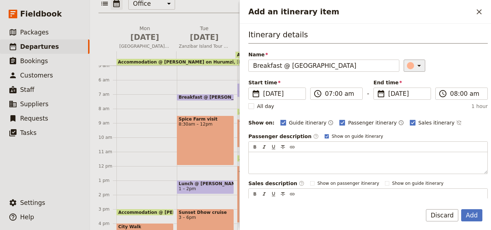
type input "Breakfast @ [GEOGRAPHIC_DATA]"
click at [407, 63] on div "Add an itinerary item" at bounding box center [410, 65] width 7 height 7
click at [412, 96] on div "button" at bounding box center [411, 98] width 7 height 7
click at [474, 215] on button "Add" at bounding box center [471, 216] width 21 height 12
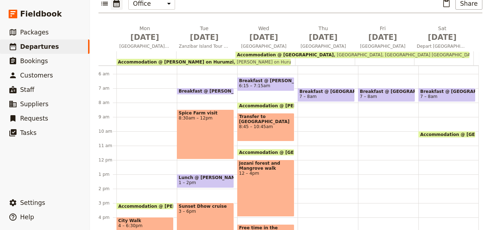
scroll to position [78, 0]
click at [315, 100] on div "Breakfast @ [GEOGRAPHIC_DATA] 7 – 8am" at bounding box center [328, 159] width 60 height 345
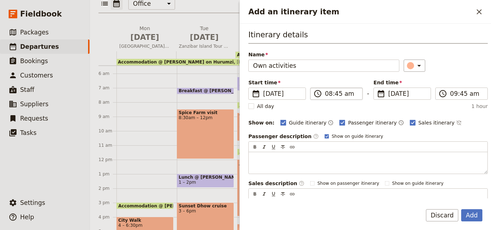
type input "Own activities"
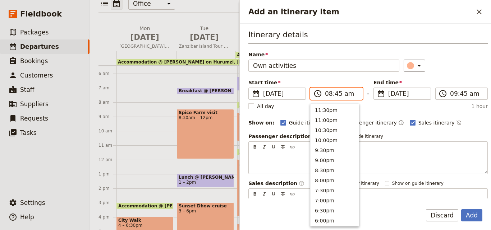
click at [334, 95] on input "08:45 am" at bounding box center [341, 94] width 33 height 9
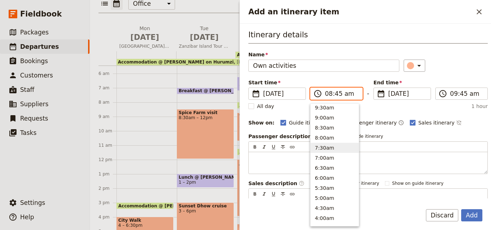
scroll to position [268, 0]
click at [331, 134] on button "9:00am" at bounding box center [335, 135] width 48 height 10
type input "09:00 am"
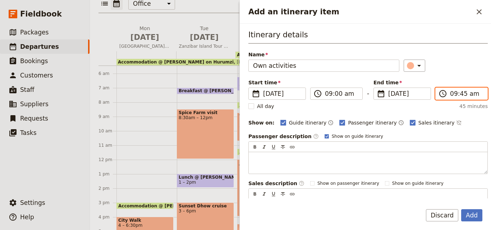
click at [455, 96] on input "09:45 am" at bounding box center [466, 94] width 33 height 9
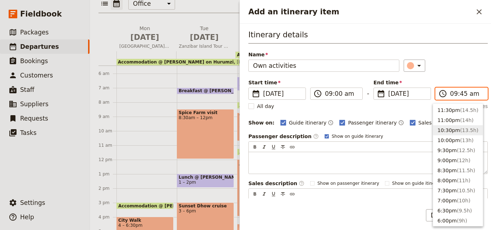
scroll to position [108, 0]
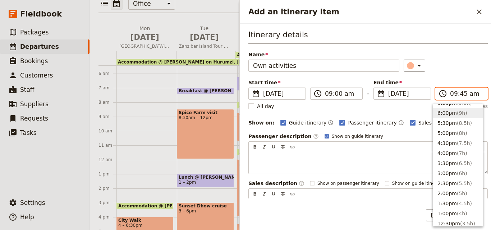
click at [448, 111] on button "6:00pm ( 9h )" at bounding box center [458, 113] width 50 height 10
type input "06:00 pm"
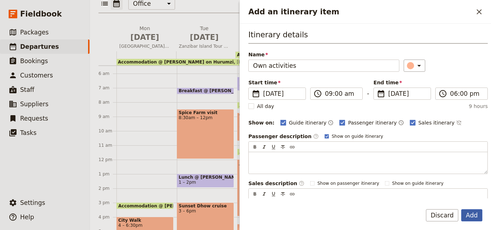
click at [473, 216] on button "Add" at bounding box center [471, 216] width 21 height 12
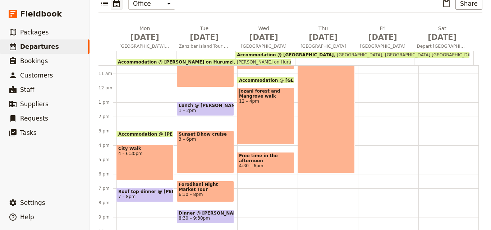
scroll to position [78, 0]
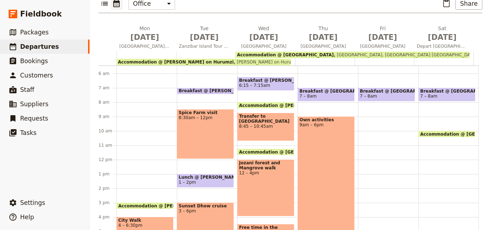
click at [340, 120] on div "Own activities 9am – 6pm" at bounding box center [326, 181] width 57 height 129
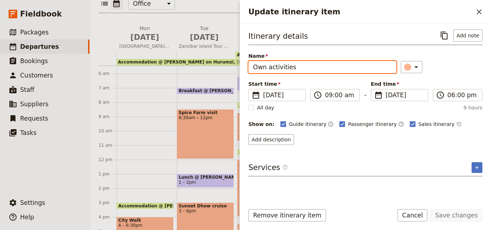
drag, startPoint x: 322, startPoint y: 70, endPoint x: 251, endPoint y: 63, distance: 71.9
click at [251, 63] on input "Own activities" at bounding box center [322, 67] width 148 height 12
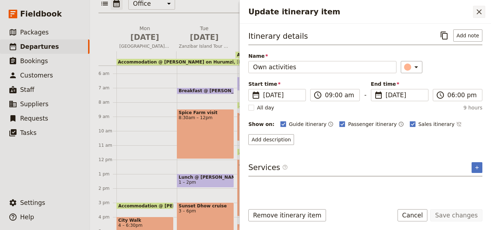
click at [478, 13] on icon "Close drawer" at bounding box center [479, 11] width 5 height 5
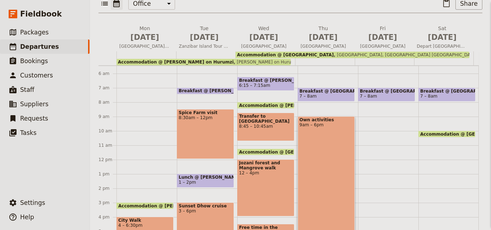
scroll to position [90, 0]
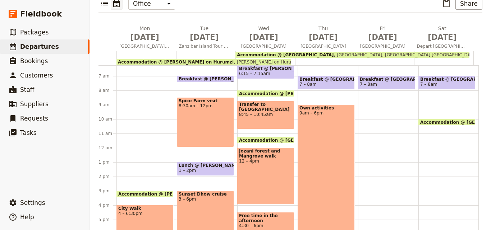
click at [361, 92] on div "Breakfast @ [GEOGRAPHIC_DATA] 7 – 8am" at bounding box center [388, 148] width 60 height 345
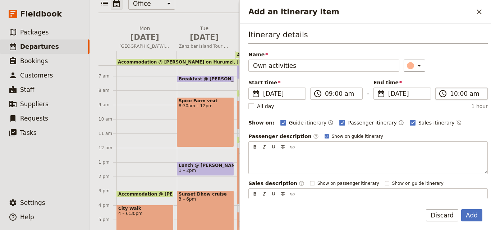
type input "Own activities"
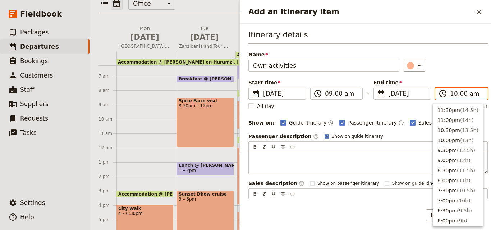
click at [451, 93] on input "10:00 am" at bounding box center [466, 94] width 33 height 9
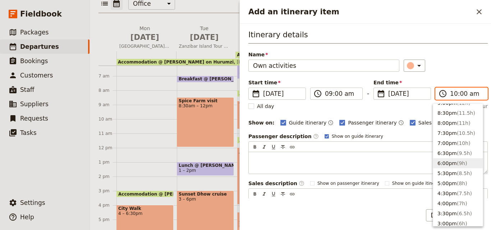
click at [449, 161] on button "6:00pm ( 9h )" at bounding box center [458, 164] width 50 height 10
type input "06:00 pm"
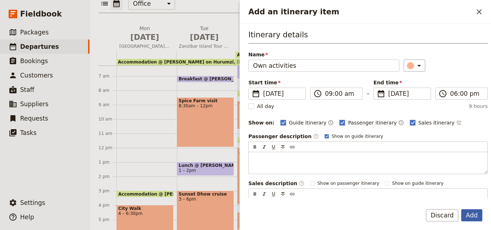
click at [471, 213] on button "Add" at bounding box center [471, 216] width 21 height 12
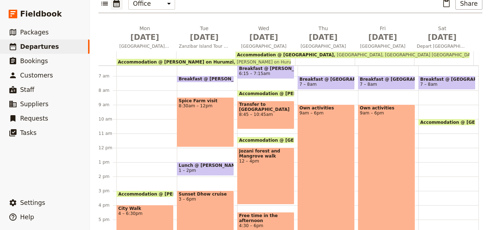
click at [428, 93] on div "Breakfast @ [GEOGRAPHIC_DATA] 7 – 8am Accommodation @ [GEOGRAPHIC_DATA] 11:15 –…" at bounding box center [449, 148] width 60 height 345
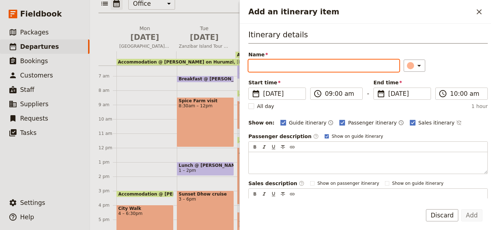
paste input "Depart anytime"
click at [254, 65] on input "Depart anytime" at bounding box center [323, 66] width 151 height 12
type input "Depart anytime"
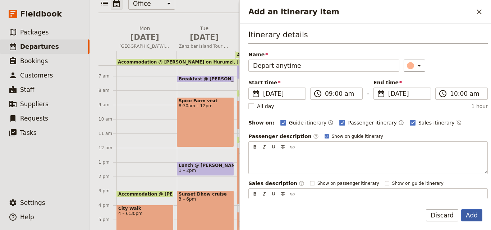
click at [474, 218] on button "Add" at bounding box center [471, 216] width 21 height 12
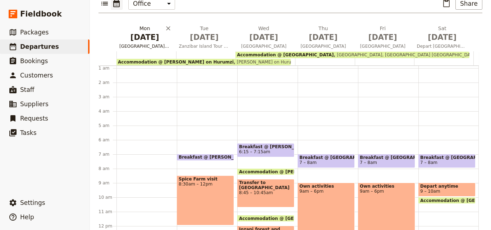
scroll to position [0, 0]
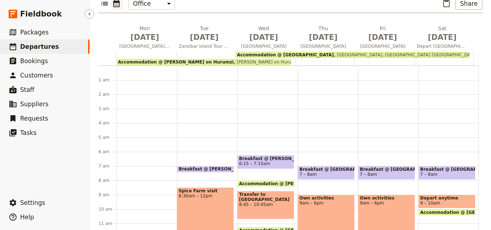
click at [67, 46] on link "​ Departures" at bounding box center [45, 47] width 90 height 14
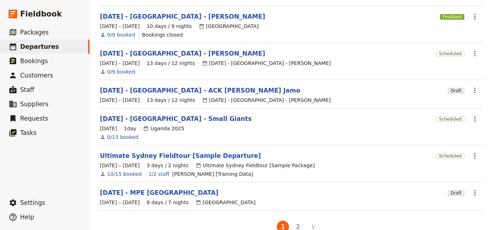
scroll to position [226, 0]
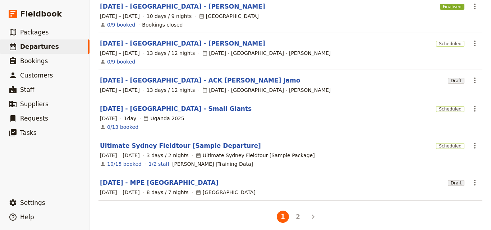
click at [295, 211] on button "2" at bounding box center [298, 217] width 12 height 12
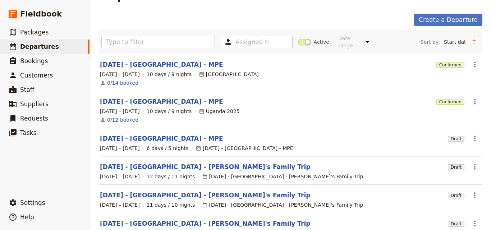
scroll to position [36, 0]
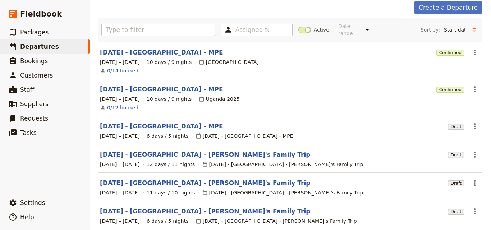
click at [163, 85] on link "[DATE] - [GEOGRAPHIC_DATA] - MPE" at bounding box center [161, 89] width 123 height 9
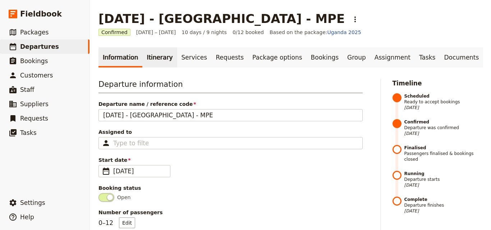
click at [155, 55] on link "Itinerary" at bounding box center [159, 57] width 35 height 20
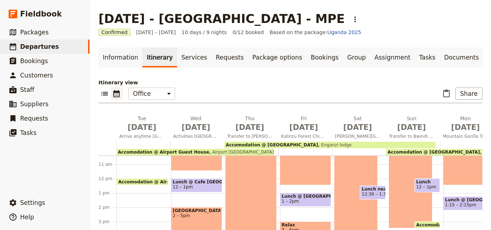
scroll to position [183, 0]
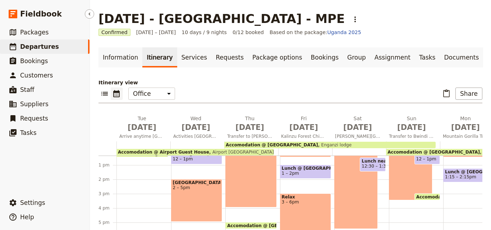
click at [59, 49] on link "​ Departures" at bounding box center [45, 47] width 90 height 14
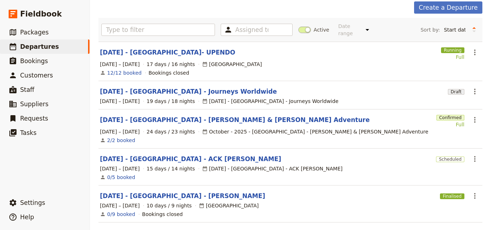
scroll to position [72, 0]
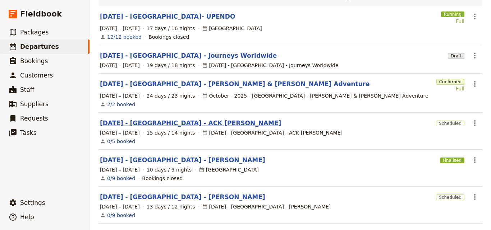
click at [163, 119] on link "[DATE] - [GEOGRAPHIC_DATA] - ACK [PERSON_NAME]" at bounding box center [190, 123] width 181 height 9
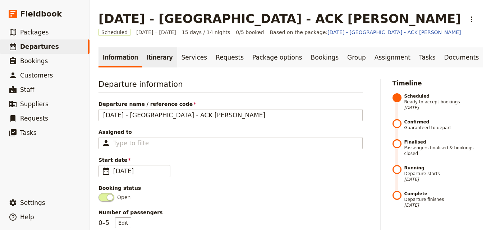
click at [150, 55] on link "Itinerary" at bounding box center [159, 57] width 35 height 20
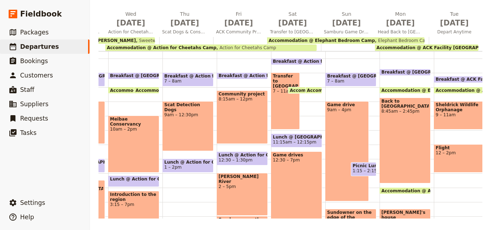
scroll to position [0, 457]
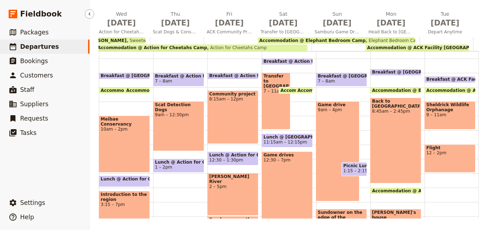
click at [79, 46] on link "​ Departures" at bounding box center [45, 47] width 90 height 14
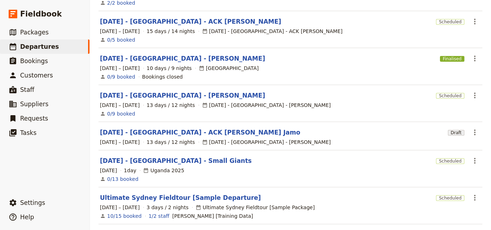
scroll to position [135, 0]
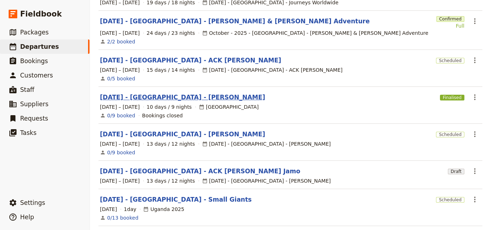
click at [165, 93] on link "[DATE] - [GEOGRAPHIC_DATA] - [PERSON_NAME]" at bounding box center [182, 97] width 165 height 9
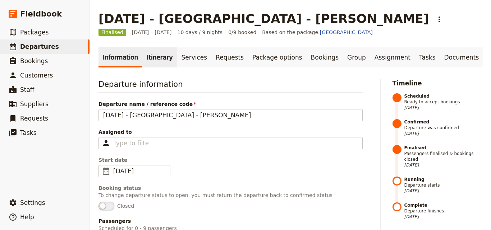
click at [160, 51] on link "Itinerary" at bounding box center [159, 57] width 35 height 20
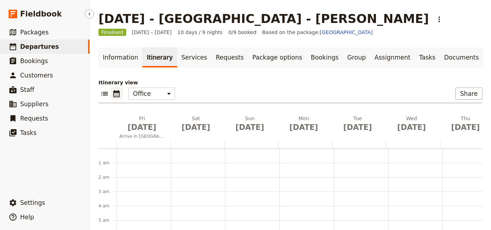
click at [47, 47] on span "Departures" at bounding box center [39, 46] width 39 height 7
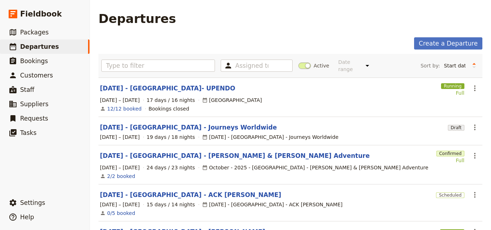
scroll to position [108, 0]
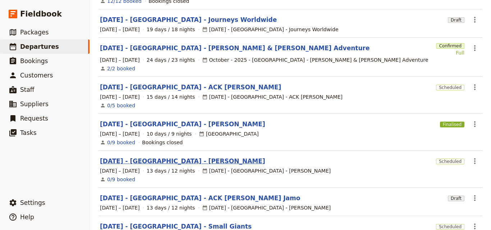
click at [179, 157] on link "[DATE] - [GEOGRAPHIC_DATA] - [PERSON_NAME]" at bounding box center [182, 161] width 165 height 9
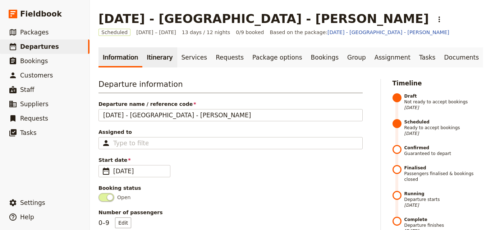
click at [162, 62] on link "Itinerary" at bounding box center [159, 57] width 35 height 20
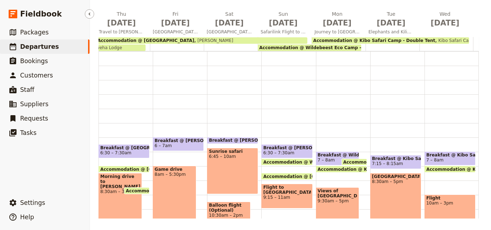
click at [58, 48] on link "​ Departures" at bounding box center [45, 47] width 90 height 14
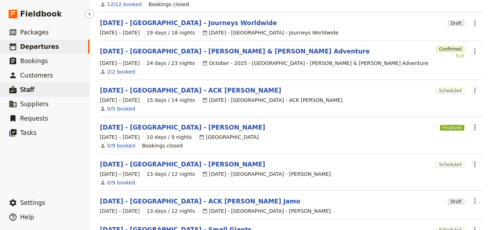
scroll to position [99, 0]
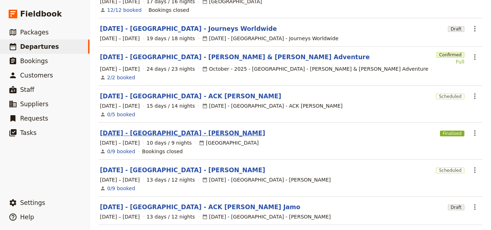
click at [181, 129] on link "[DATE] - [GEOGRAPHIC_DATA] - [PERSON_NAME]" at bounding box center [182, 133] width 165 height 9
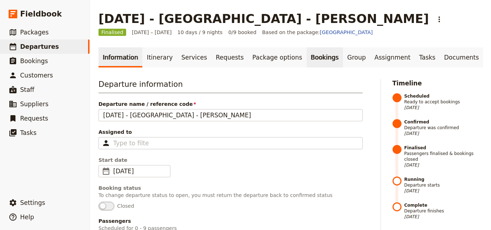
click at [313, 58] on link "Bookings" at bounding box center [325, 57] width 36 height 20
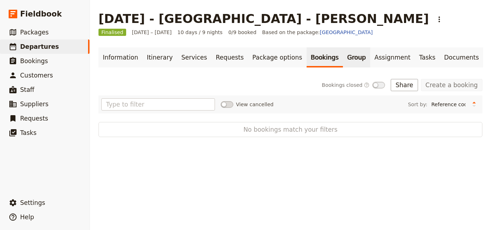
click at [343, 54] on link "Group" at bounding box center [356, 57] width 27 height 20
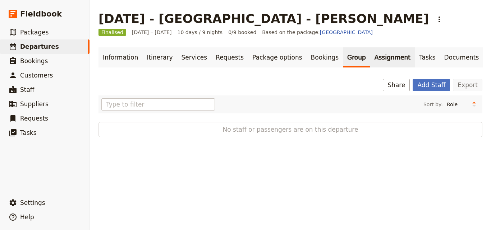
click at [370, 56] on link "Assignment" at bounding box center [392, 57] width 45 height 20
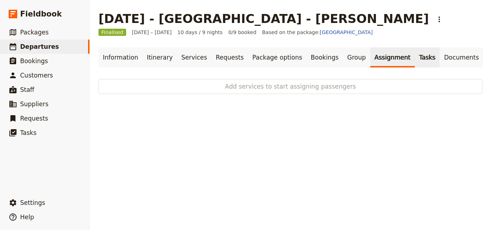
click at [415, 59] on link "Tasks" at bounding box center [427, 57] width 25 height 20
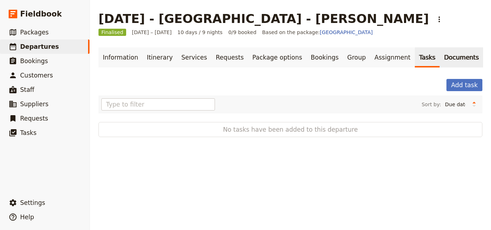
click at [440, 61] on link "Documents" at bounding box center [462, 57] width 44 height 20
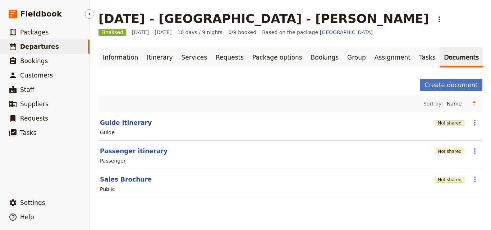
click at [65, 47] on link "​ Departures" at bounding box center [45, 47] width 90 height 14
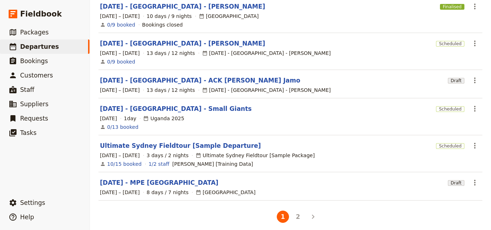
scroll to position [190, 0]
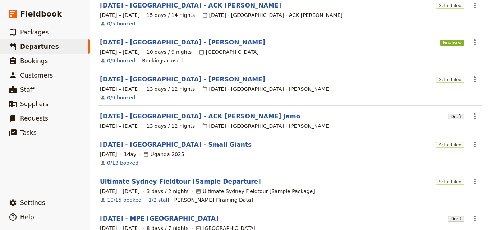
click at [181, 141] on link "[DATE] - [GEOGRAPHIC_DATA] - Small Giants" at bounding box center [176, 145] width 152 height 9
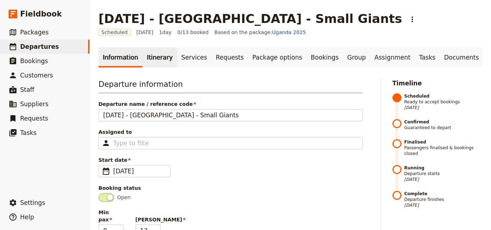
click at [151, 63] on link "Itinerary" at bounding box center [159, 57] width 35 height 20
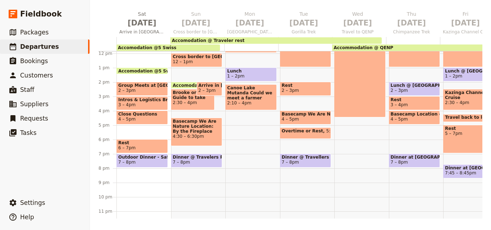
scroll to position [183, 0]
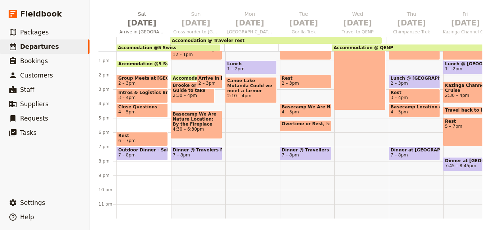
click at [377, 211] on div "Morning Meditation 7 – 7:30am Breakfast with [PERSON_NAME] Briefing 7:30 – 8am …" at bounding box center [361, 46] width 55 height 345
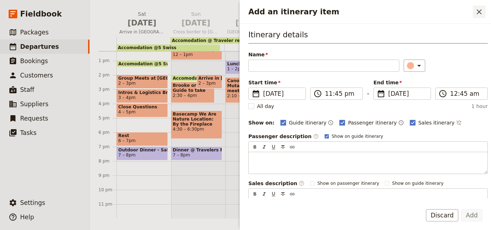
click at [484, 7] on button "​" at bounding box center [479, 12] width 12 height 12
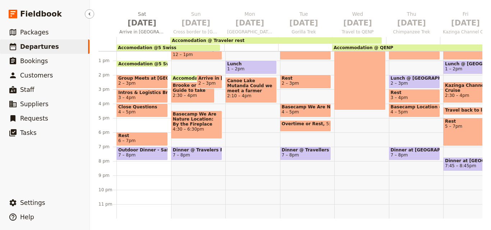
click at [75, 48] on link "​ Departures" at bounding box center [45, 47] width 90 height 14
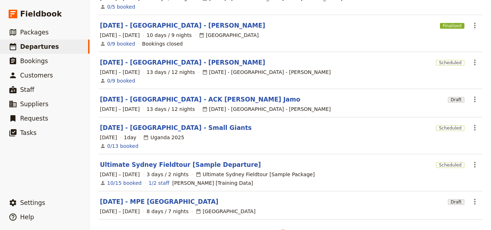
scroll to position [226, 0]
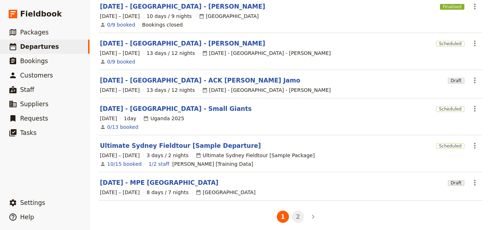
click at [296, 212] on button "2" at bounding box center [298, 217] width 12 height 12
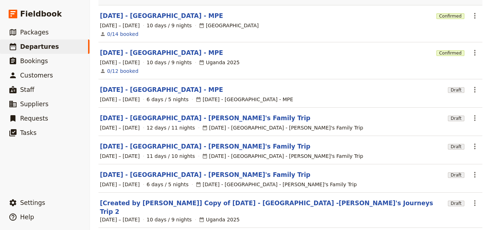
scroll to position [14, 0]
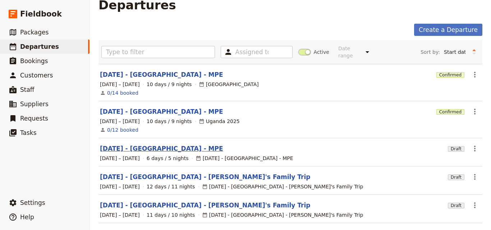
click at [145, 145] on link "[DATE] - [GEOGRAPHIC_DATA] - MPE" at bounding box center [161, 149] width 123 height 9
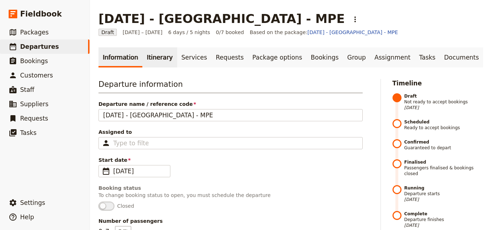
click at [146, 55] on link "Itinerary" at bounding box center [159, 57] width 35 height 20
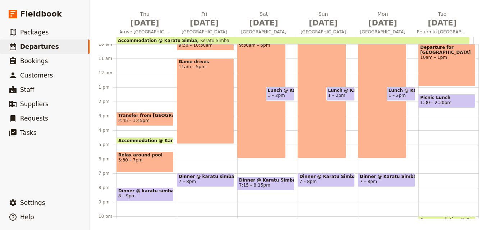
scroll to position [170, 0]
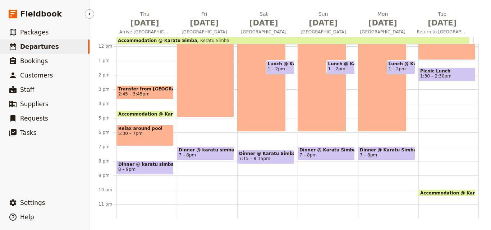
click at [65, 49] on link "​ Departures" at bounding box center [45, 47] width 90 height 14
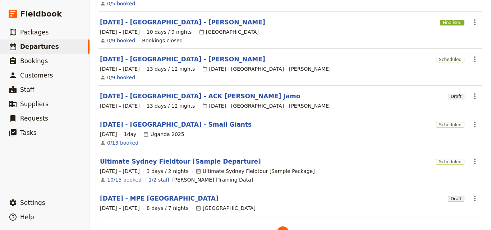
scroll to position [226, 0]
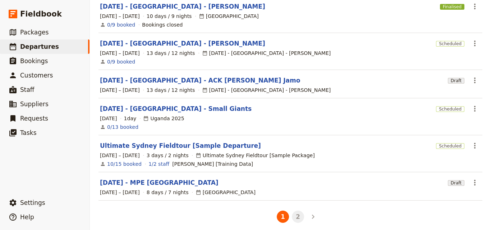
click at [296, 211] on button "2" at bounding box center [298, 217] width 12 height 12
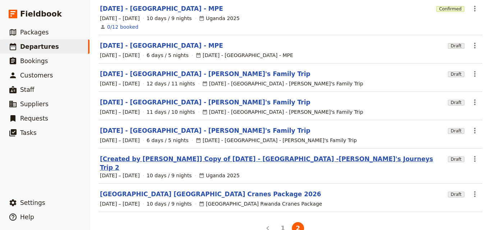
scroll to position [122, 0]
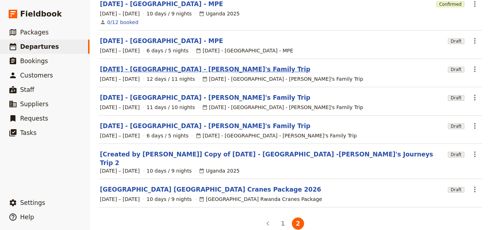
click at [181, 66] on link "[DATE] - [GEOGRAPHIC_DATA] - [PERSON_NAME]'s Family Trip" at bounding box center [205, 69] width 210 height 9
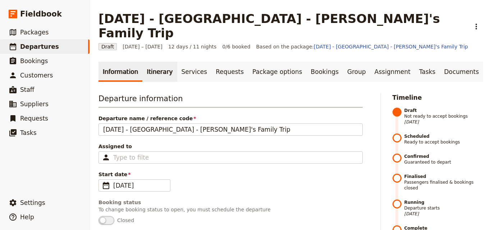
click at [154, 62] on link "Itinerary" at bounding box center [159, 72] width 35 height 20
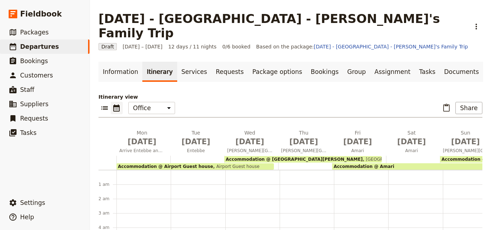
scroll to position [79, 0]
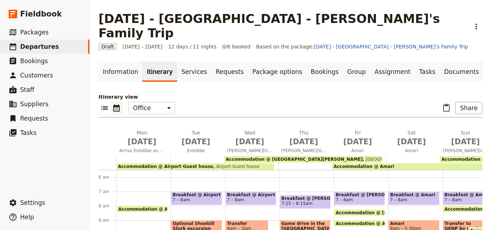
click at [170, 164] on span "Accommodation @ Airport Guest house" at bounding box center [165, 166] width 95 height 5
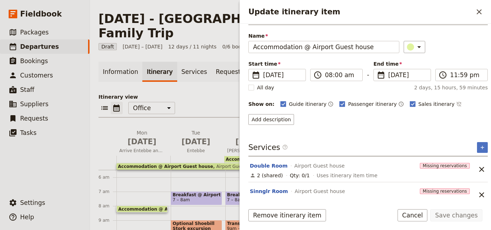
scroll to position [29, 0]
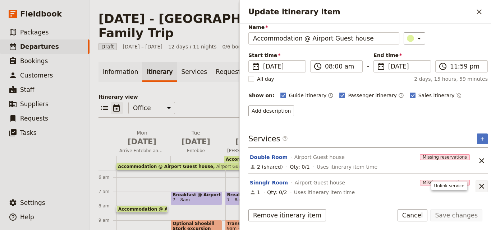
click at [478, 184] on icon "Unlink service" at bounding box center [482, 186] width 9 height 9
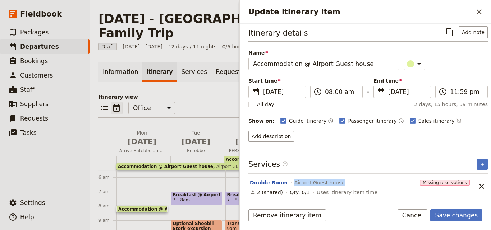
drag, startPoint x: 339, startPoint y: 182, endPoint x: 288, endPoint y: 182, distance: 51.1
click at [288, 182] on div "Double Room Airport Guest house" at bounding box center [333, 183] width 169 height 9
copy span "Airport Guest house"
click at [480, 163] on icon "Add service inclusion" at bounding box center [483, 165] width 6 height 6
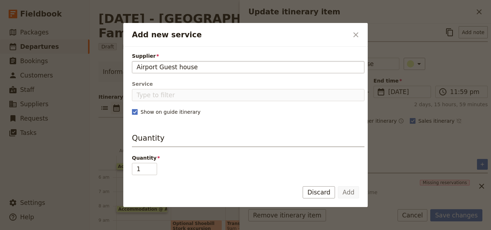
click at [138, 68] on input "Airport Guest house" at bounding box center [248, 67] width 223 height 9
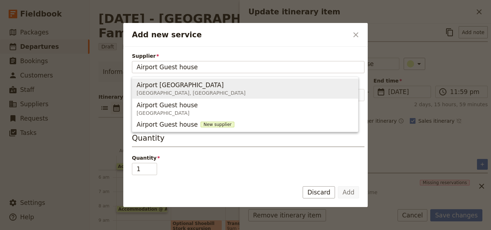
click at [149, 88] on span "Airport [GEOGRAPHIC_DATA]" at bounding box center [180, 85] width 87 height 9
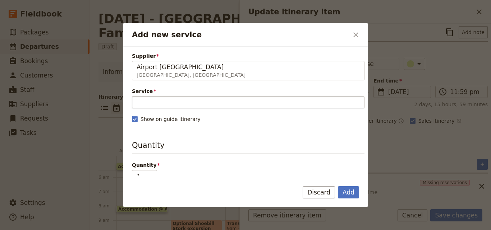
type input "Airport [GEOGRAPHIC_DATA]"
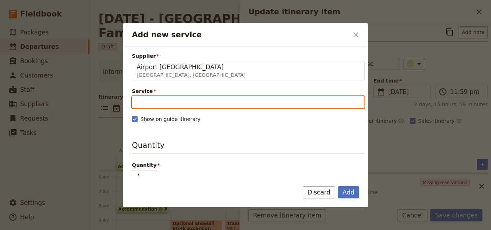
click at [151, 99] on input "Service" at bounding box center [248, 102] width 233 height 12
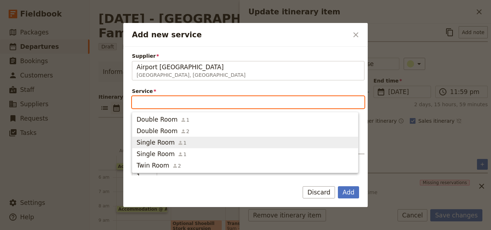
click at [179, 141] on span "1" at bounding box center [182, 143] width 9 height 7
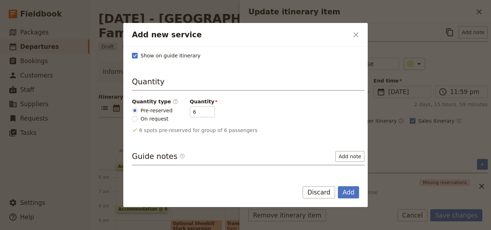
scroll to position [108, 0]
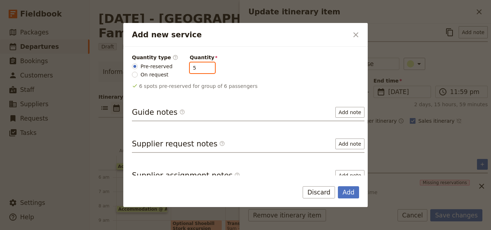
click at [202, 70] on input "5" at bounding box center [202, 68] width 25 height 11
click at [202, 70] on input "4" at bounding box center [202, 68] width 25 height 11
click at [202, 70] on input "3" at bounding box center [202, 68] width 25 height 11
type input "2"
click at [202, 70] on input "2" at bounding box center [202, 68] width 25 height 11
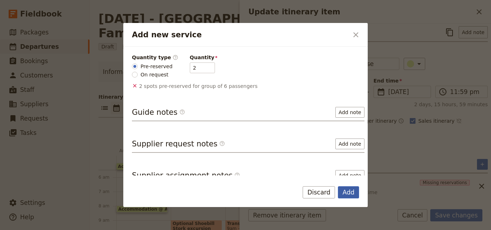
click at [354, 193] on button "Add" at bounding box center [348, 193] width 21 height 12
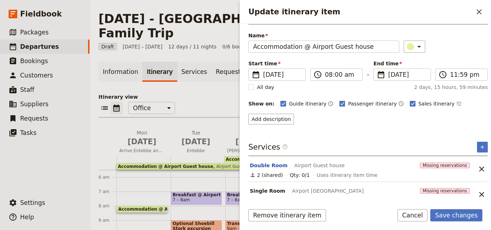
scroll to position [29, 0]
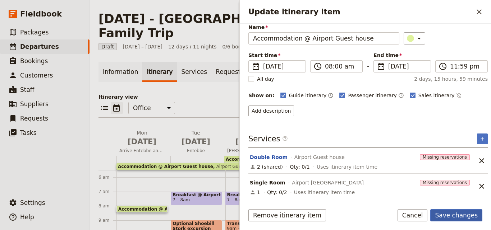
click at [459, 212] on button "Save changes" at bounding box center [456, 216] width 52 height 12
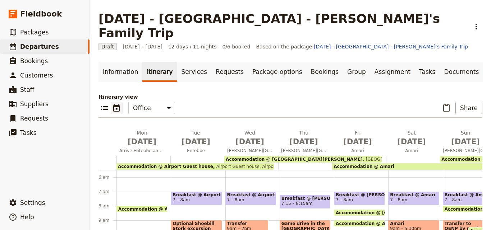
click at [363, 157] on span "[GEOGRAPHIC_DATA][PERSON_NAME]" at bounding box center [405, 159] width 85 height 5
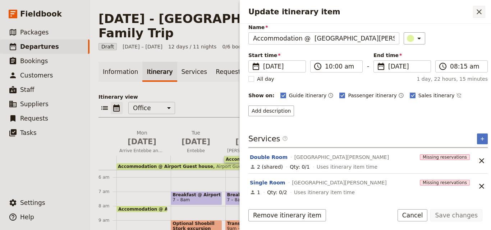
click at [473, 16] on button "​" at bounding box center [479, 12] width 12 height 12
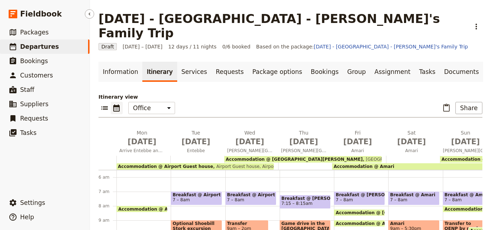
click at [45, 46] on span "Departures" at bounding box center [39, 46] width 39 height 7
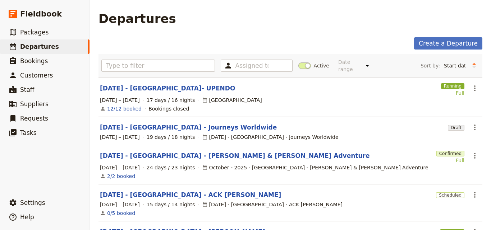
click at [137, 123] on link "[DATE] - [GEOGRAPHIC_DATA] - Journeys Worldwide" at bounding box center [188, 127] width 177 height 9
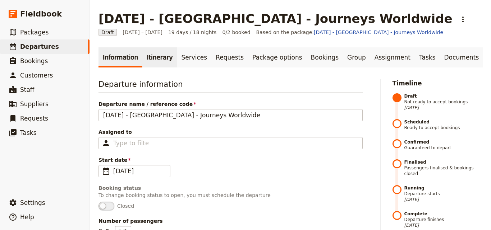
click at [150, 65] on link "Itinerary" at bounding box center [159, 57] width 35 height 20
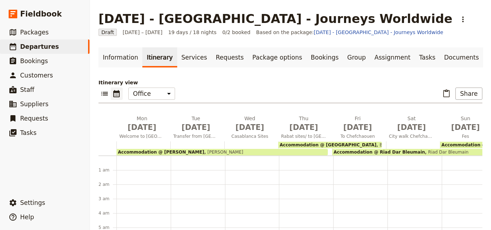
click at [180, 150] on span "Accommodation @ [PERSON_NAME]" at bounding box center [161, 152] width 86 height 5
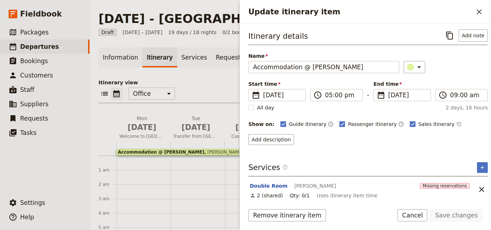
scroll to position [3, 0]
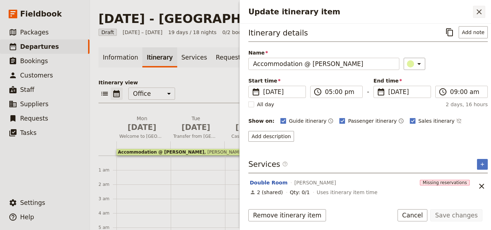
click at [477, 12] on icon "Close drawer" at bounding box center [479, 12] width 9 height 9
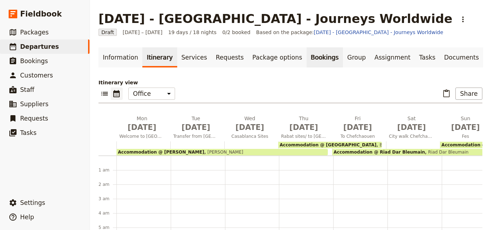
click at [307, 59] on link "Bookings" at bounding box center [325, 57] width 36 height 20
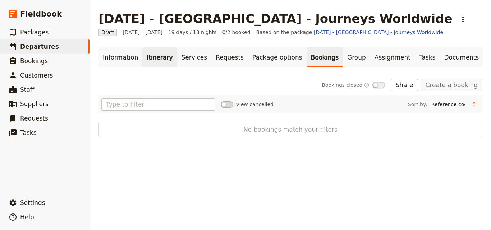
click at [142, 60] on link "Itinerary" at bounding box center [159, 57] width 35 height 20
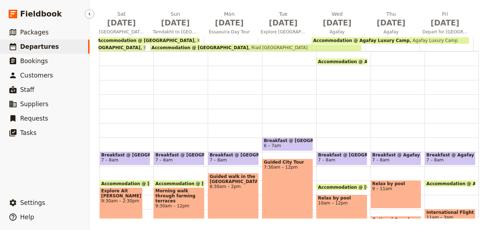
click at [42, 49] on span "Departures" at bounding box center [39, 46] width 39 height 7
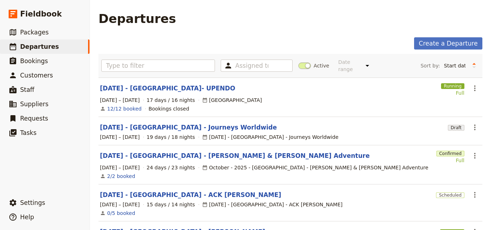
click at [332, 21] on div "Departures" at bounding box center [291, 19] width 384 height 14
